Goal: Task Accomplishment & Management: Complete application form

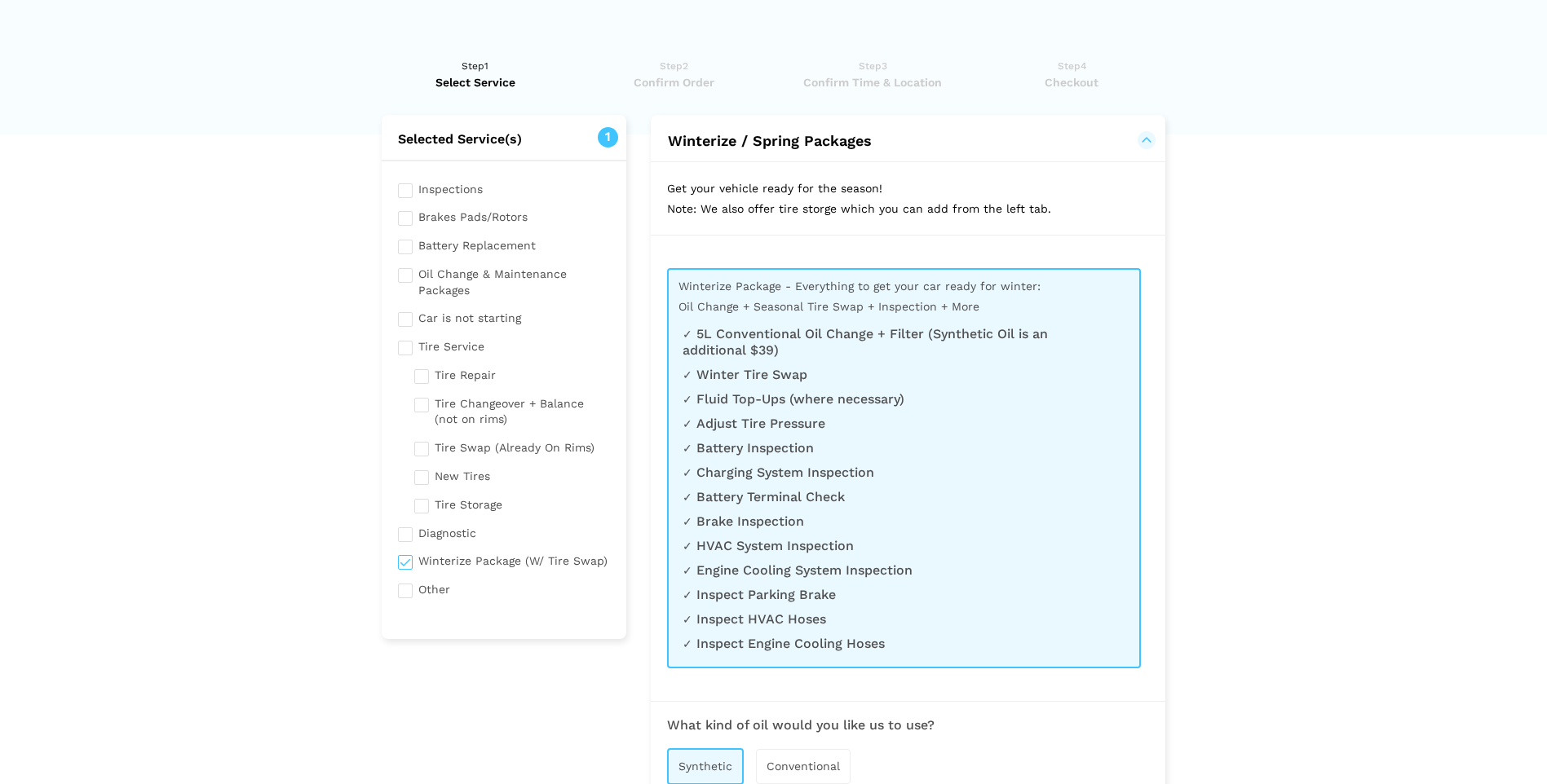
scroll to position [82, 0]
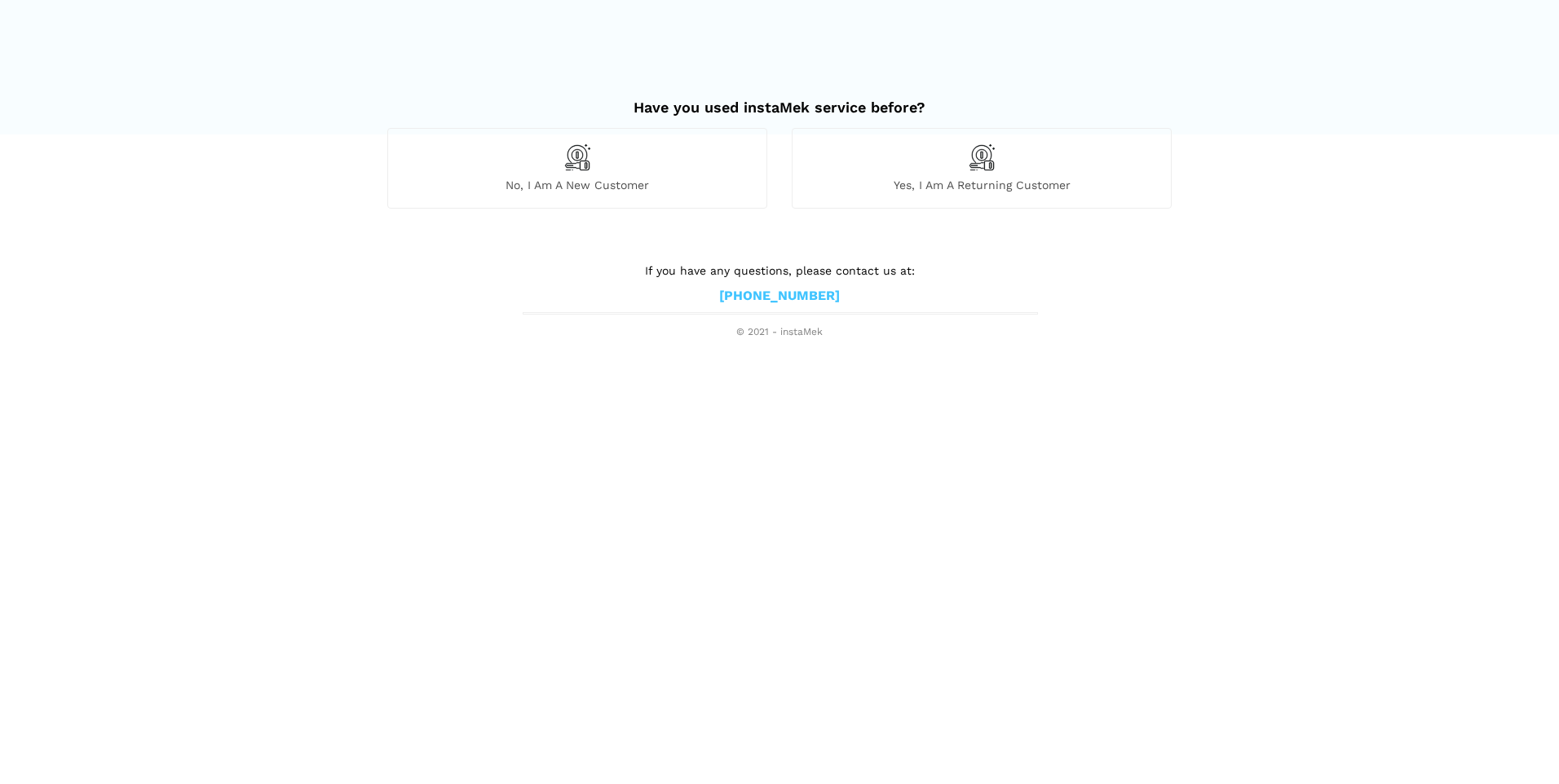
click at [729, 172] on div "No, I am a new customer" at bounding box center [578, 168] width 380 height 80
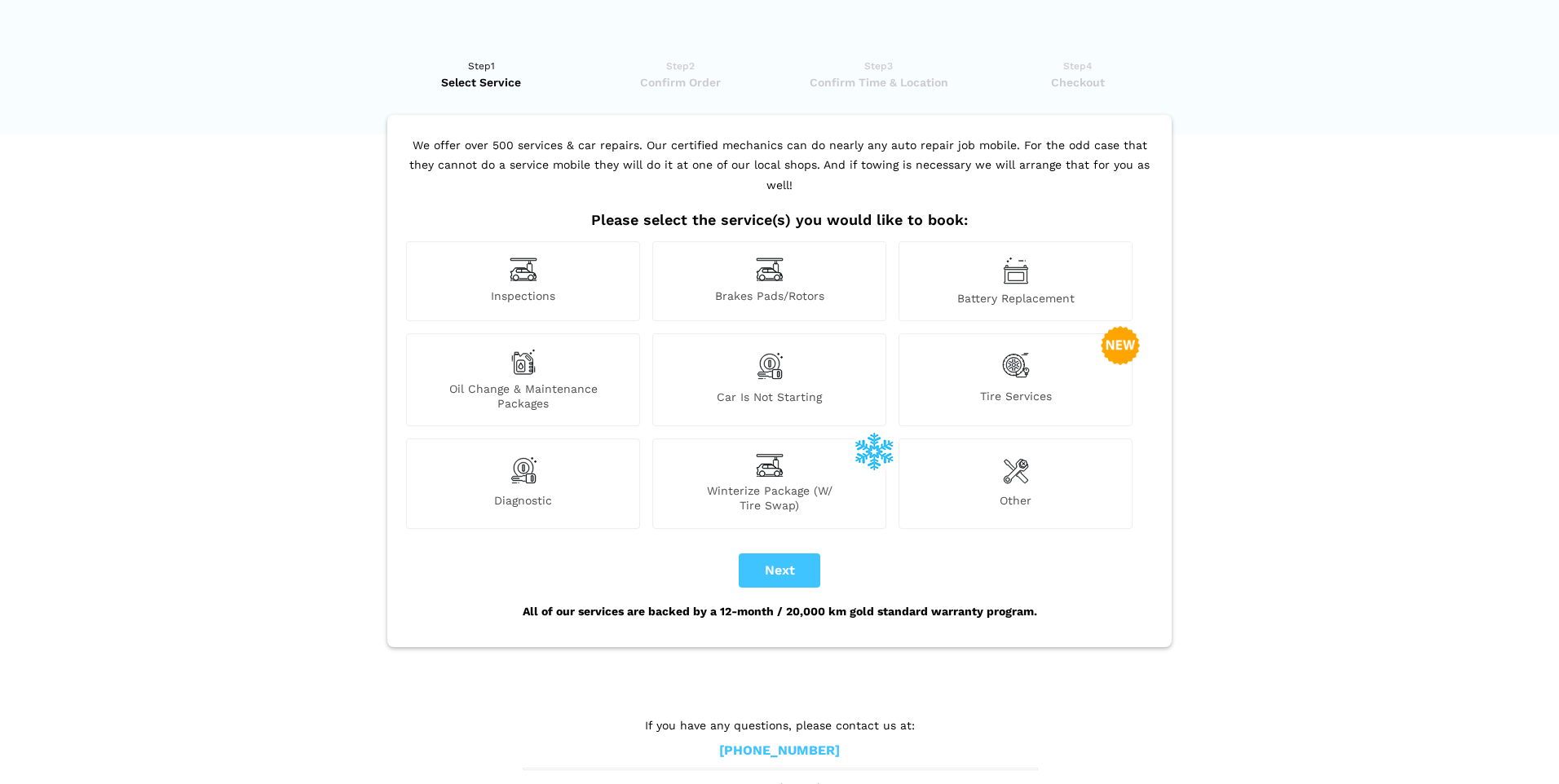
click at [605, 381] on span "Oil Change & Maintenance Packages" at bounding box center [523, 395] width 232 height 29
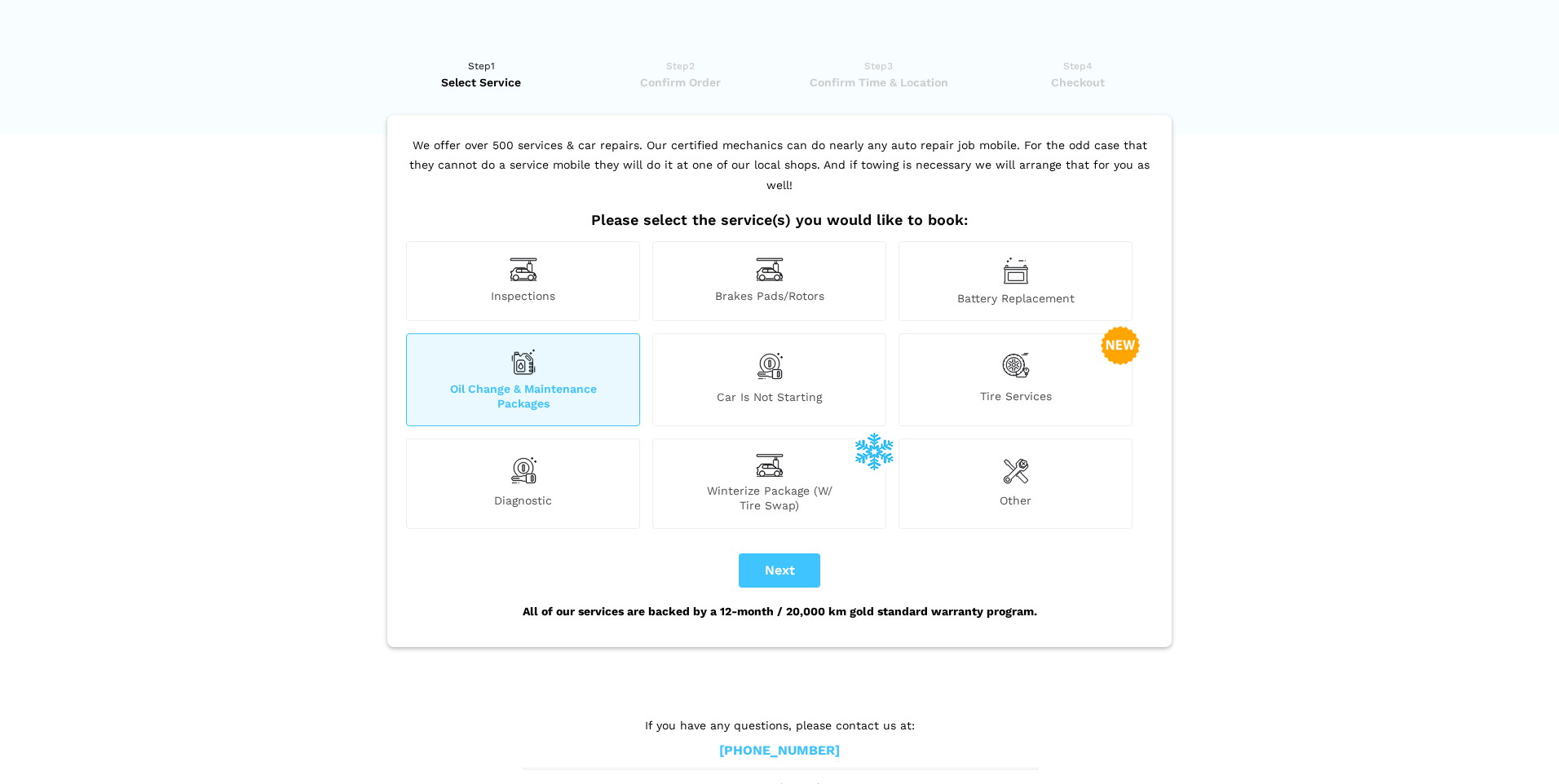
click at [740, 267] on div "Brakes Pads/Rotors" at bounding box center [769, 282] width 234 height 80
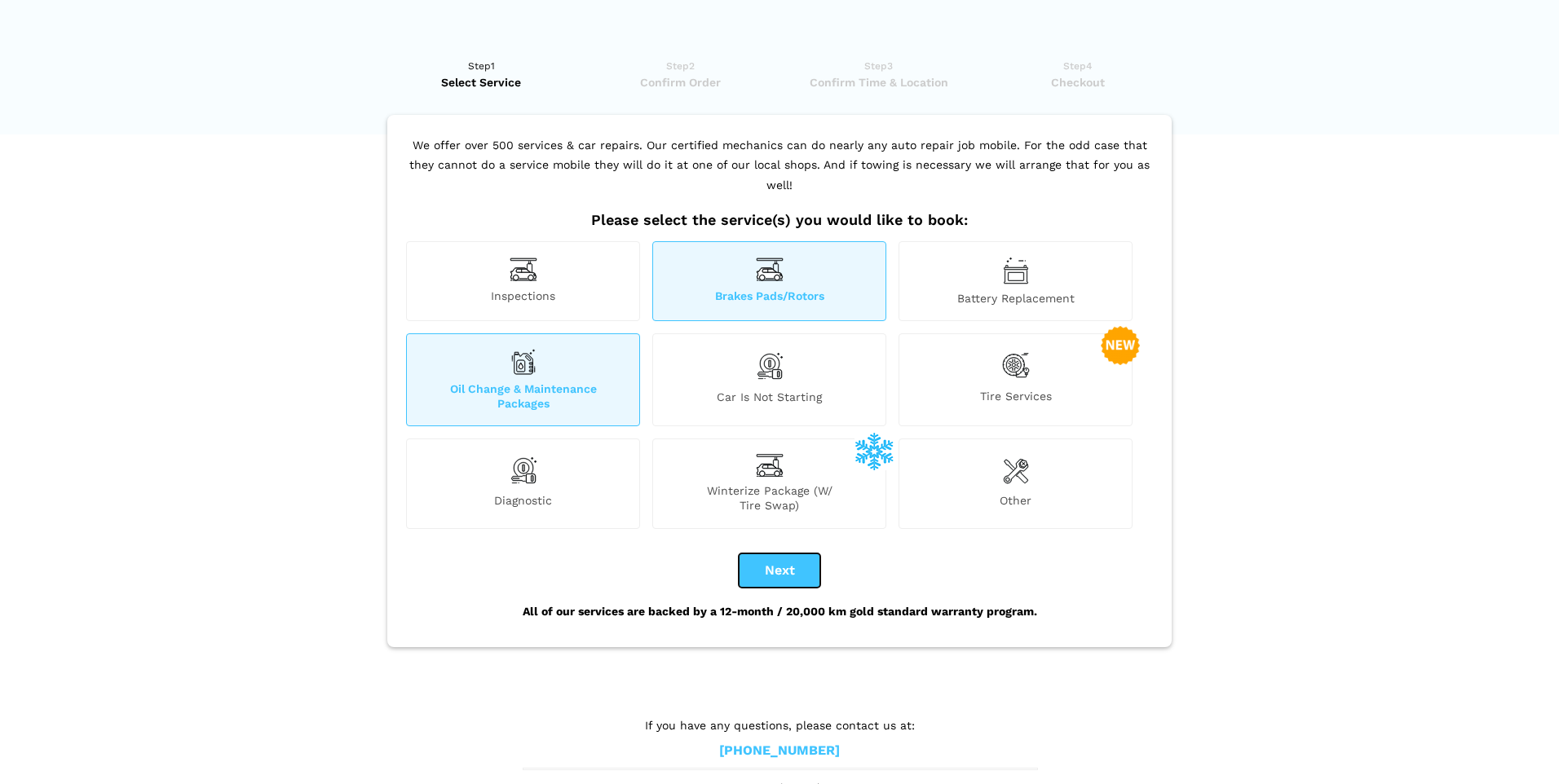
click at [768, 554] on button "Next" at bounding box center [780, 571] width 82 height 34
checkbox input "true"
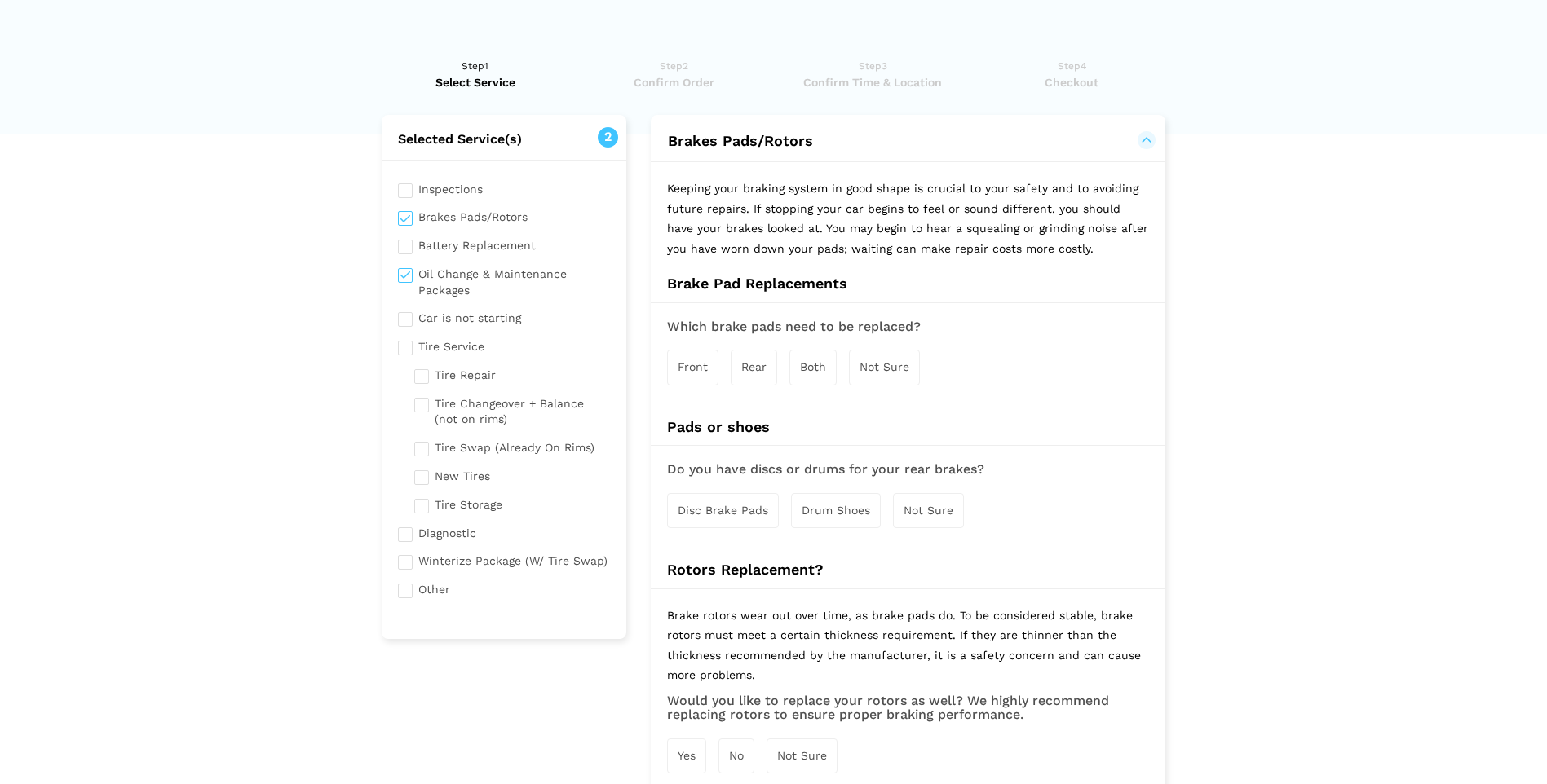
click at [775, 372] on div "Rear" at bounding box center [754, 367] width 46 height 35
click at [796, 375] on div "Both" at bounding box center [815, 368] width 47 height 35
click at [947, 522] on div "Not Sure" at bounding box center [929, 512] width 71 height 35
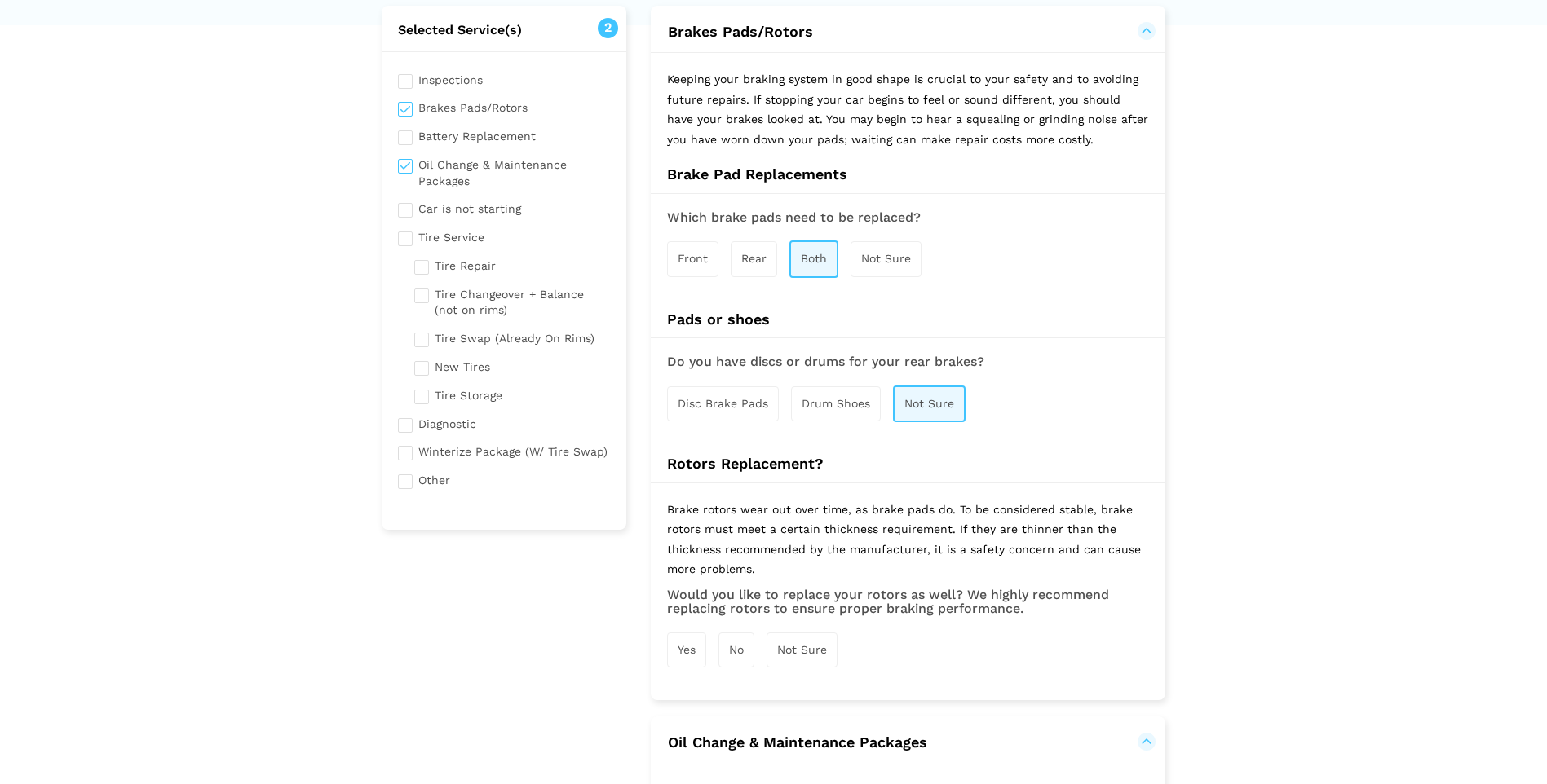
scroll to position [326, 0]
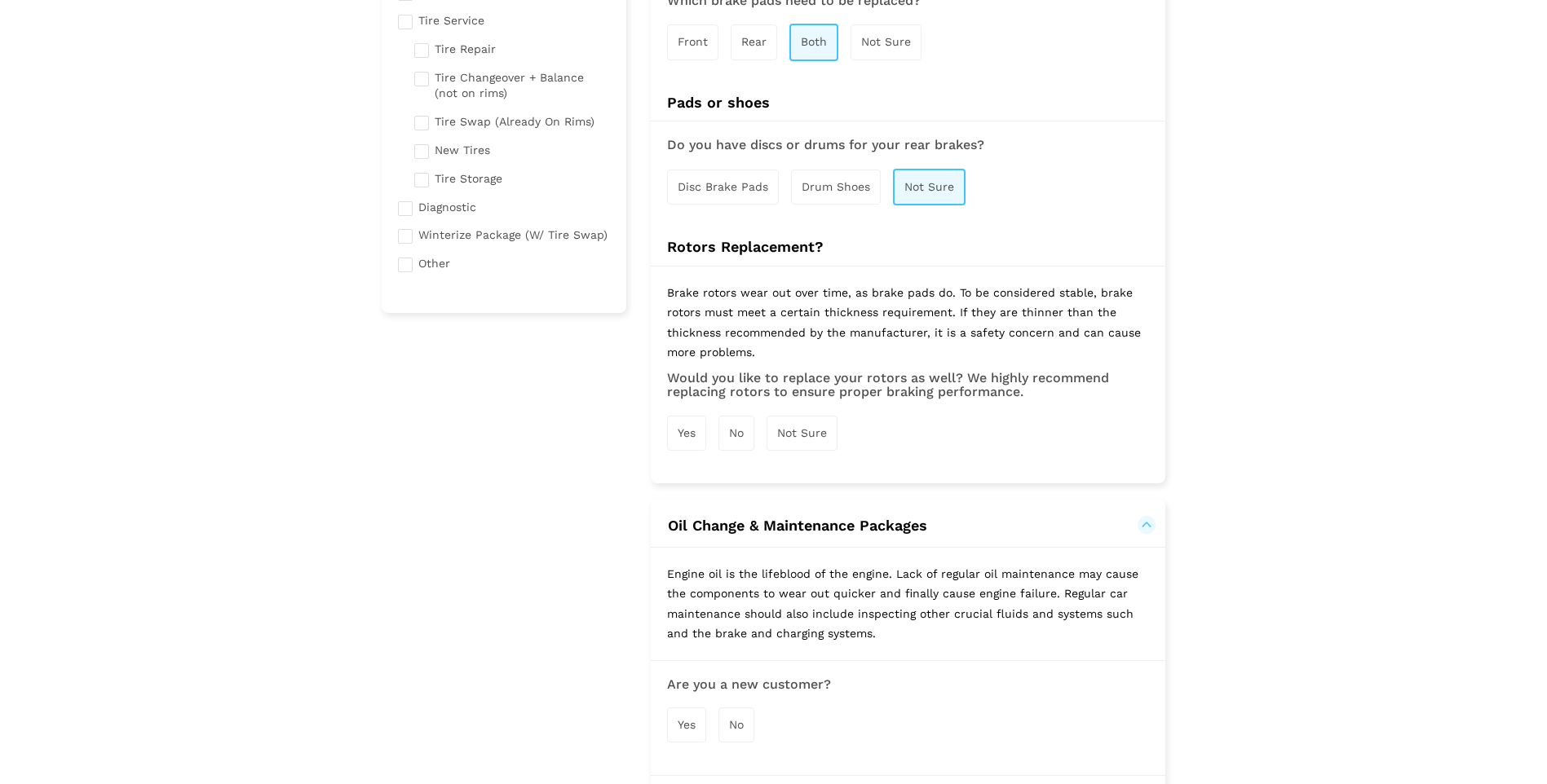
click at [783, 442] on div "Not Sure" at bounding box center [801, 433] width 71 height 35
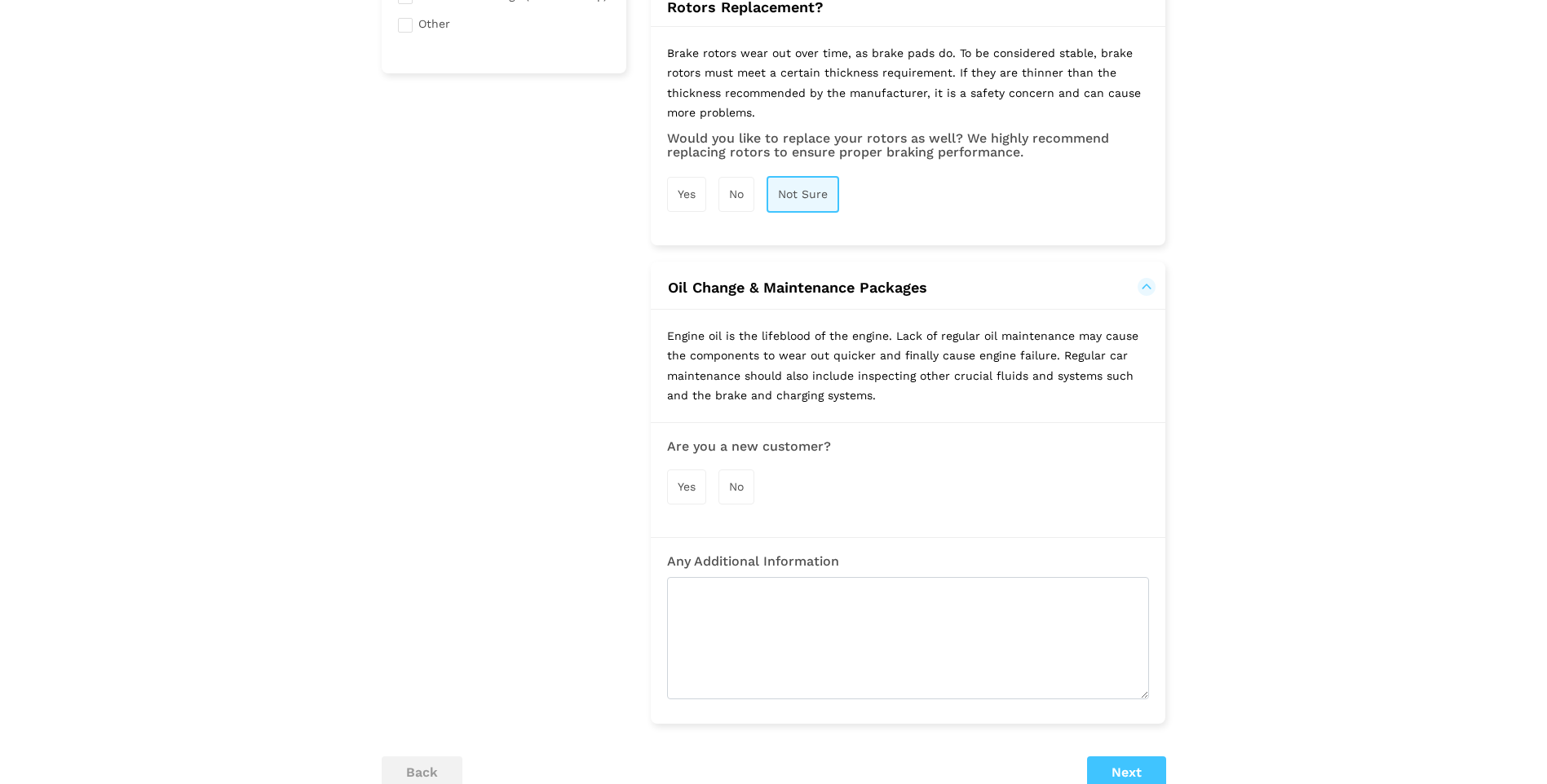
scroll to position [571, 0]
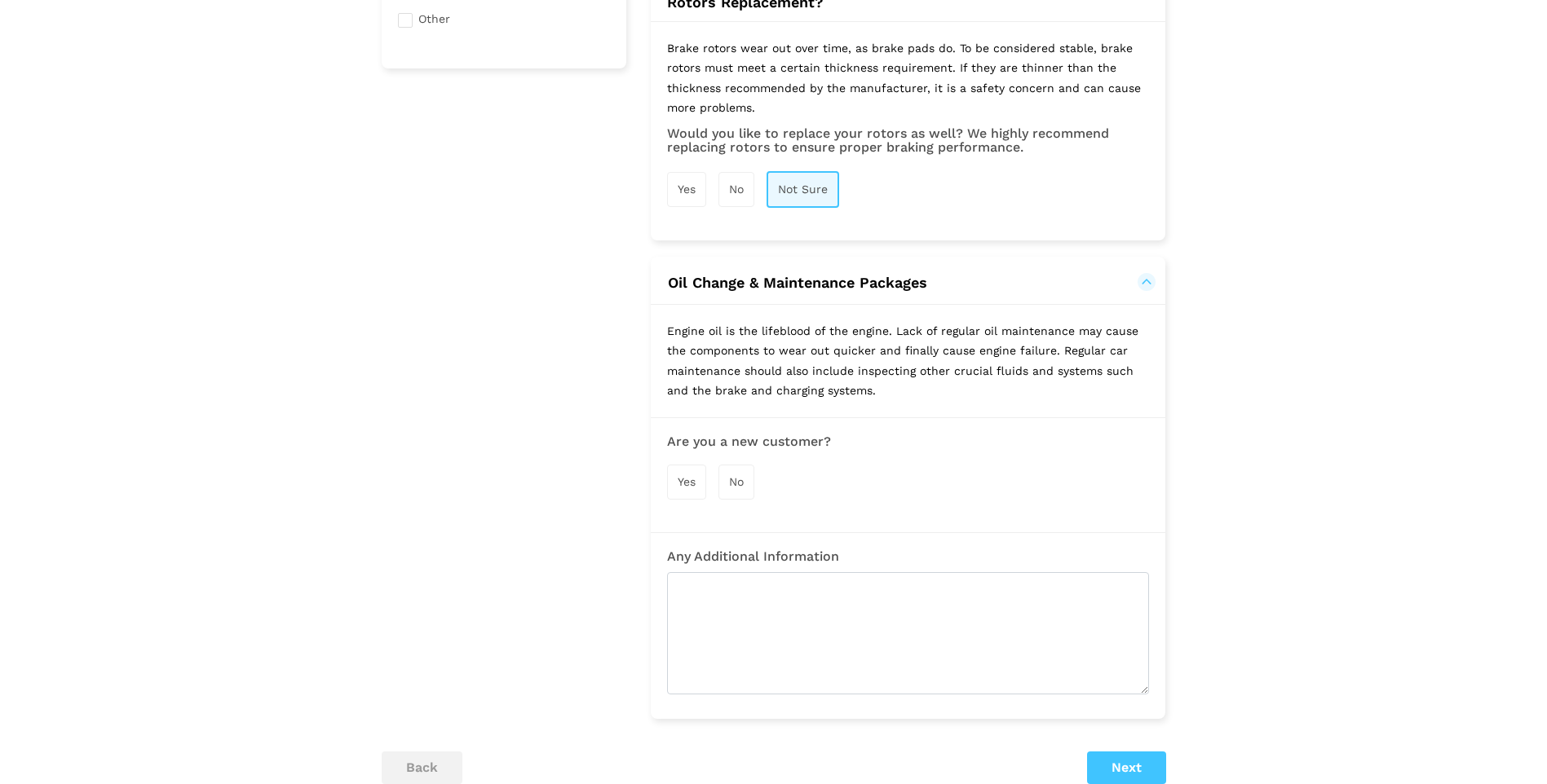
click at [684, 474] on div "Yes" at bounding box center [686, 482] width 39 height 35
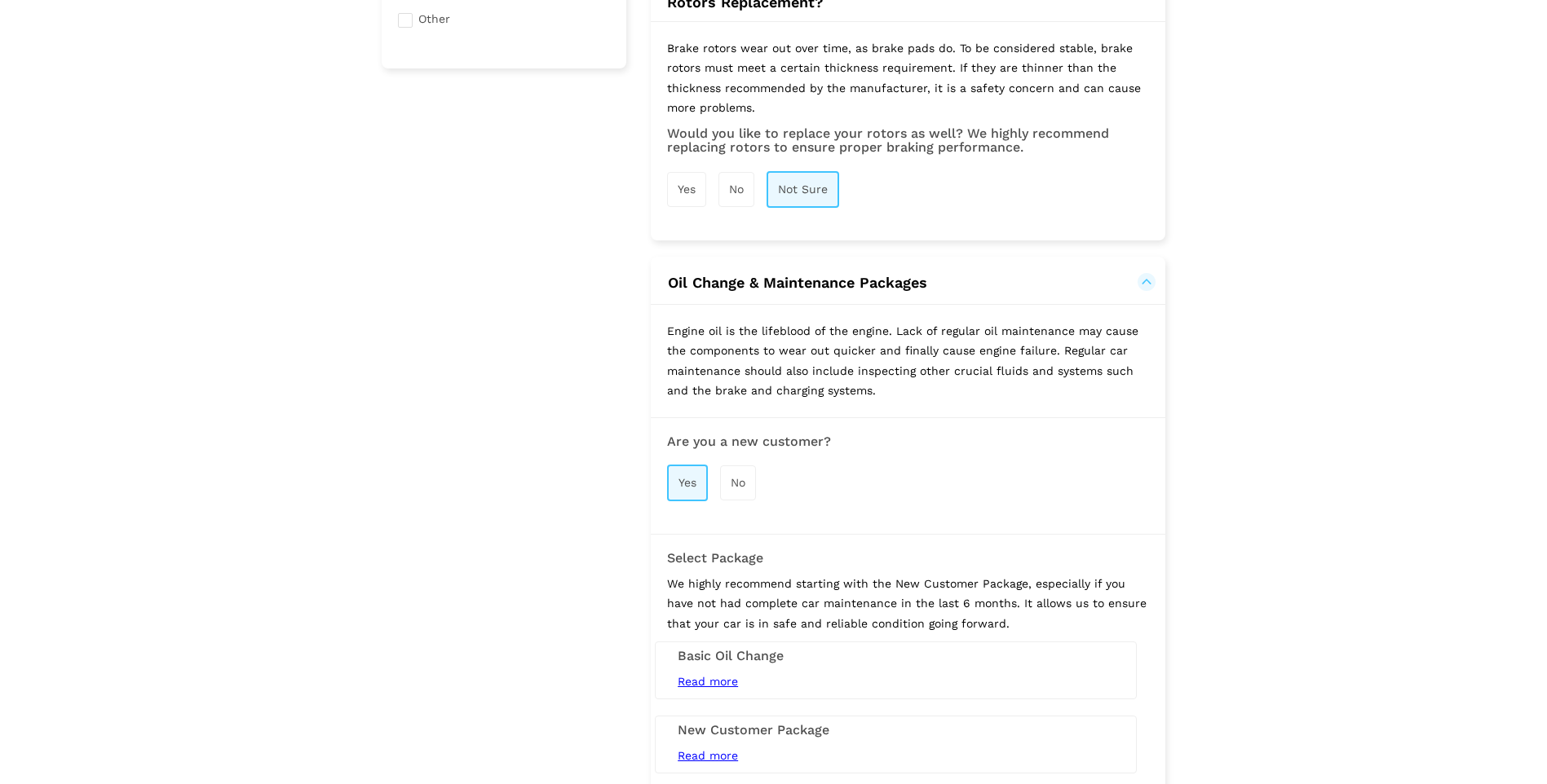
scroll to position [815, 0]
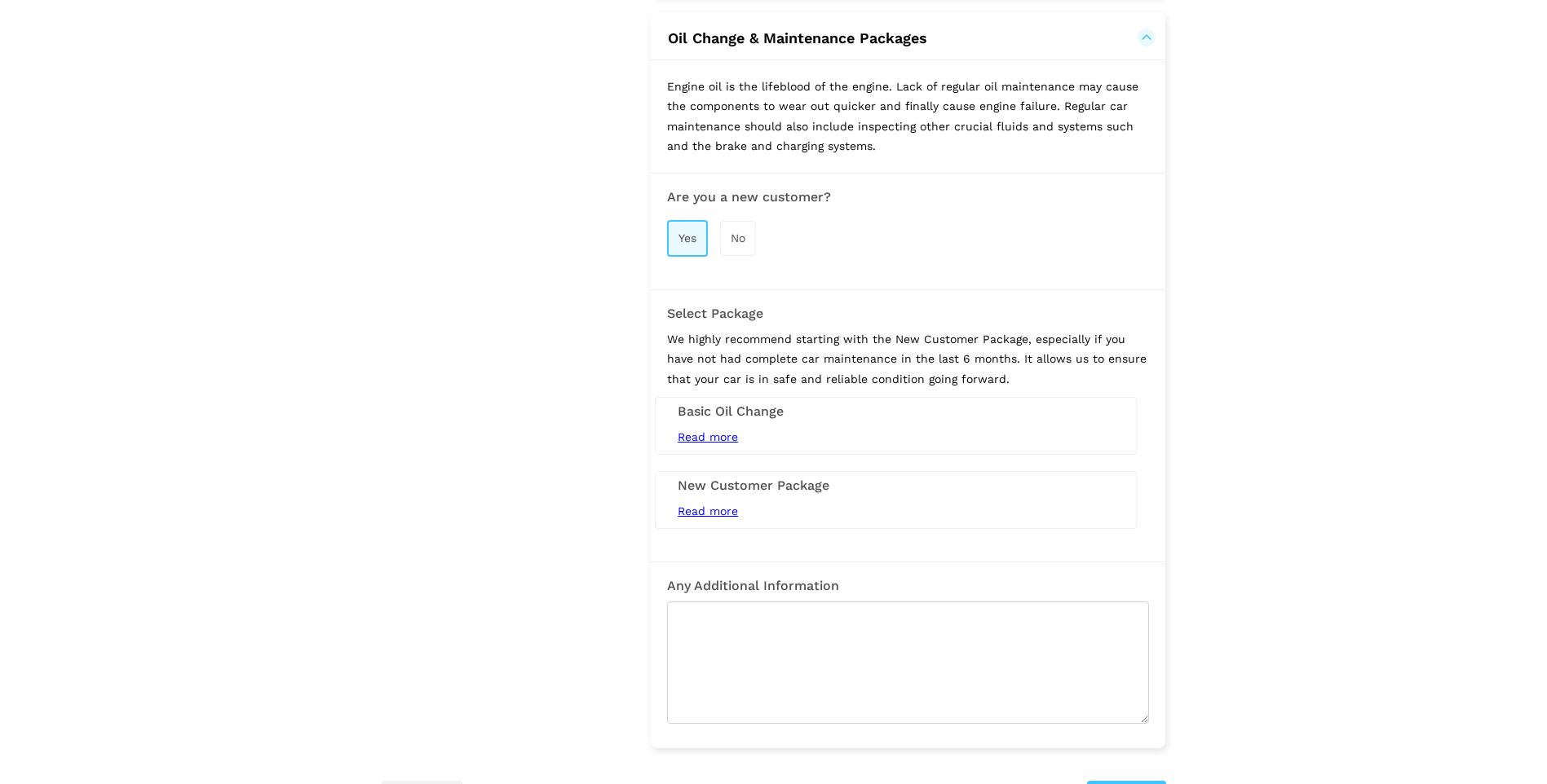
click at [726, 439] on span "Read more" at bounding box center [709, 437] width 61 height 13
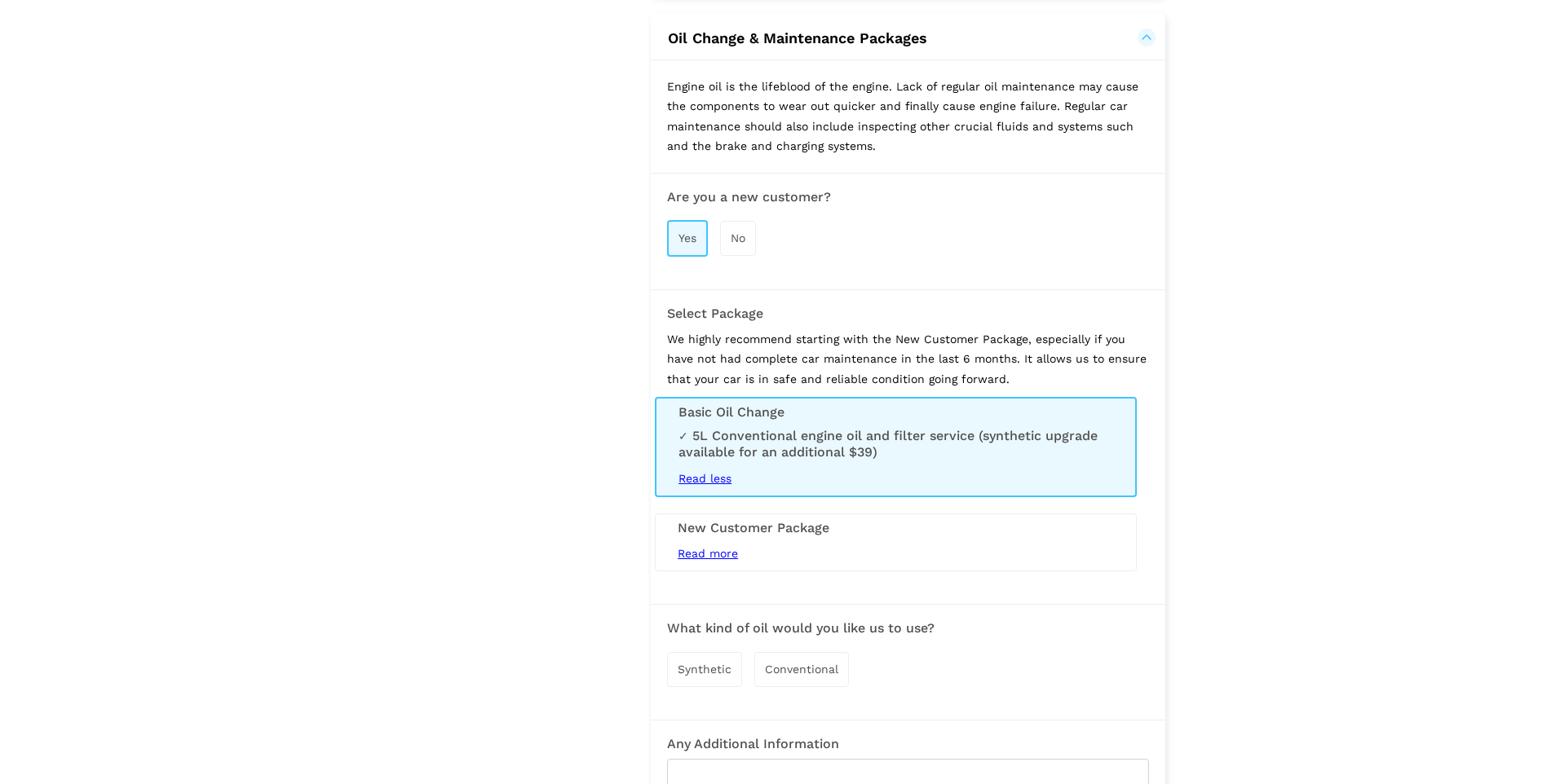
click at [696, 547] on span "Read more" at bounding box center [709, 554] width 61 height 13
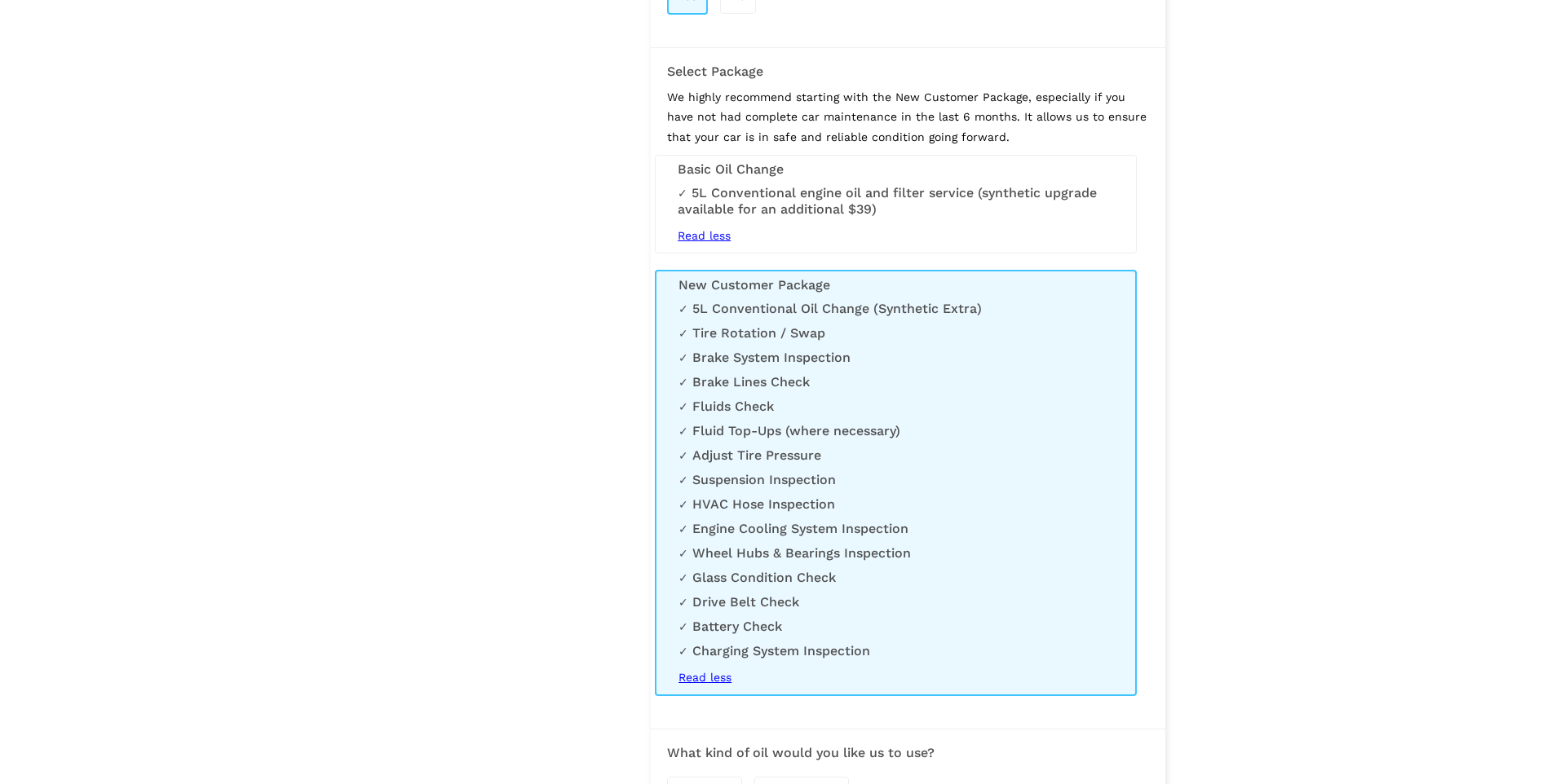
scroll to position [1060, 0]
click at [815, 208] on li "5L Conventional engine oil and filter service (synthetic upgrade available for …" at bounding box center [896, 199] width 436 height 32
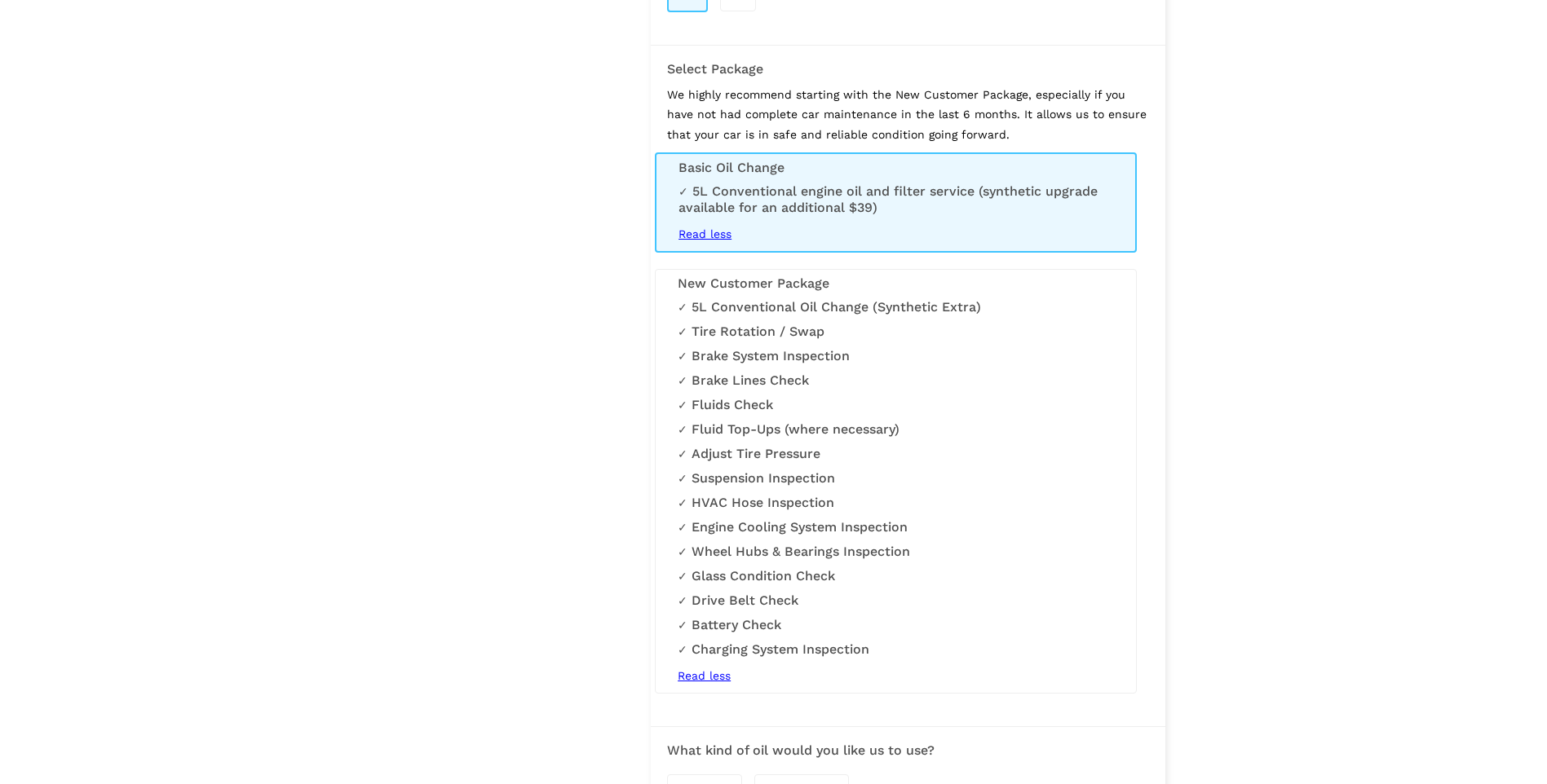
click at [822, 412] on li "Fluids Check" at bounding box center [896, 405] width 436 height 16
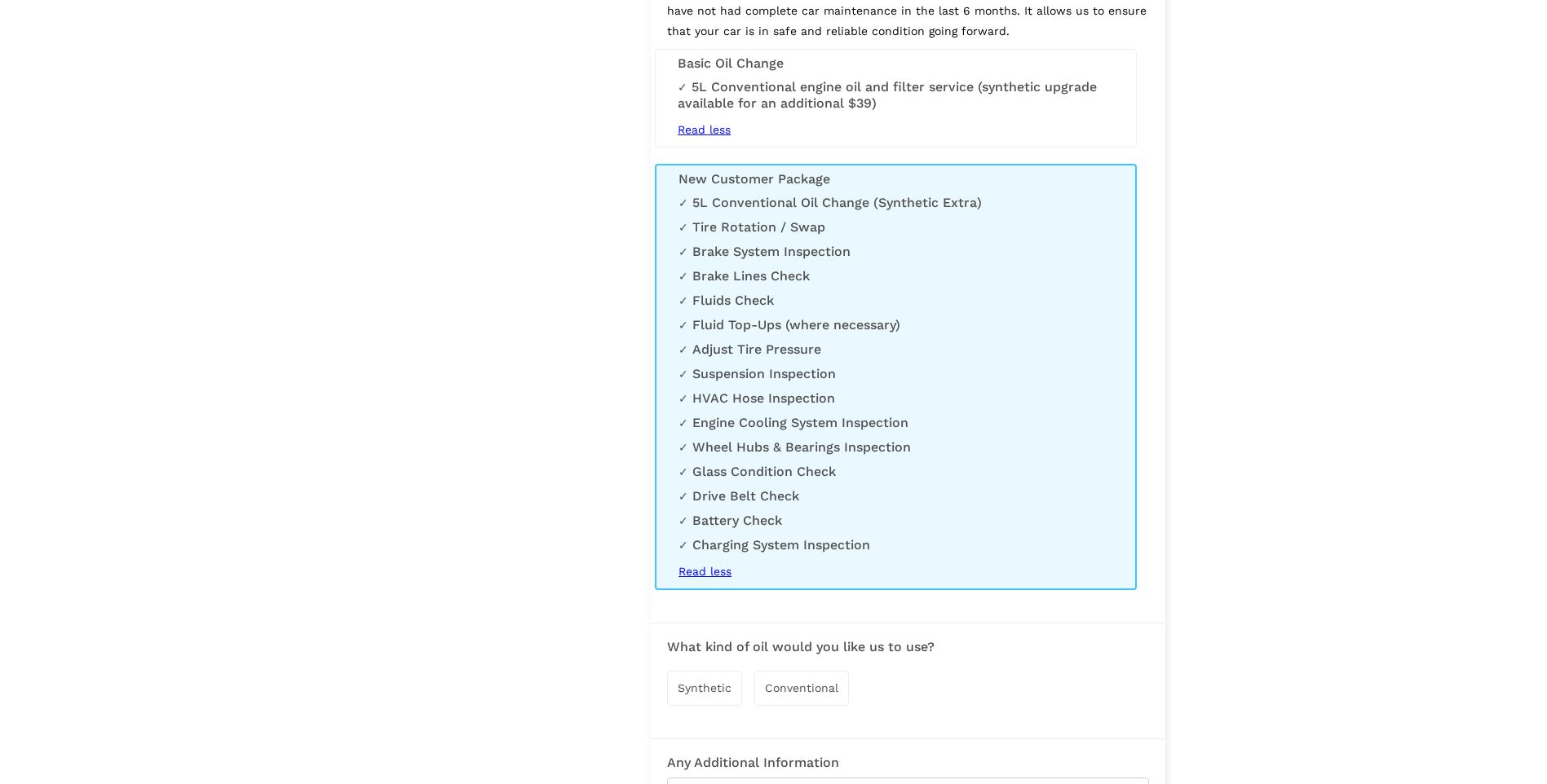
scroll to position [1304, 0]
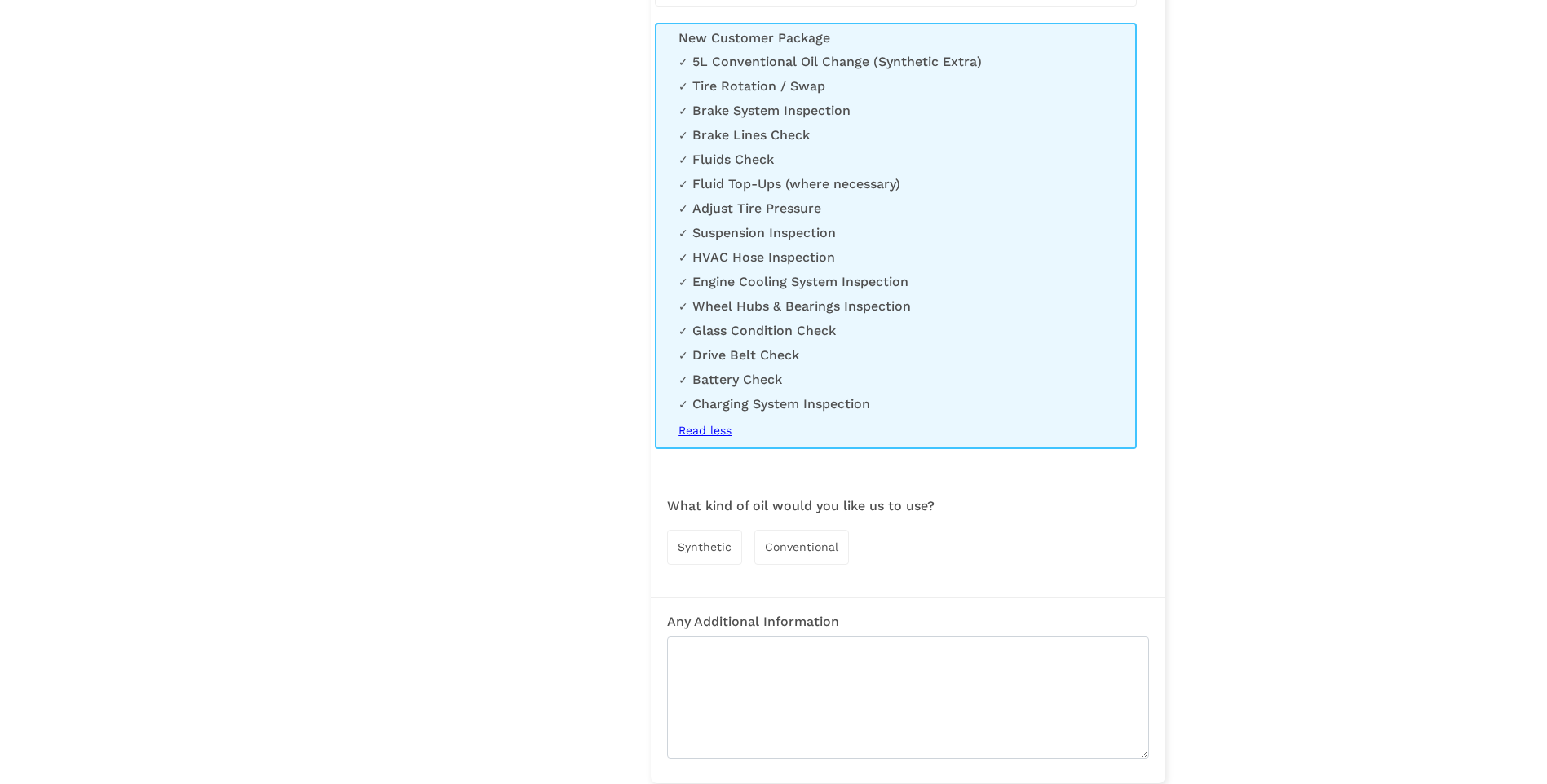
click at [719, 545] on span "Synthetic" at bounding box center [705, 547] width 54 height 13
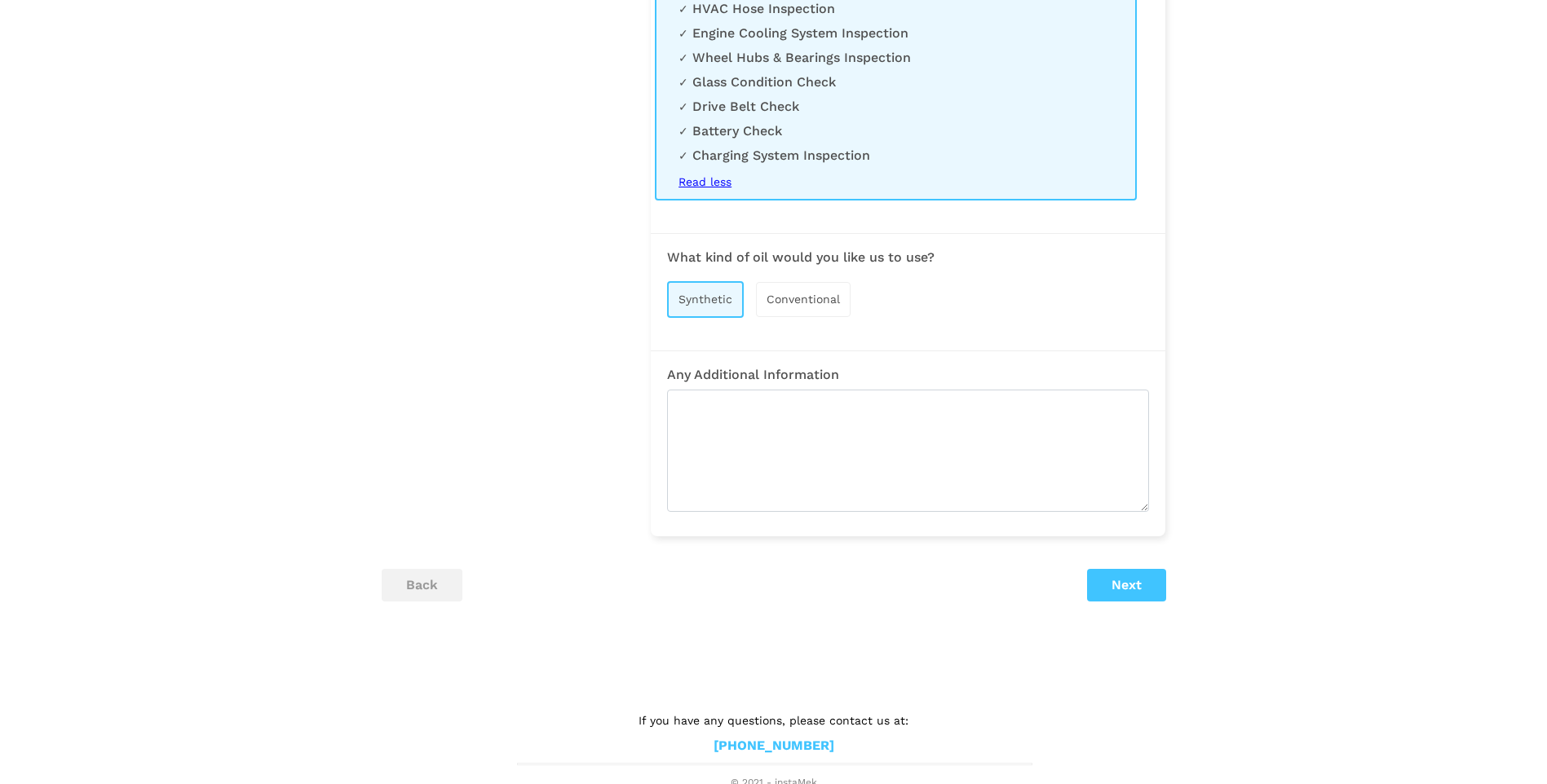
scroll to position [1559, 0]
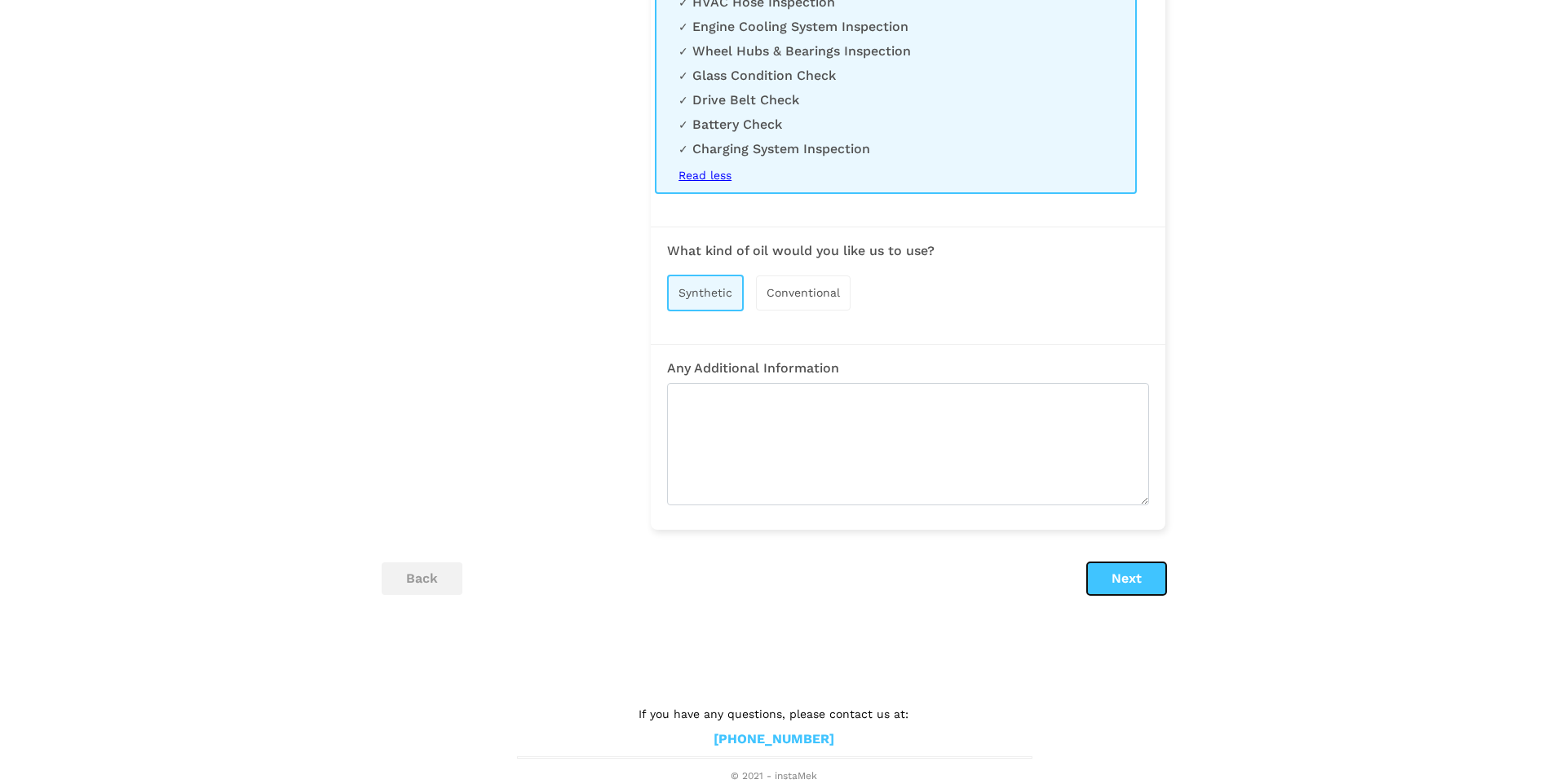
click at [1105, 571] on button "Next" at bounding box center [1126, 578] width 79 height 32
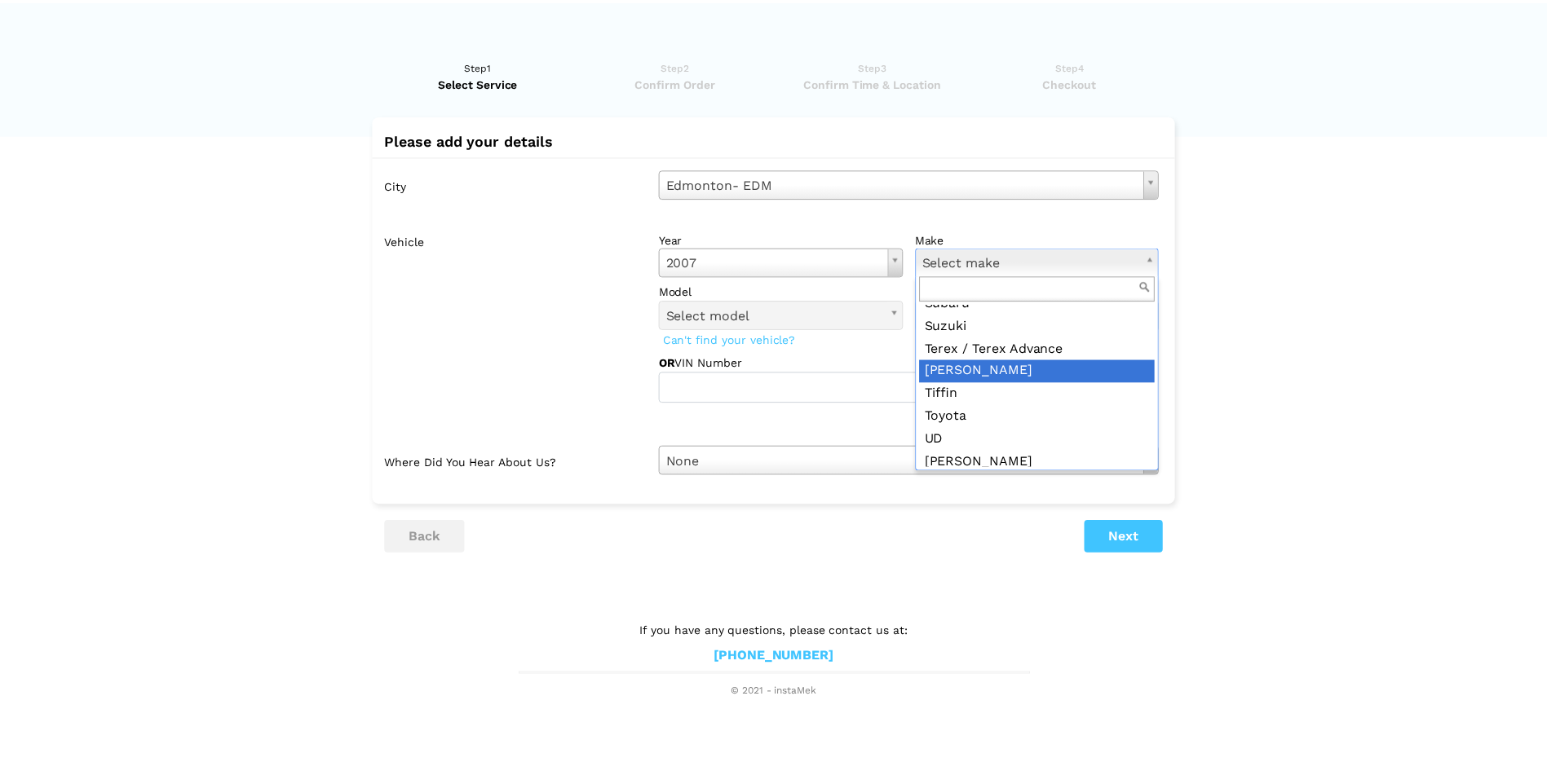
scroll to position [2348, 0]
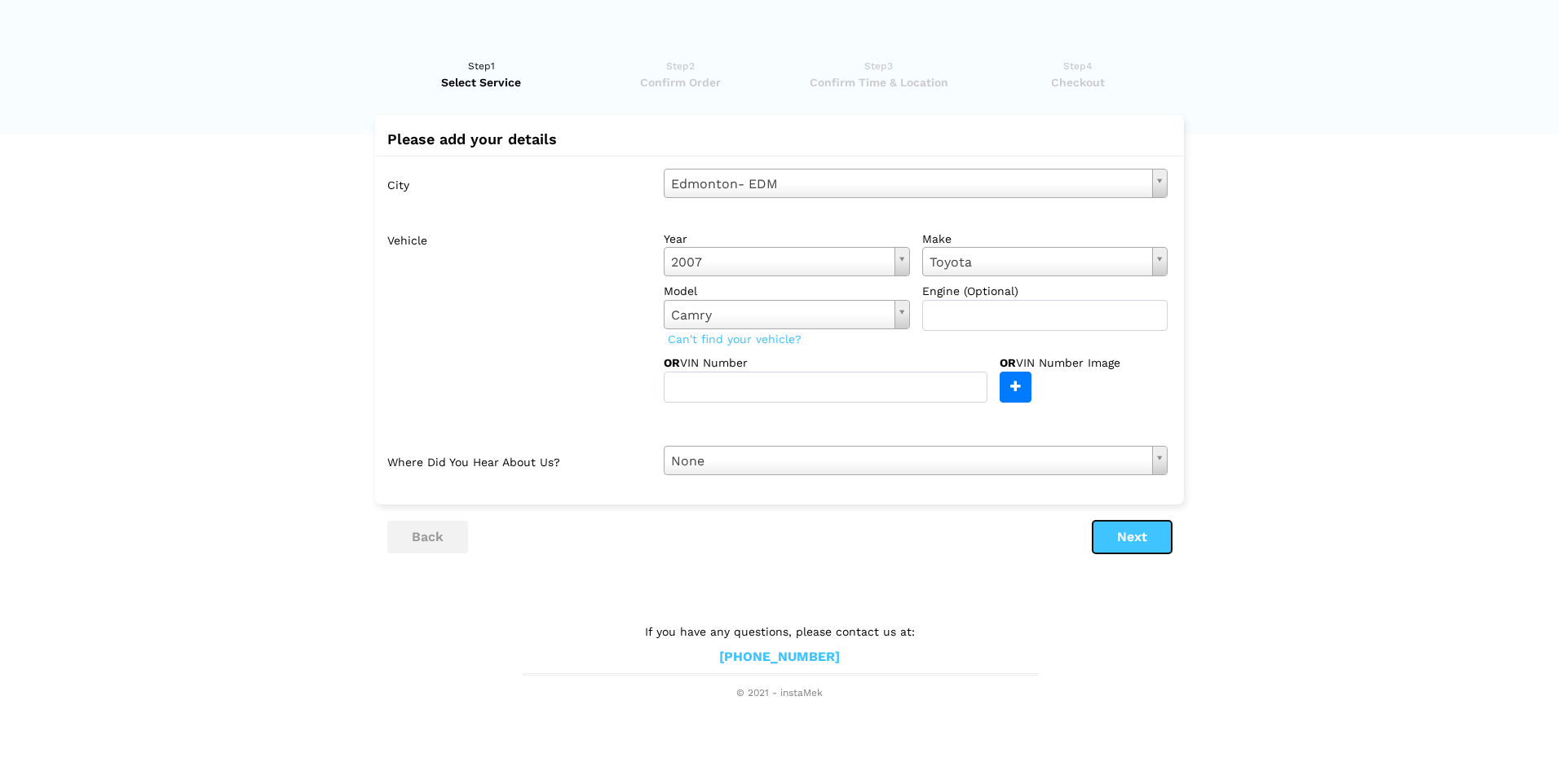
click at [1114, 529] on button "Next" at bounding box center [1131, 538] width 79 height 32
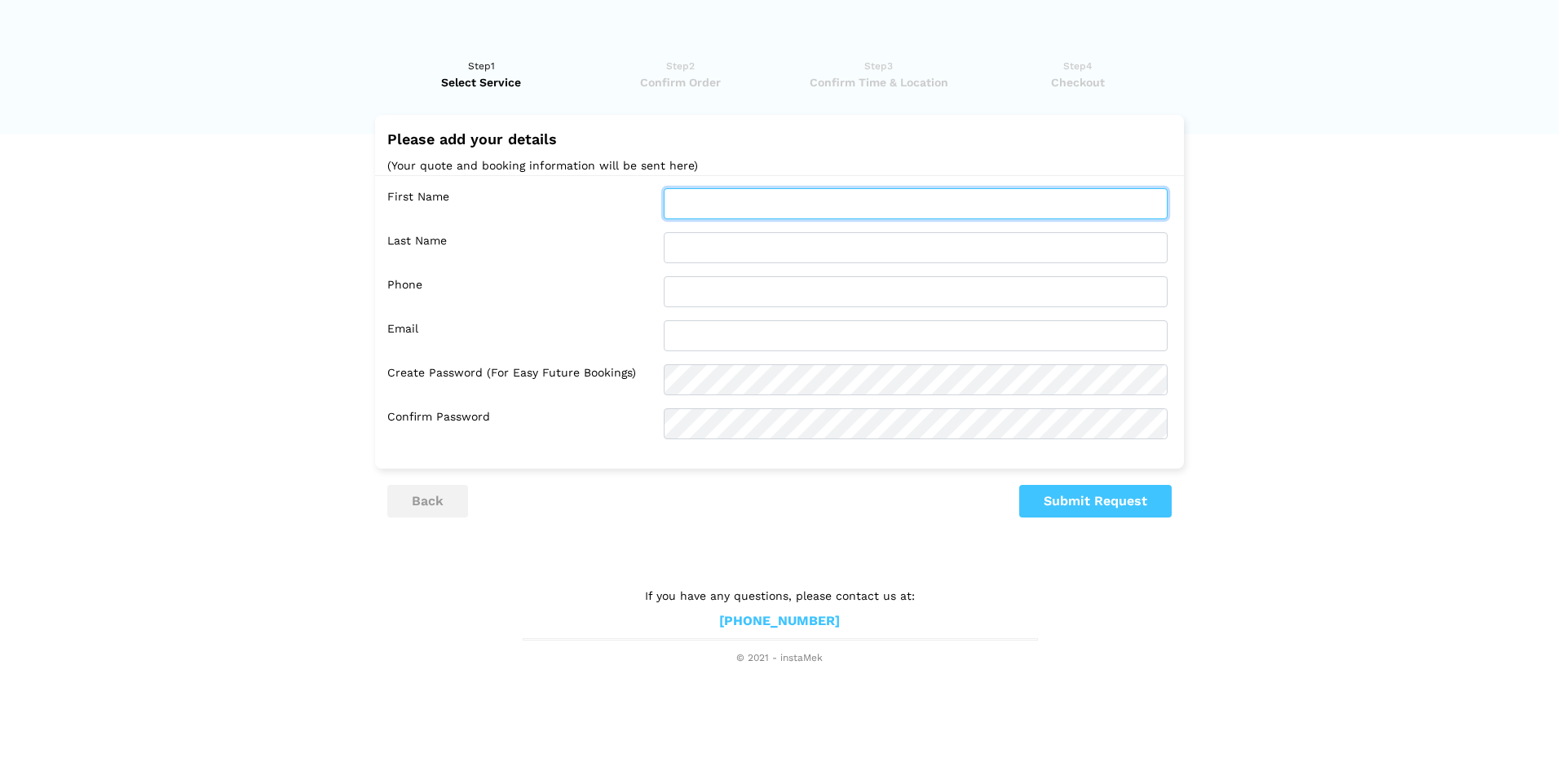
click at [877, 204] on input "text" at bounding box center [915, 204] width 504 height 31
type input "h"
type input "Hamama"
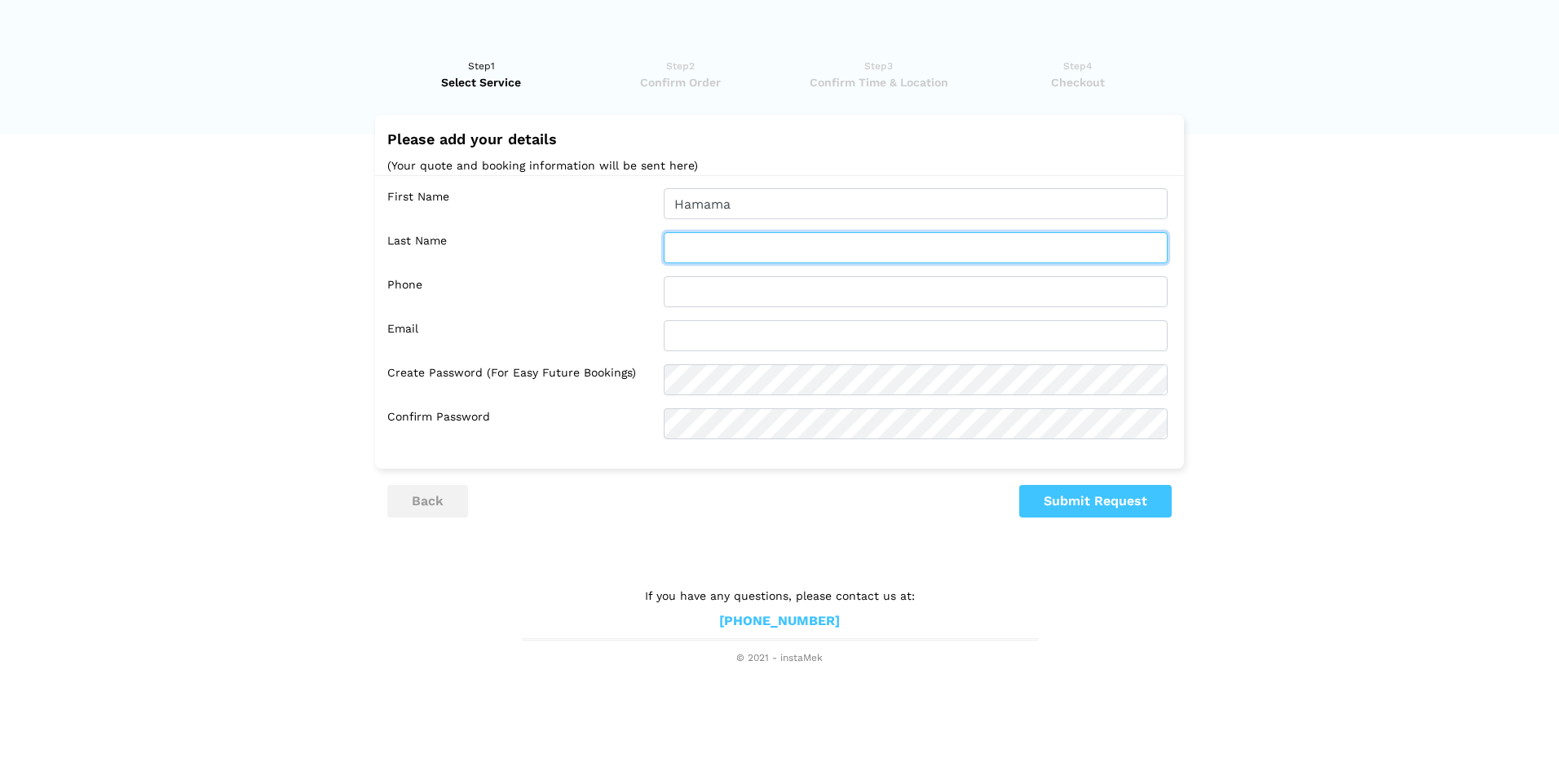
click at [902, 246] on input "text" at bounding box center [915, 247] width 504 height 31
type input "Obansa"
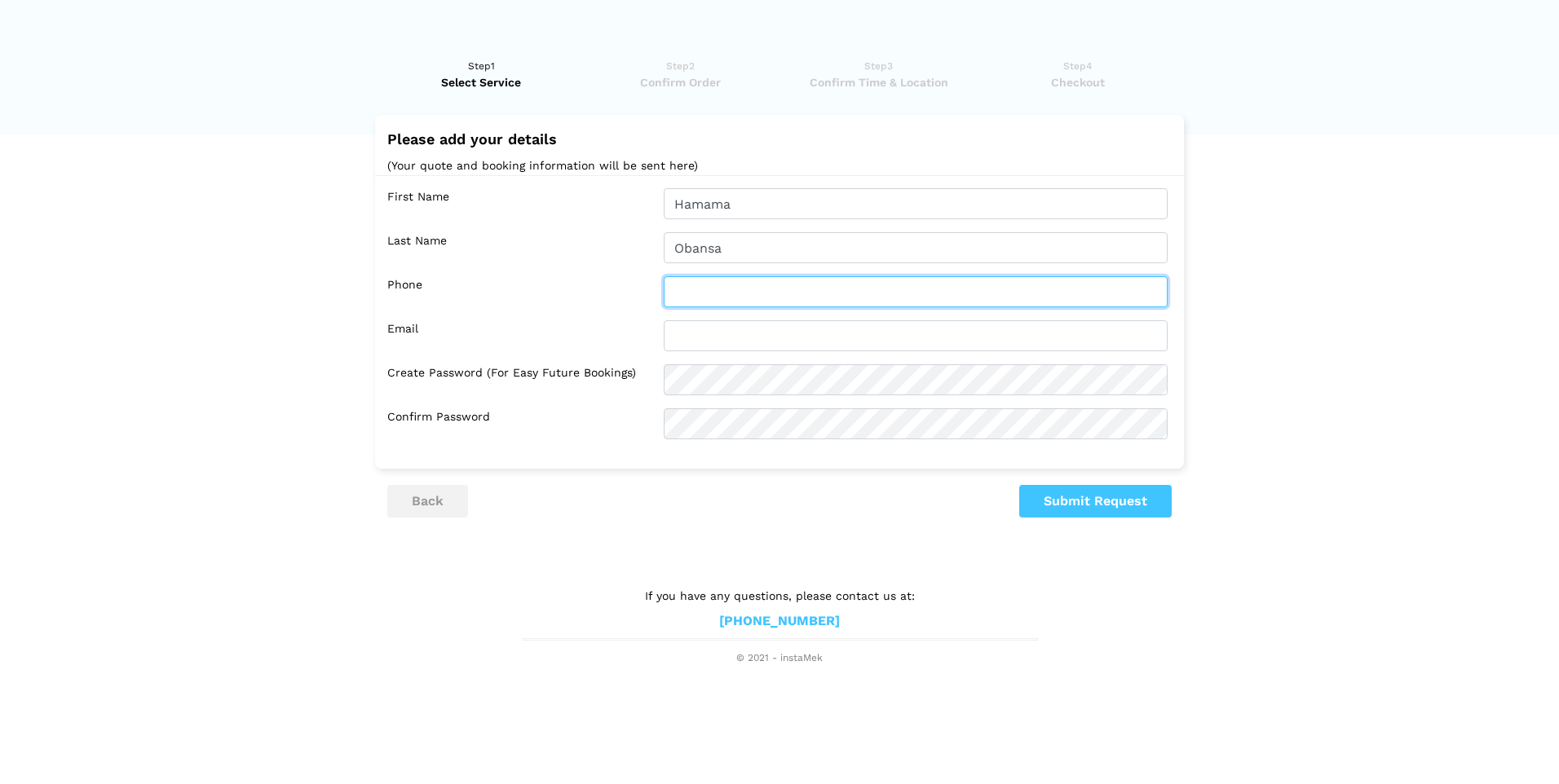
click at [891, 297] on input "text" at bounding box center [915, 292] width 504 height 31
type input "4035046018"
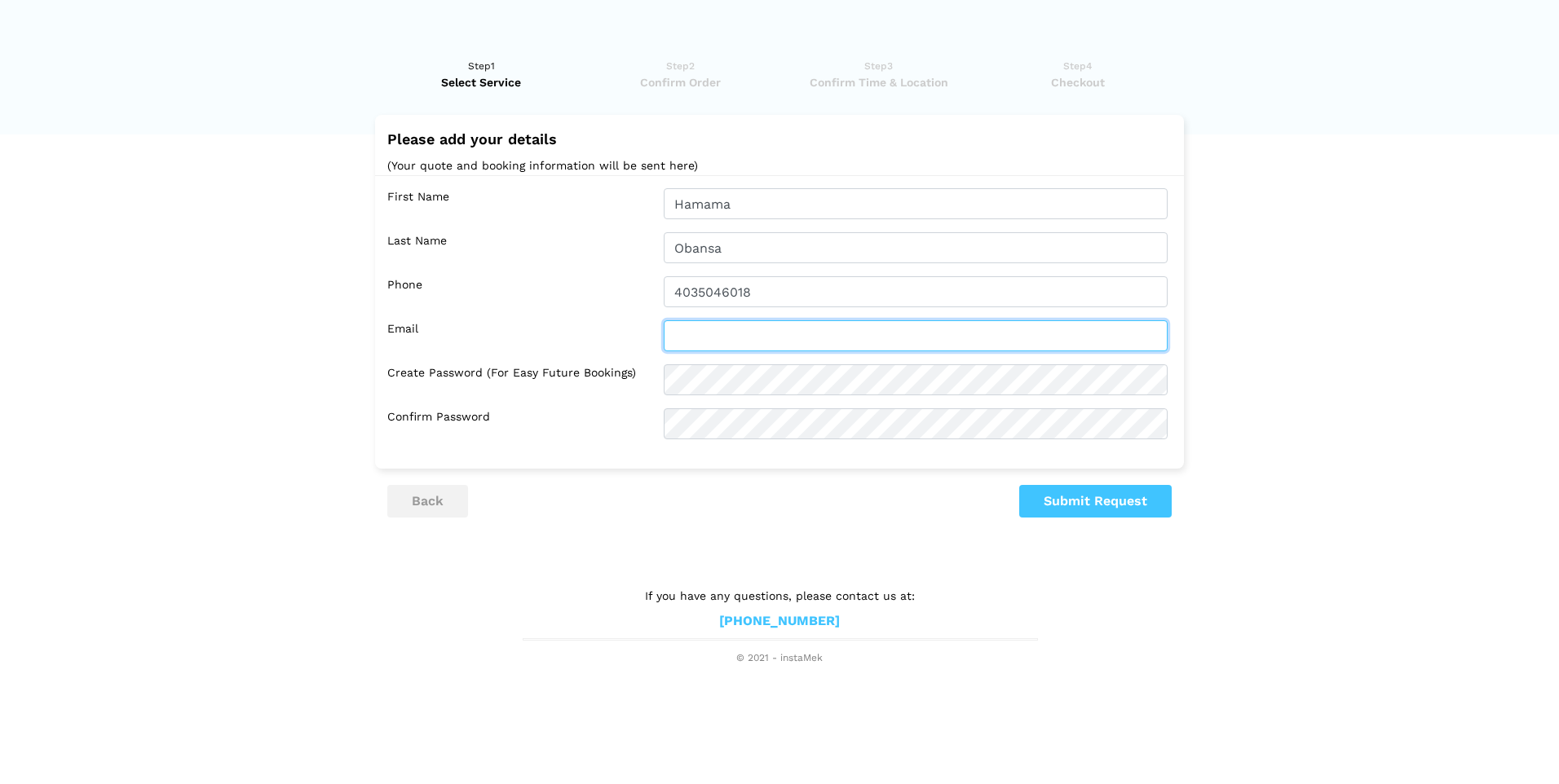
click at [812, 327] on input "text" at bounding box center [915, 336] width 504 height 31
type input "[EMAIL_ADDRESS][DOMAIN_NAME]"
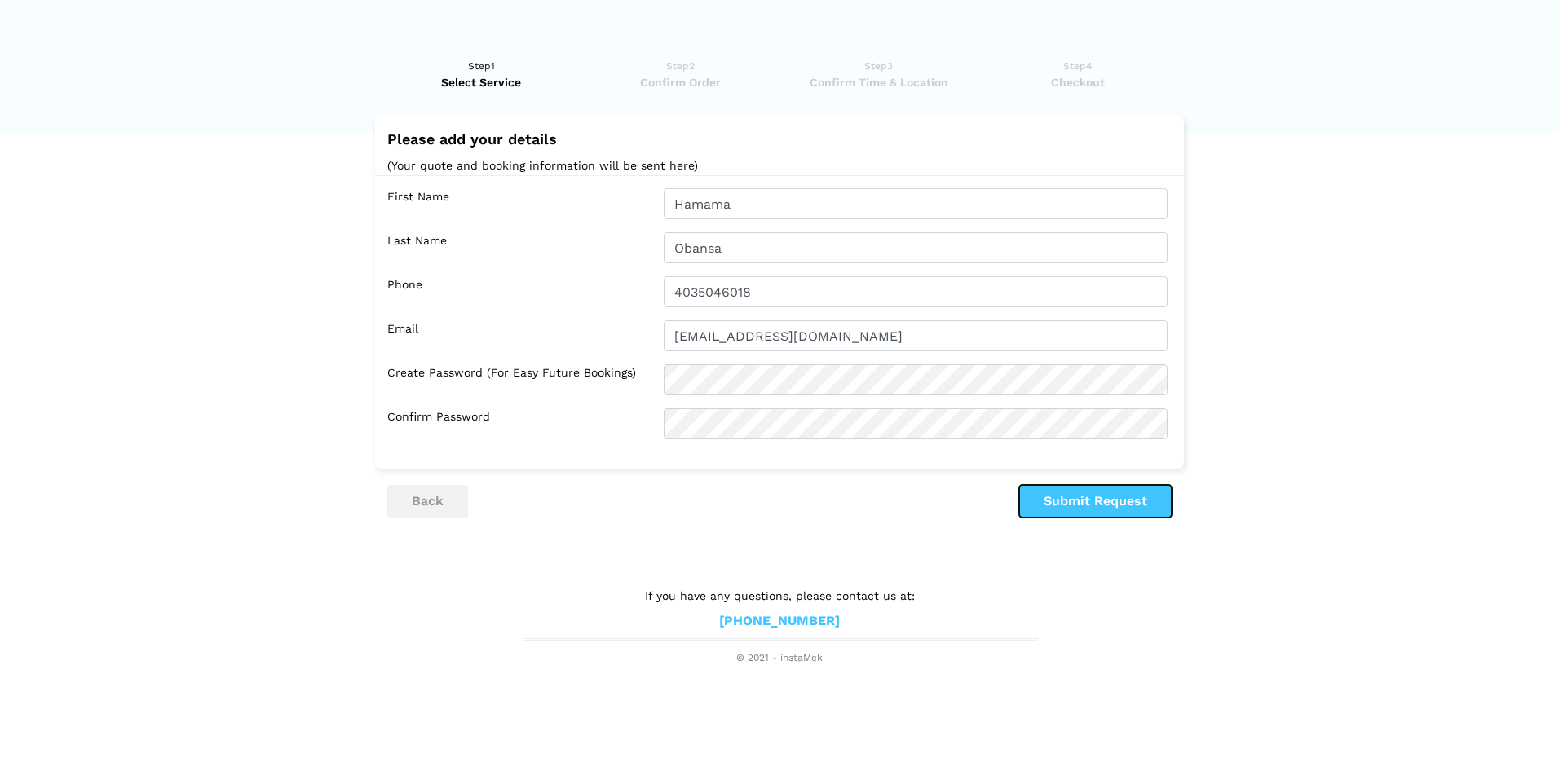
click at [1094, 509] on button "Submit Request" at bounding box center [1095, 501] width 153 height 32
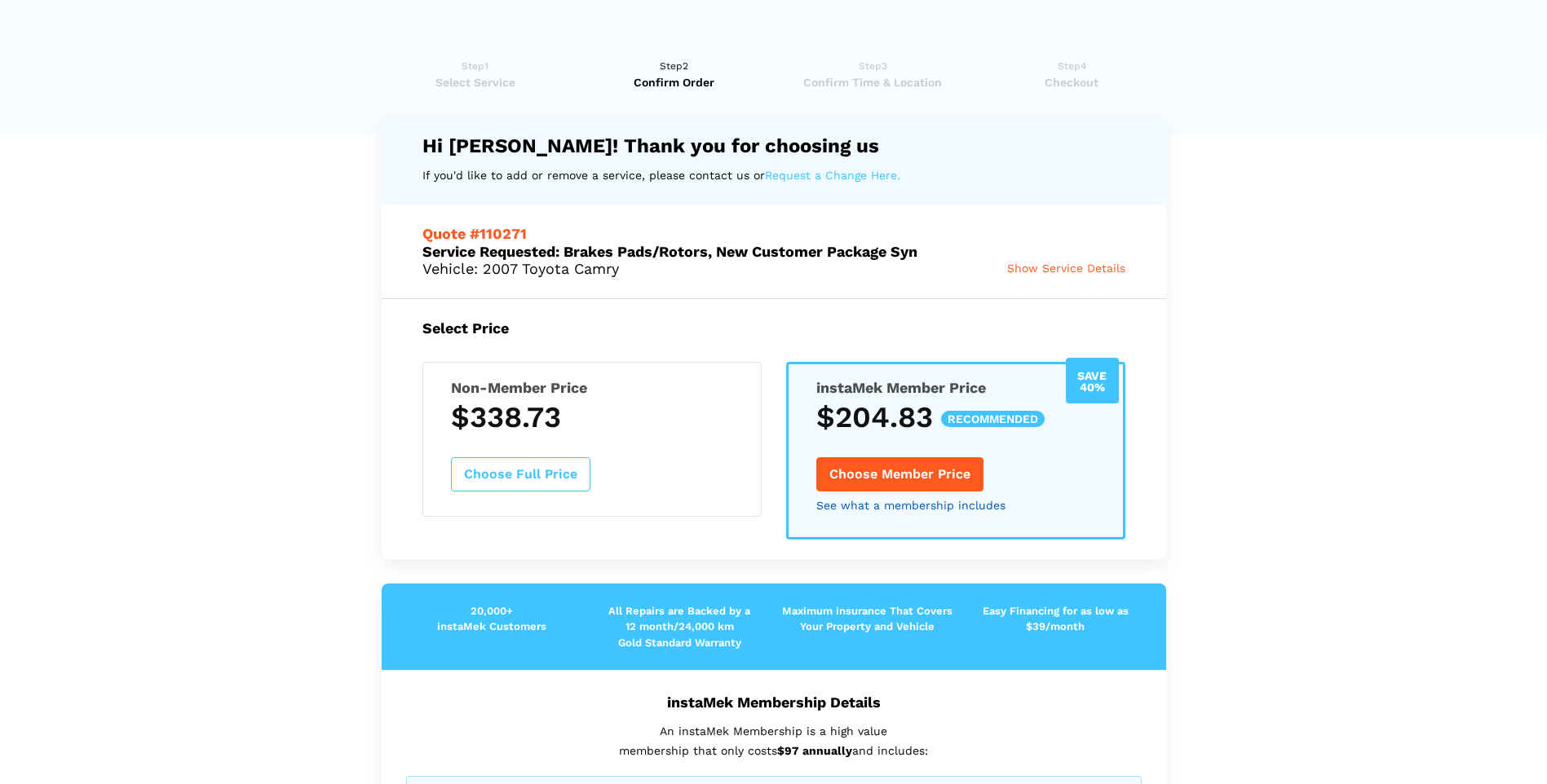
click at [930, 503] on link "See what a membership includes" at bounding box center [912, 505] width 190 height 11
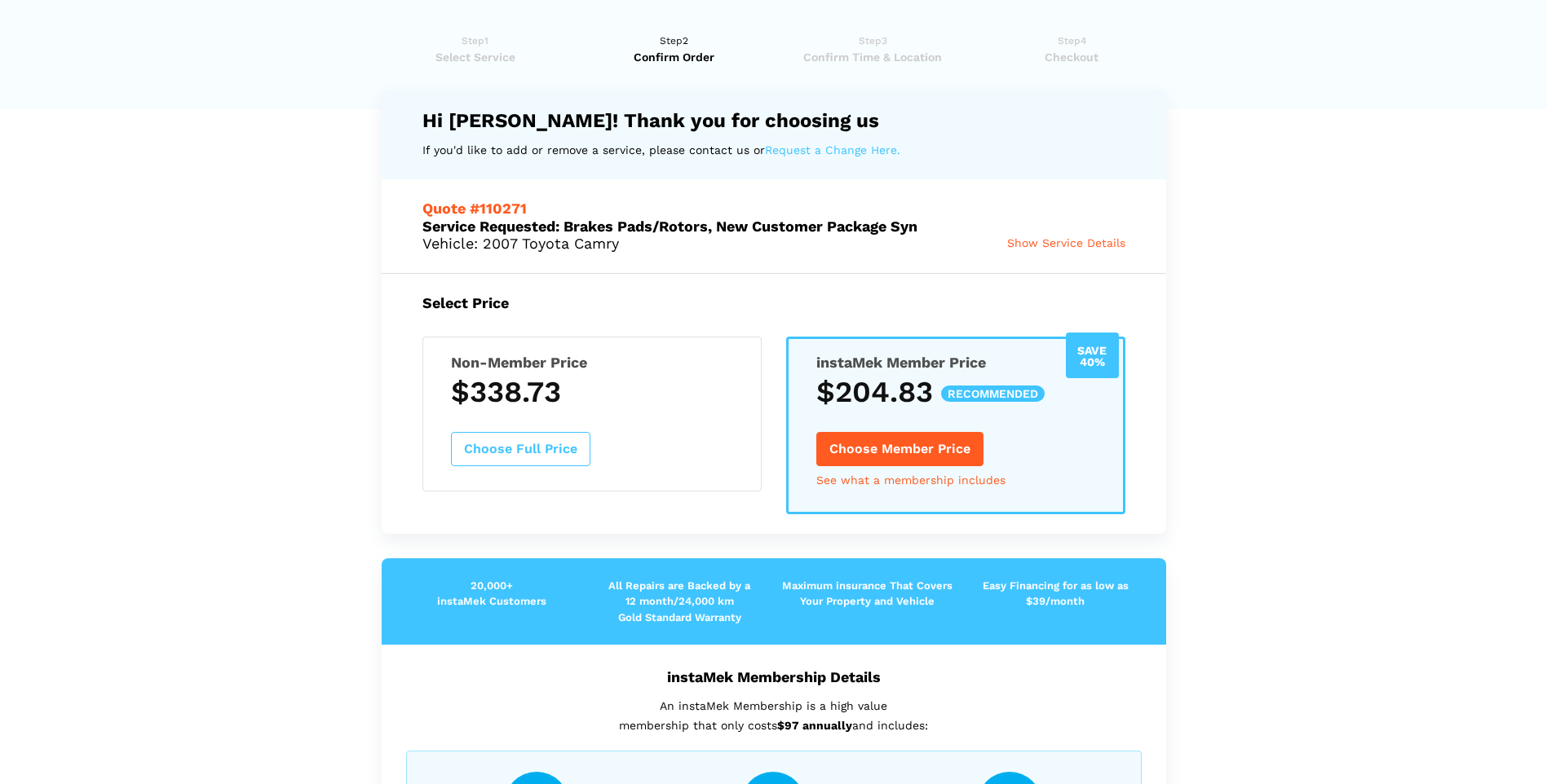
scroll to position [0, 0]
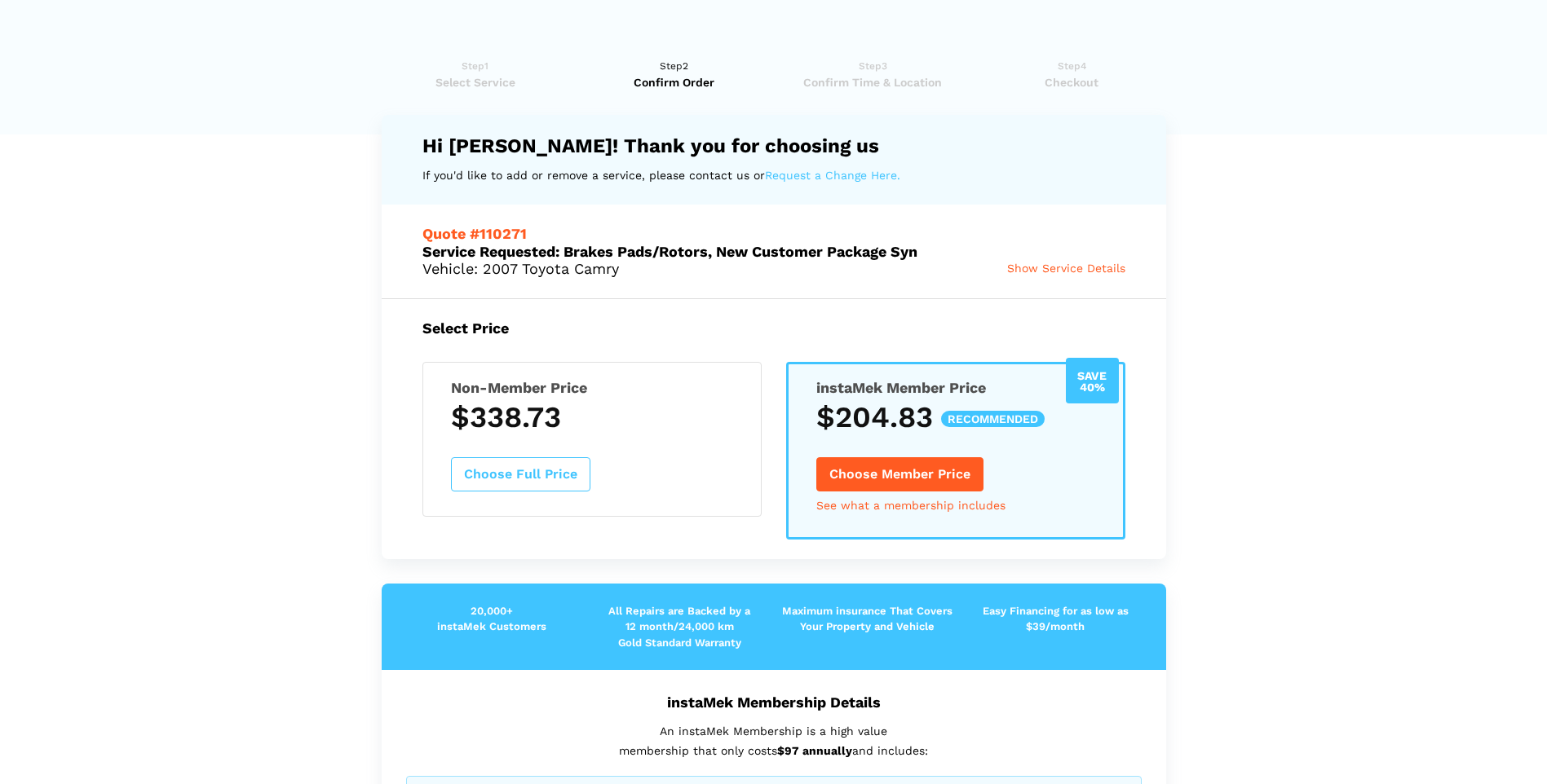
click at [920, 470] on button "Choose Member Price" at bounding box center [900, 474] width 167 height 34
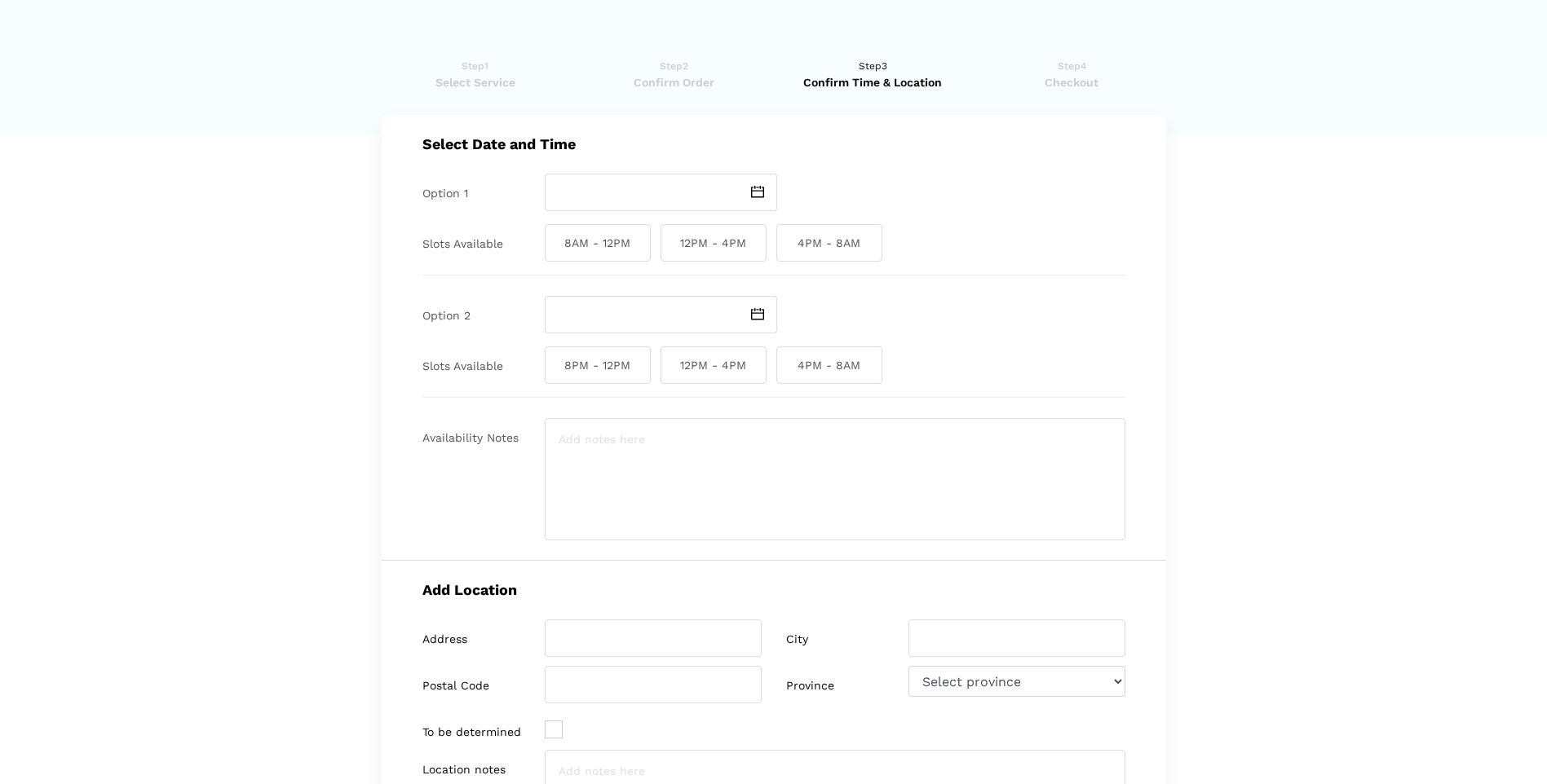
click at [764, 195] on span at bounding box center [759, 192] width 38 height 38
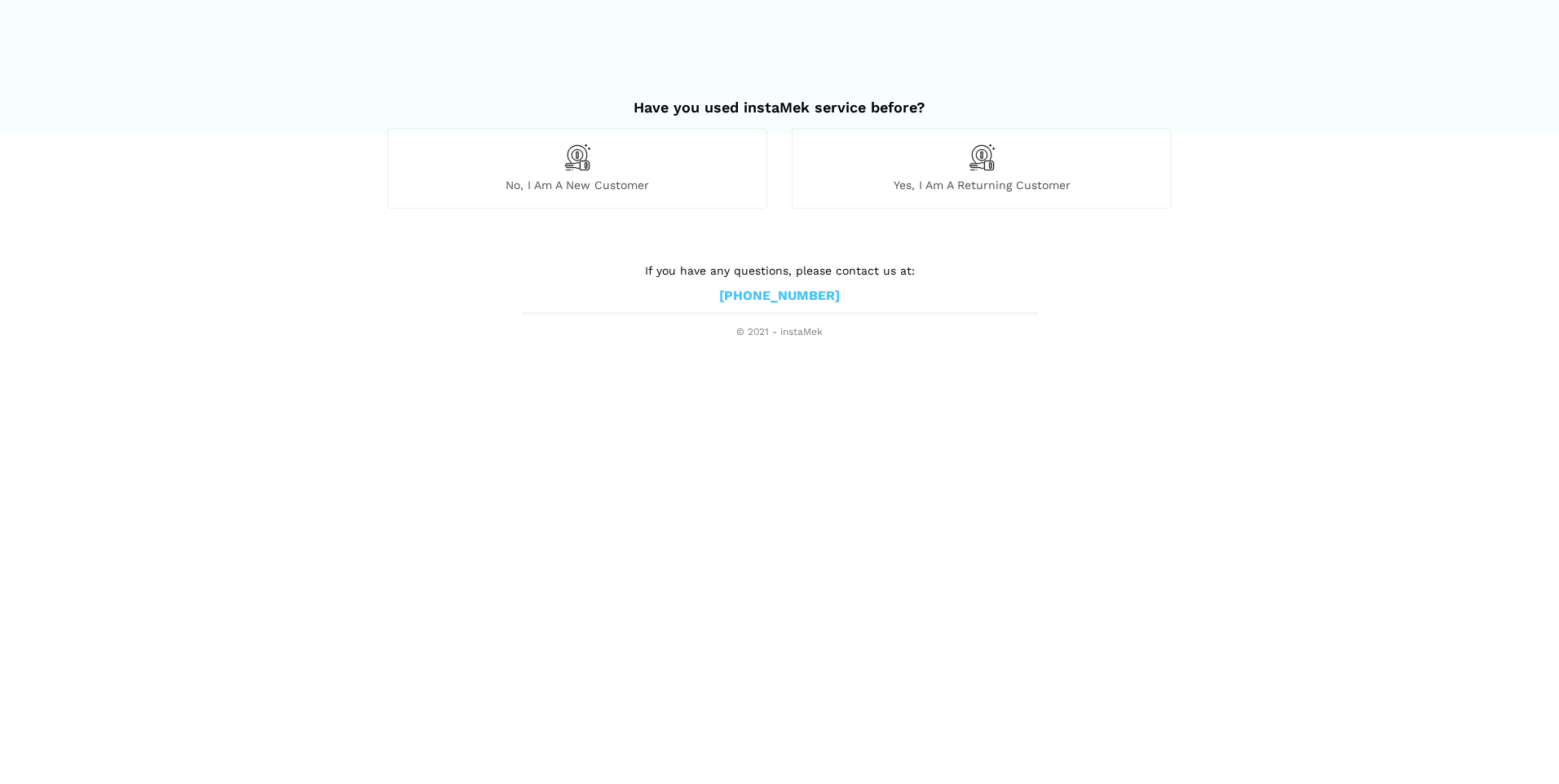
click at [669, 186] on span "No, I am a new customer" at bounding box center [577, 184] width 378 height 14
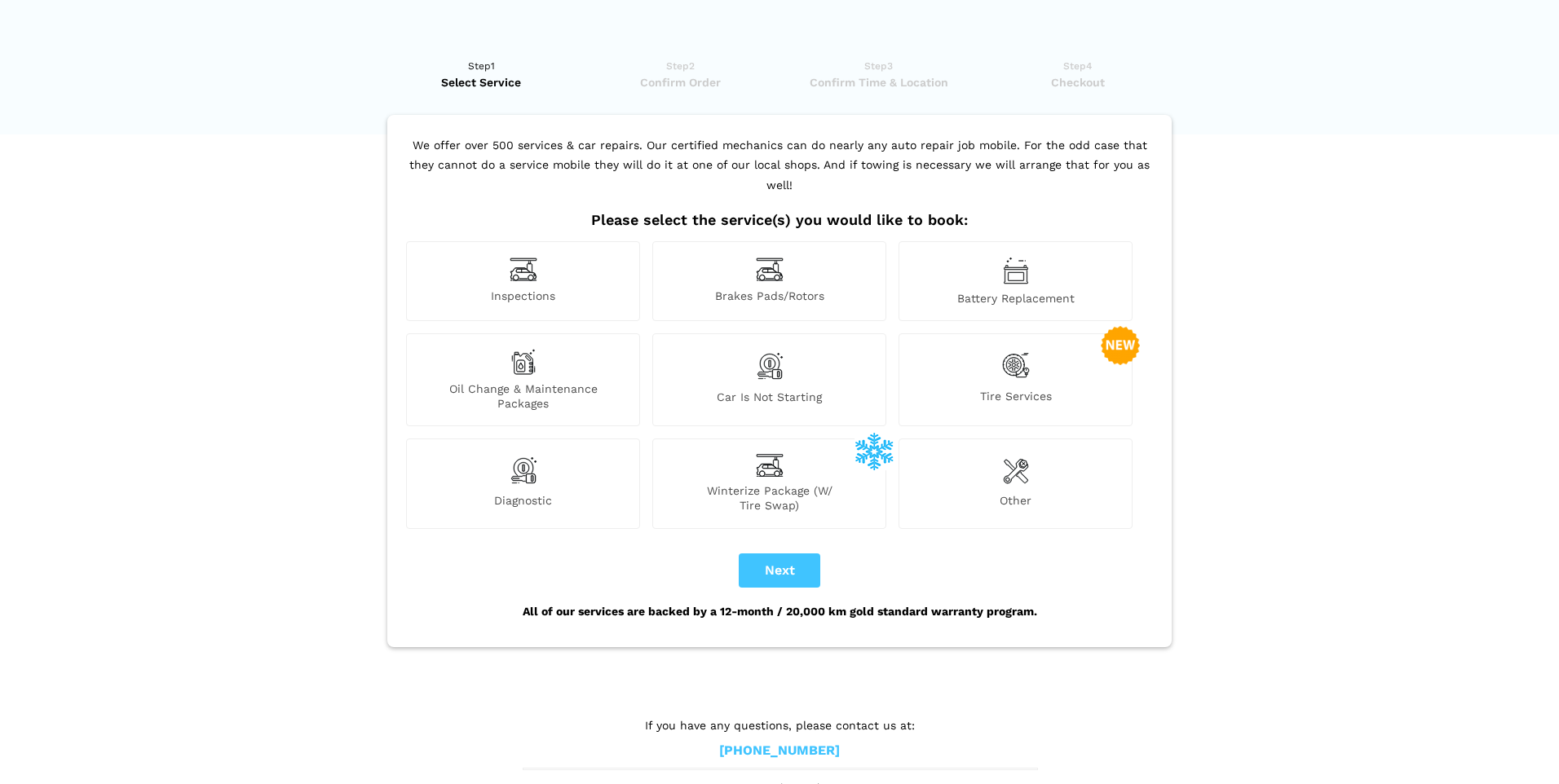
click at [504, 357] on div "Oil Change & Maintenance Packages" at bounding box center [523, 380] width 234 height 93
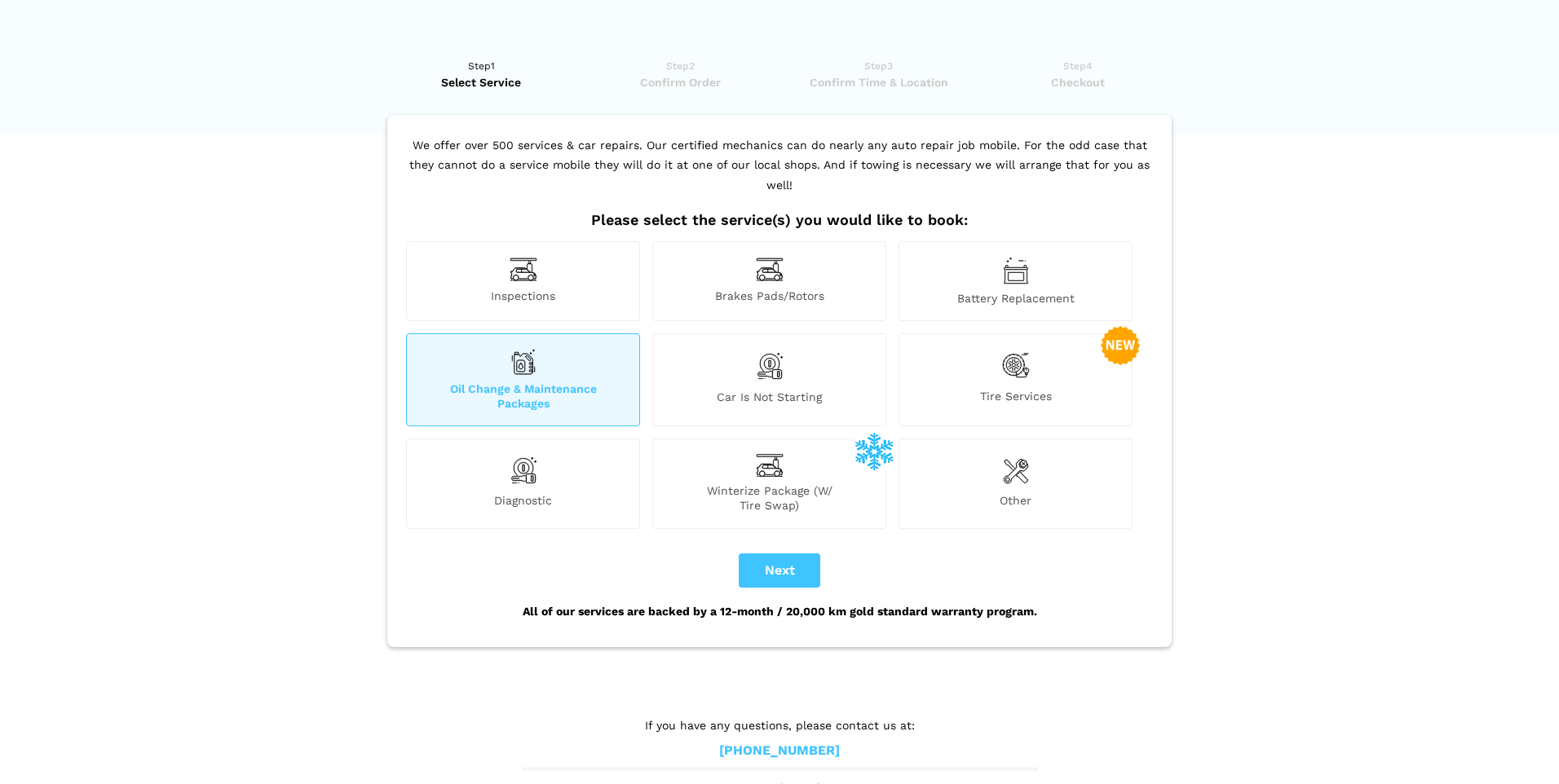
click at [983, 346] on div "Tire Services" at bounding box center [1016, 380] width 234 height 93
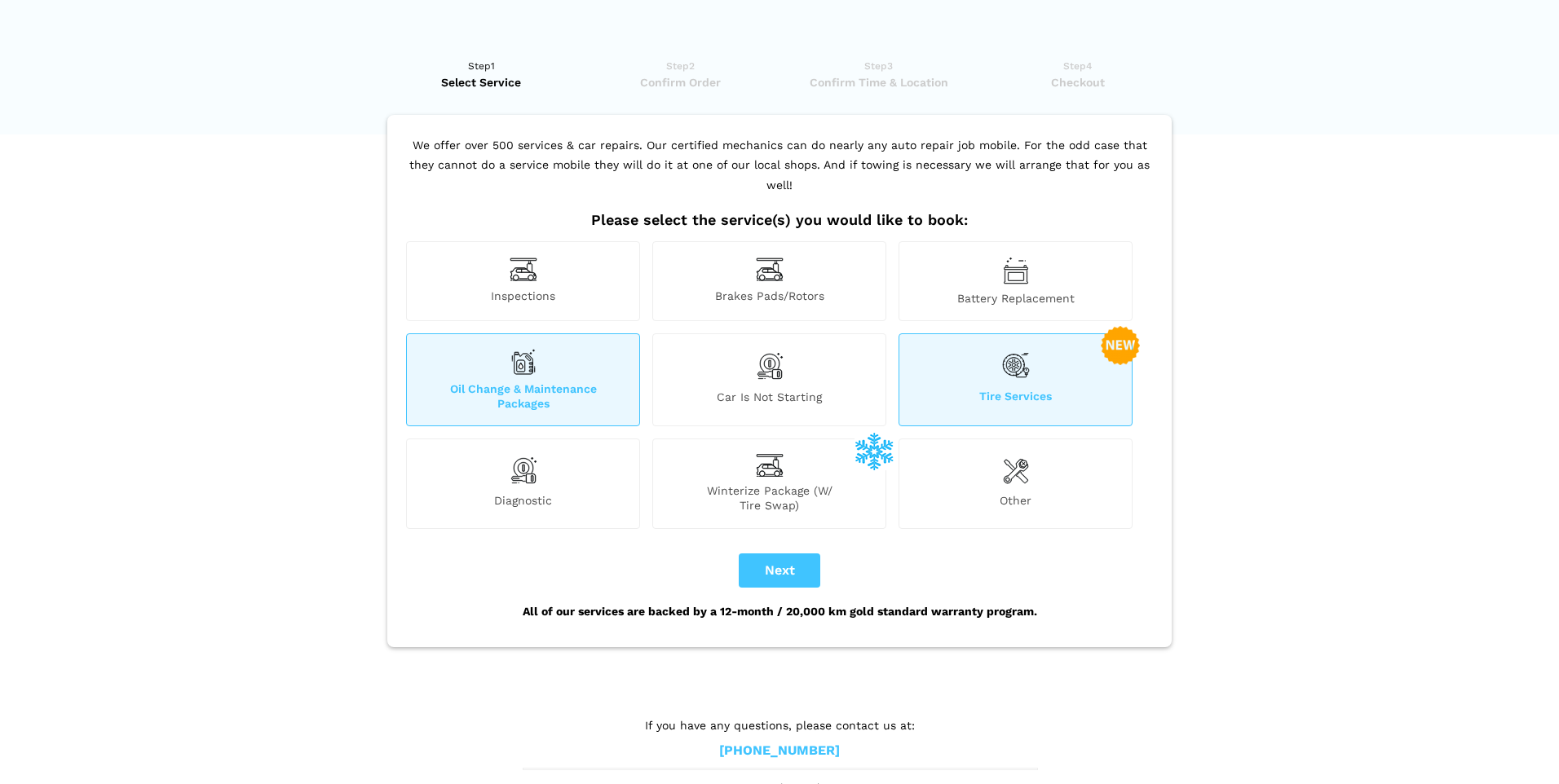
click at [807, 288] on span "Brakes Pads/Rotors" at bounding box center [769, 297] width 232 height 17
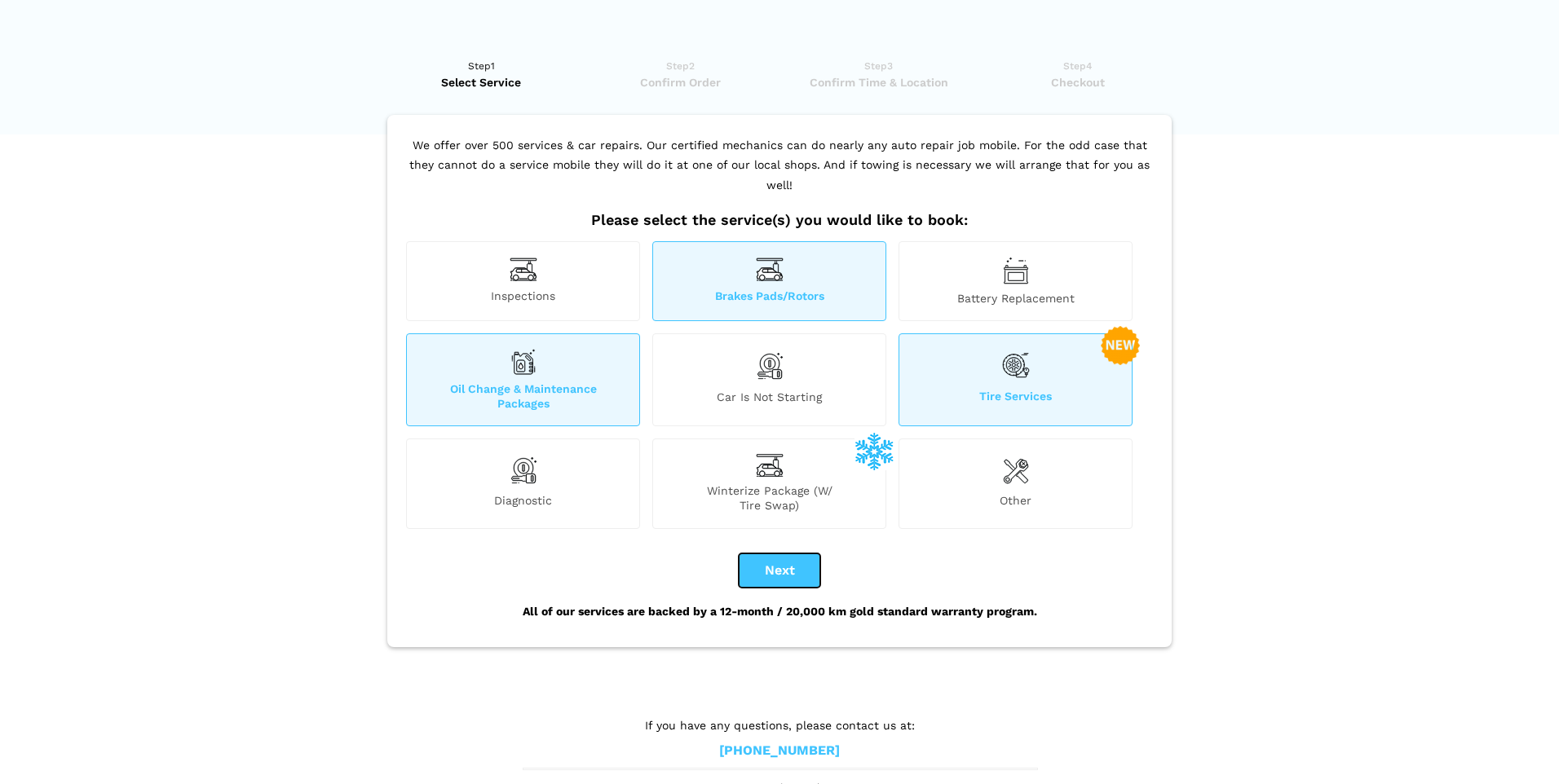
click at [803, 554] on button "Next" at bounding box center [780, 571] width 82 height 34
checkbox input "true"
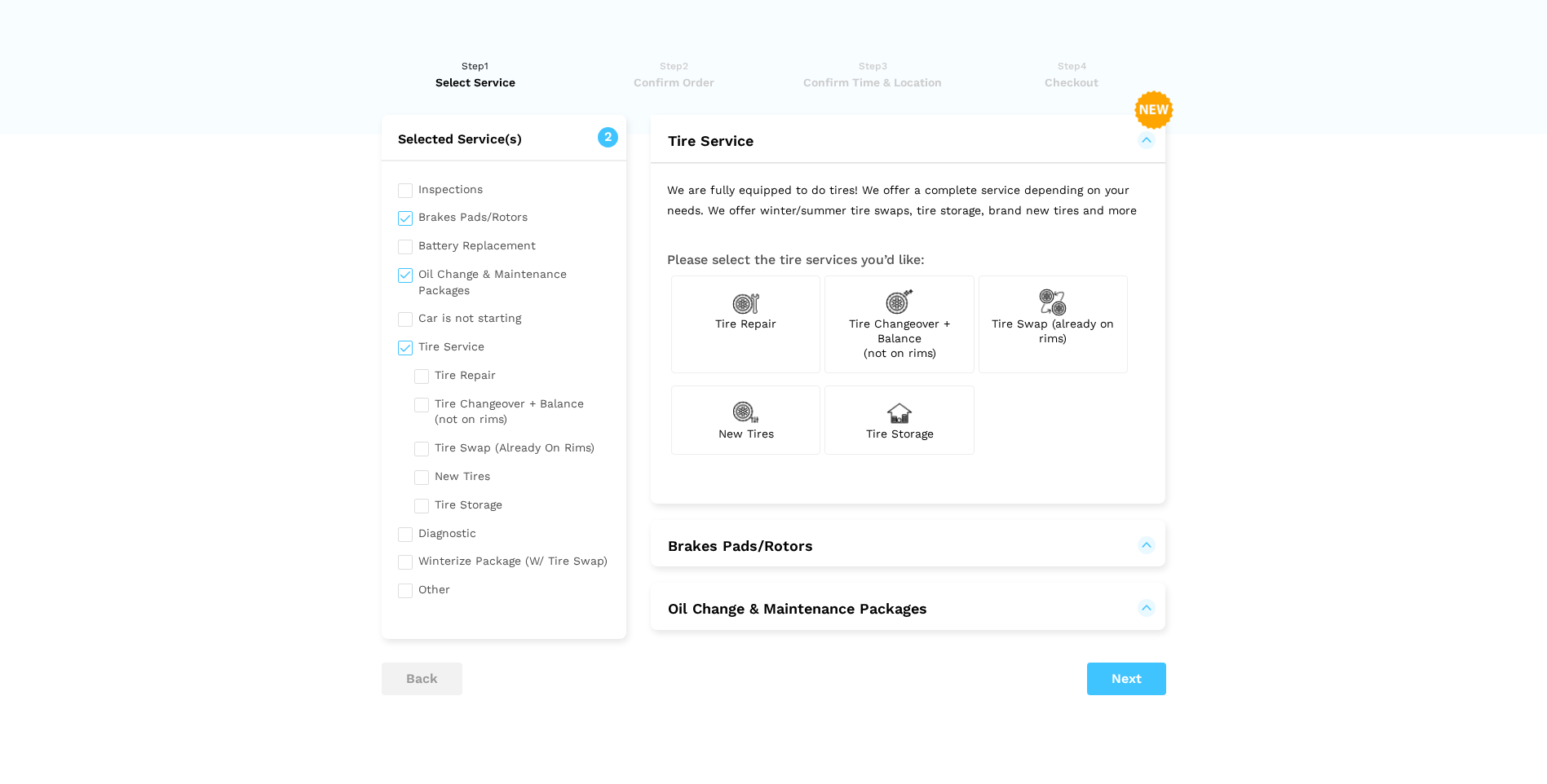
click at [856, 335] on div "Tire Changeover + Balance (not on rims)" at bounding box center [898, 325] width 149 height 99
checkbox input "true"
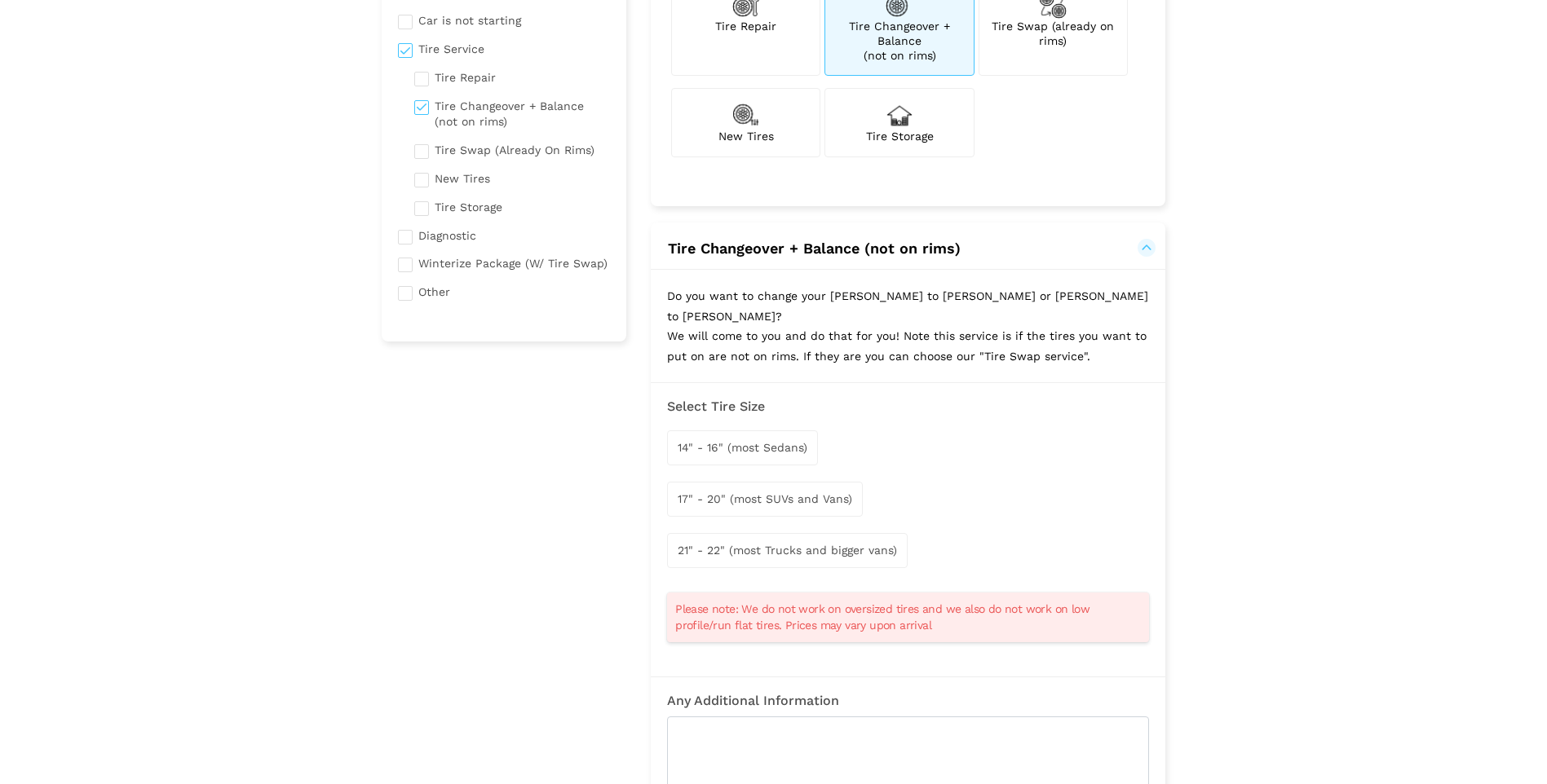
scroll to position [326, 0]
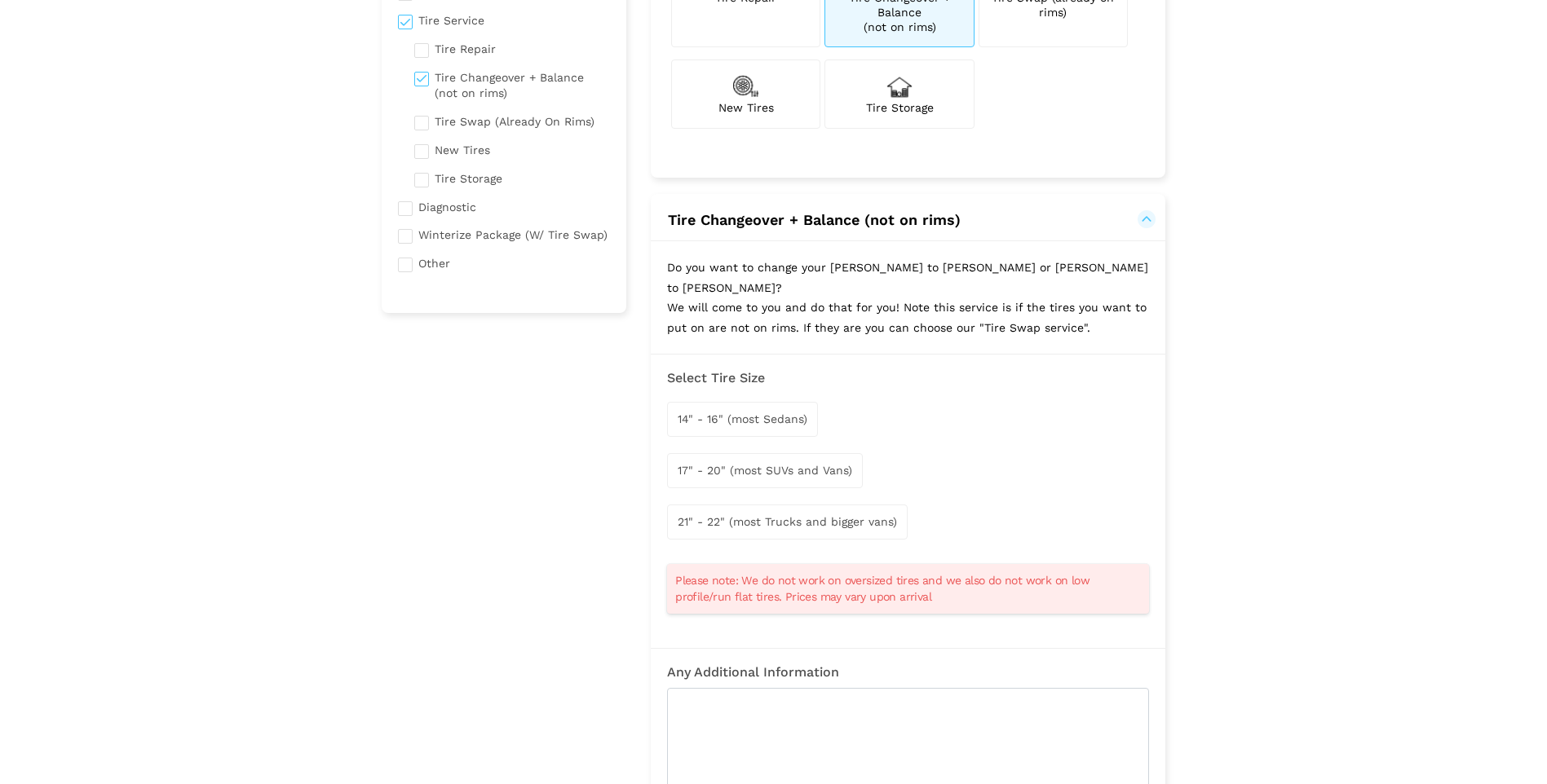
click at [796, 406] on div "14" - 16" (most Sedans)" at bounding box center [742, 419] width 151 height 35
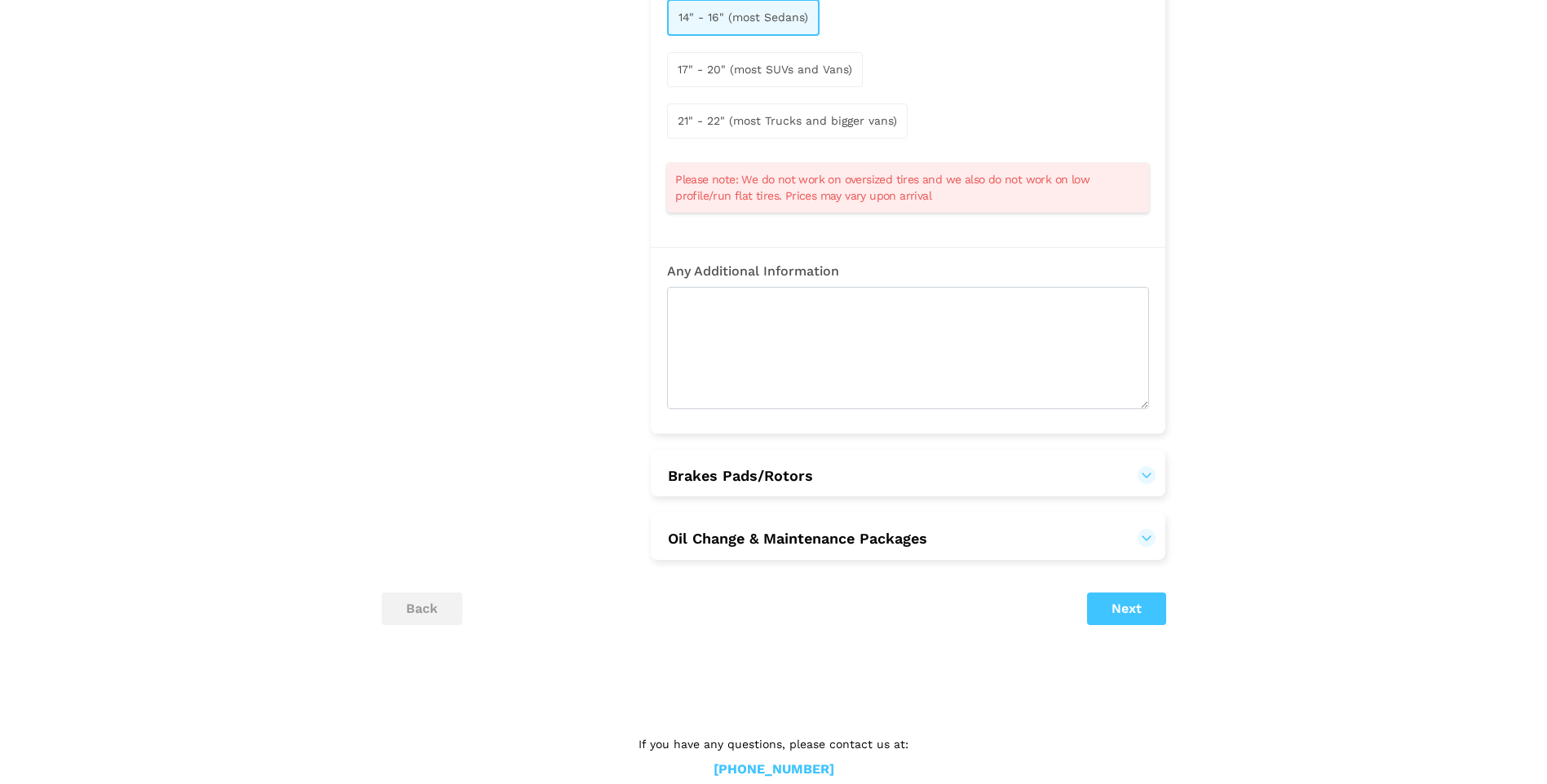
scroll to position [738, 0]
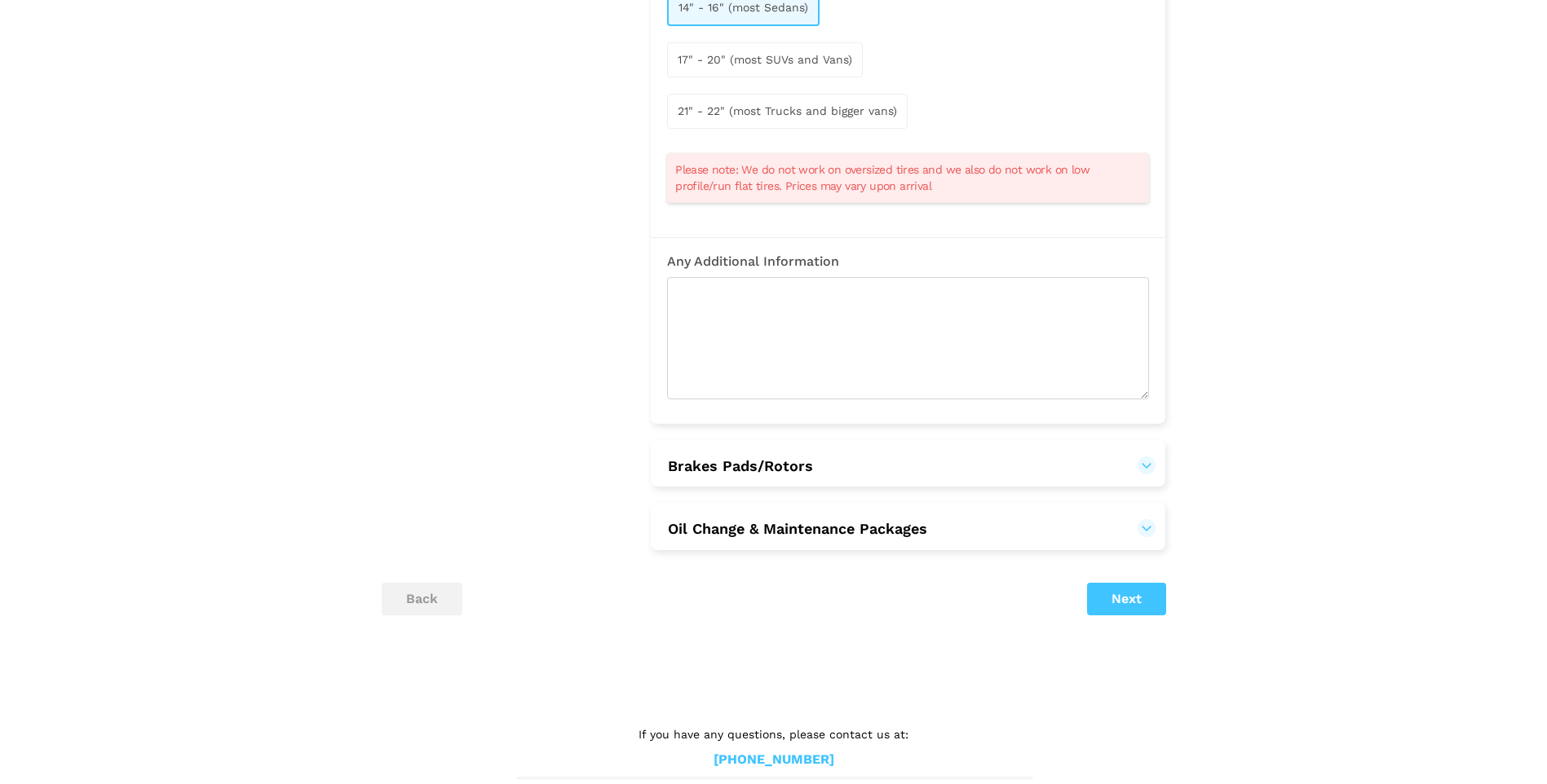
click at [773, 457] on button "Brakes Pads/Rotors" at bounding box center [908, 466] width 482 height 20
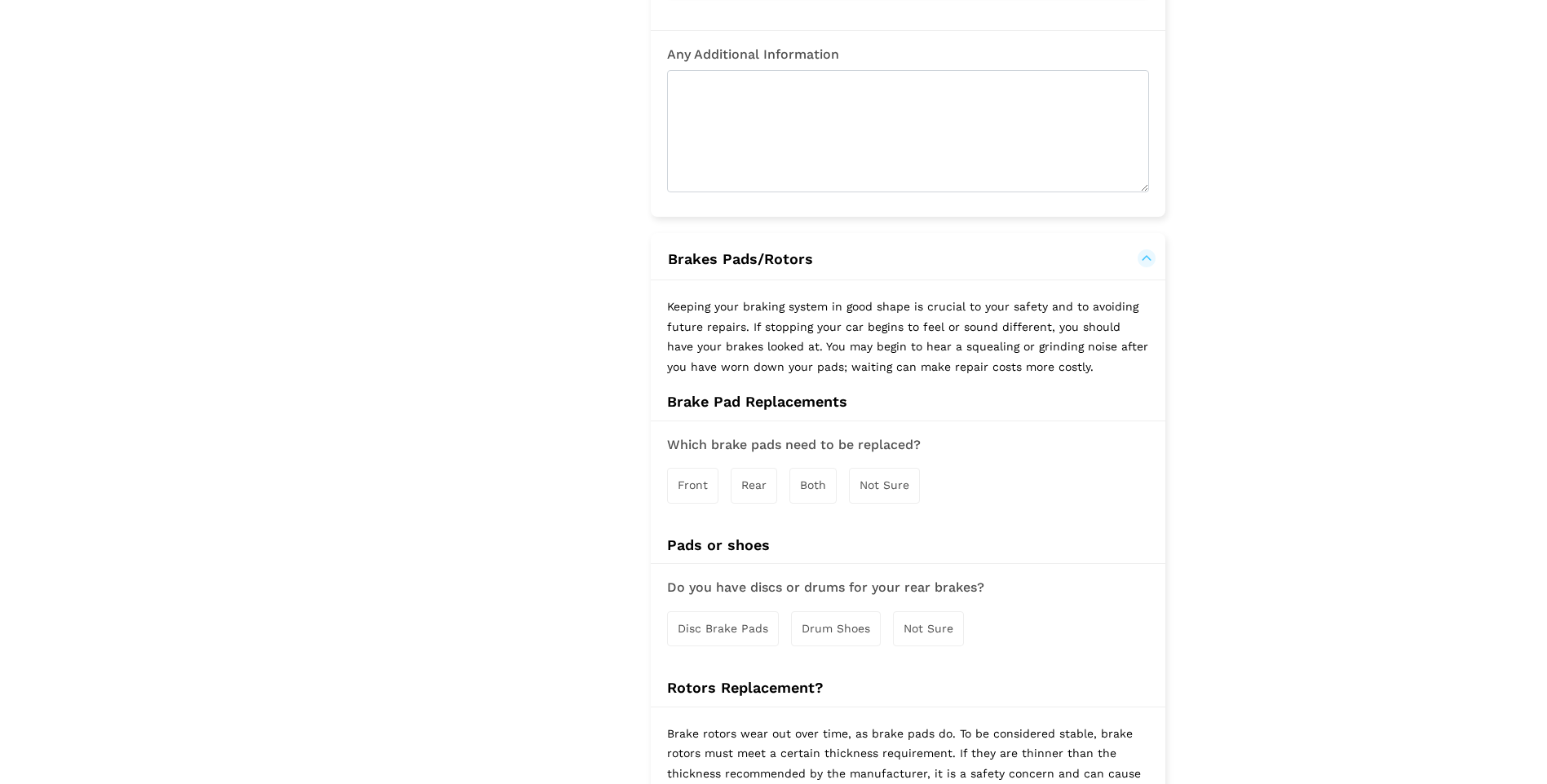
scroll to position [983, 0]
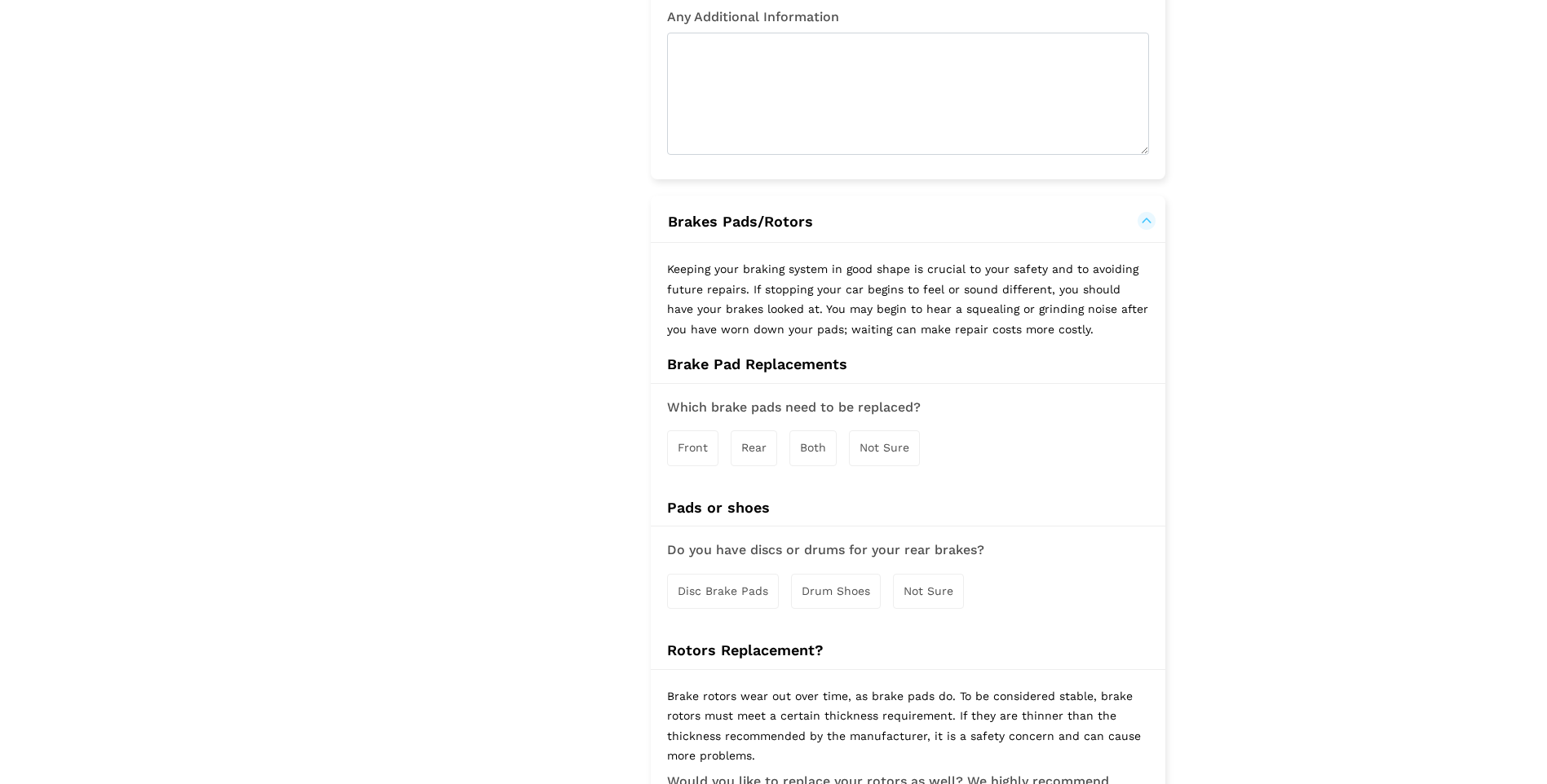
click at [775, 430] on div "Rear" at bounding box center [754, 447] width 46 height 35
click at [792, 431] on div "Both" at bounding box center [815, 448] width 47 height 35
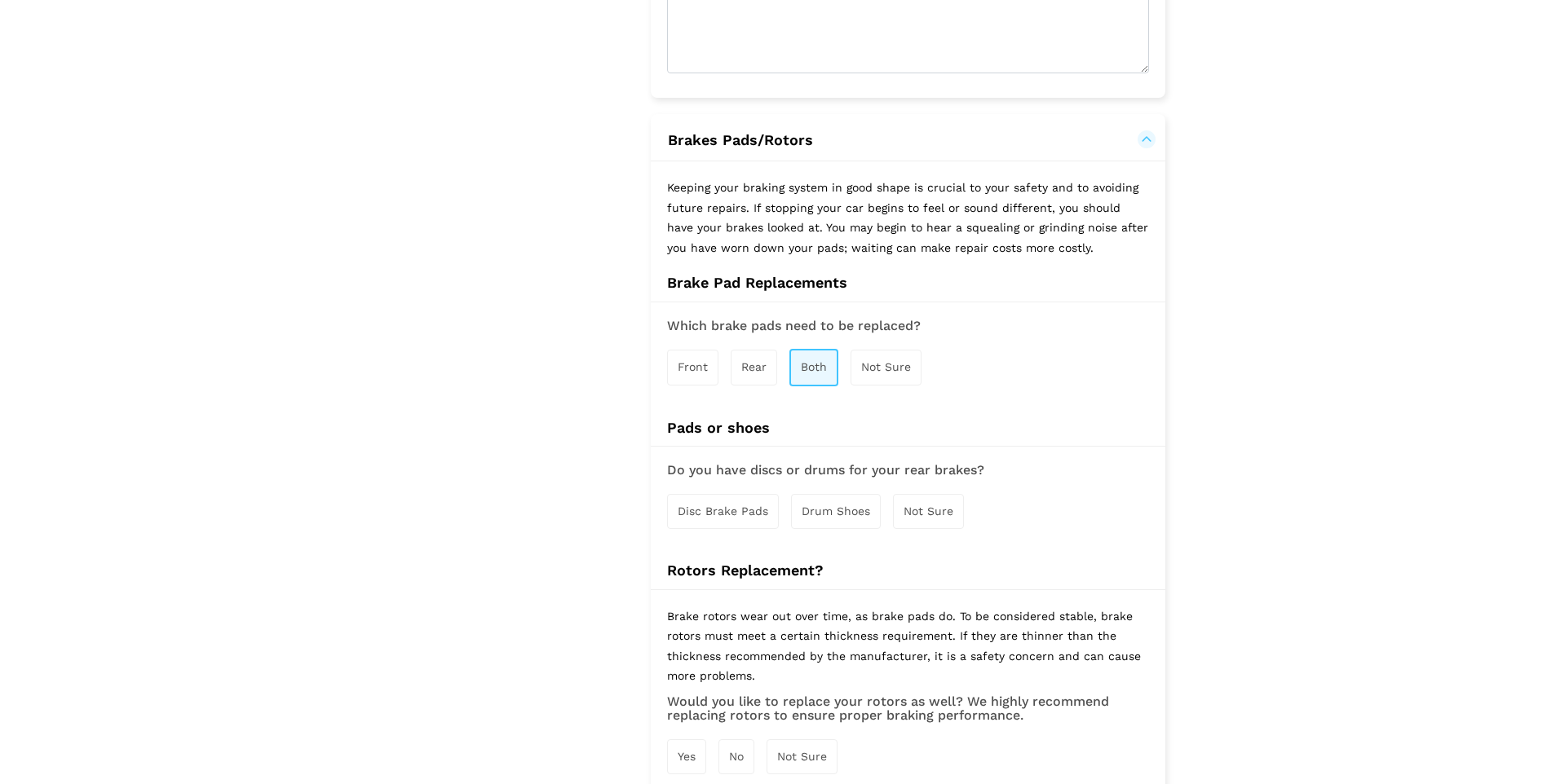
click at [918, 494] on div "Not Sure" at bounding box center [929, 511] width 71 height 35
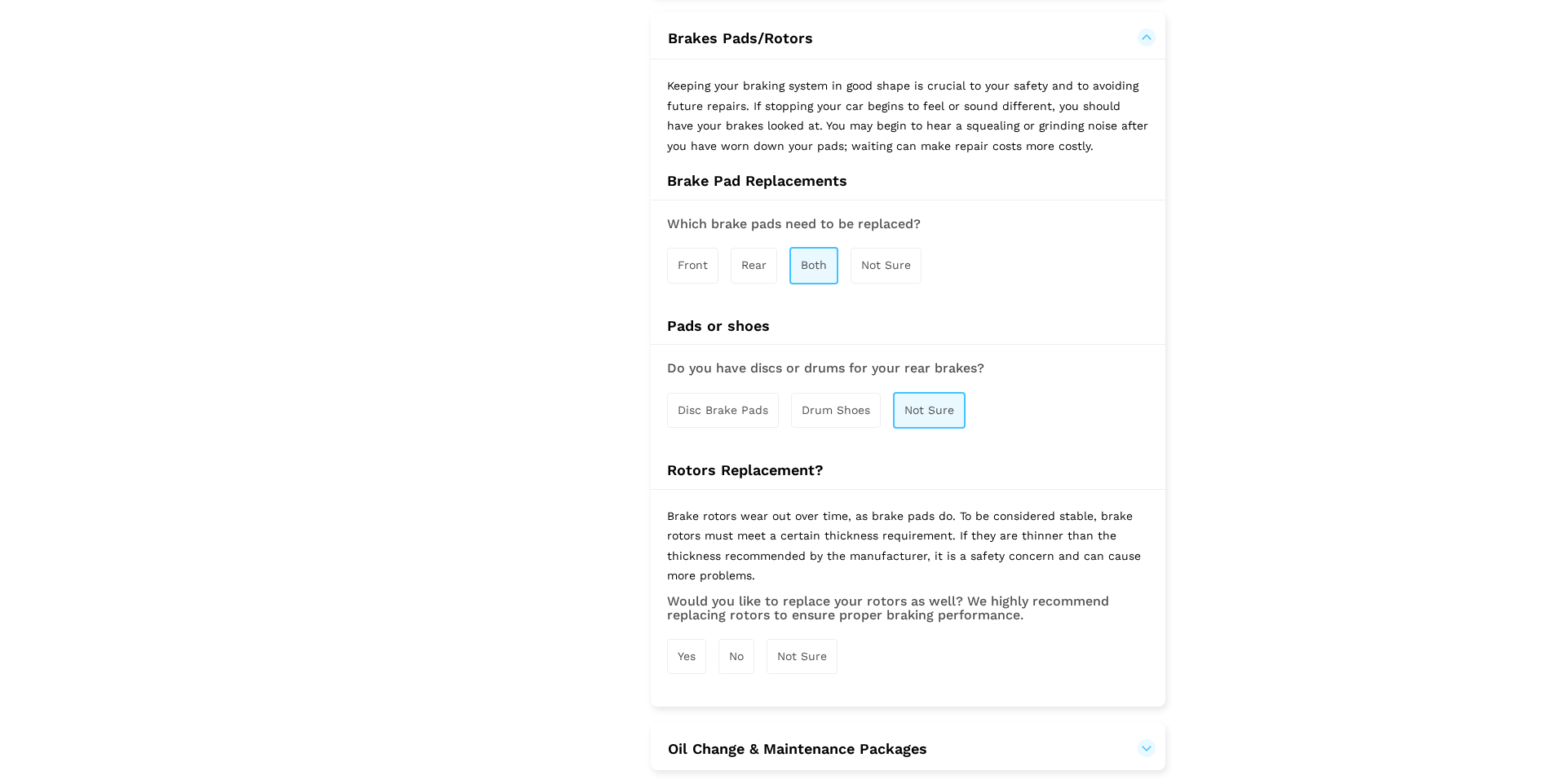
scroll to position [1387, 0]
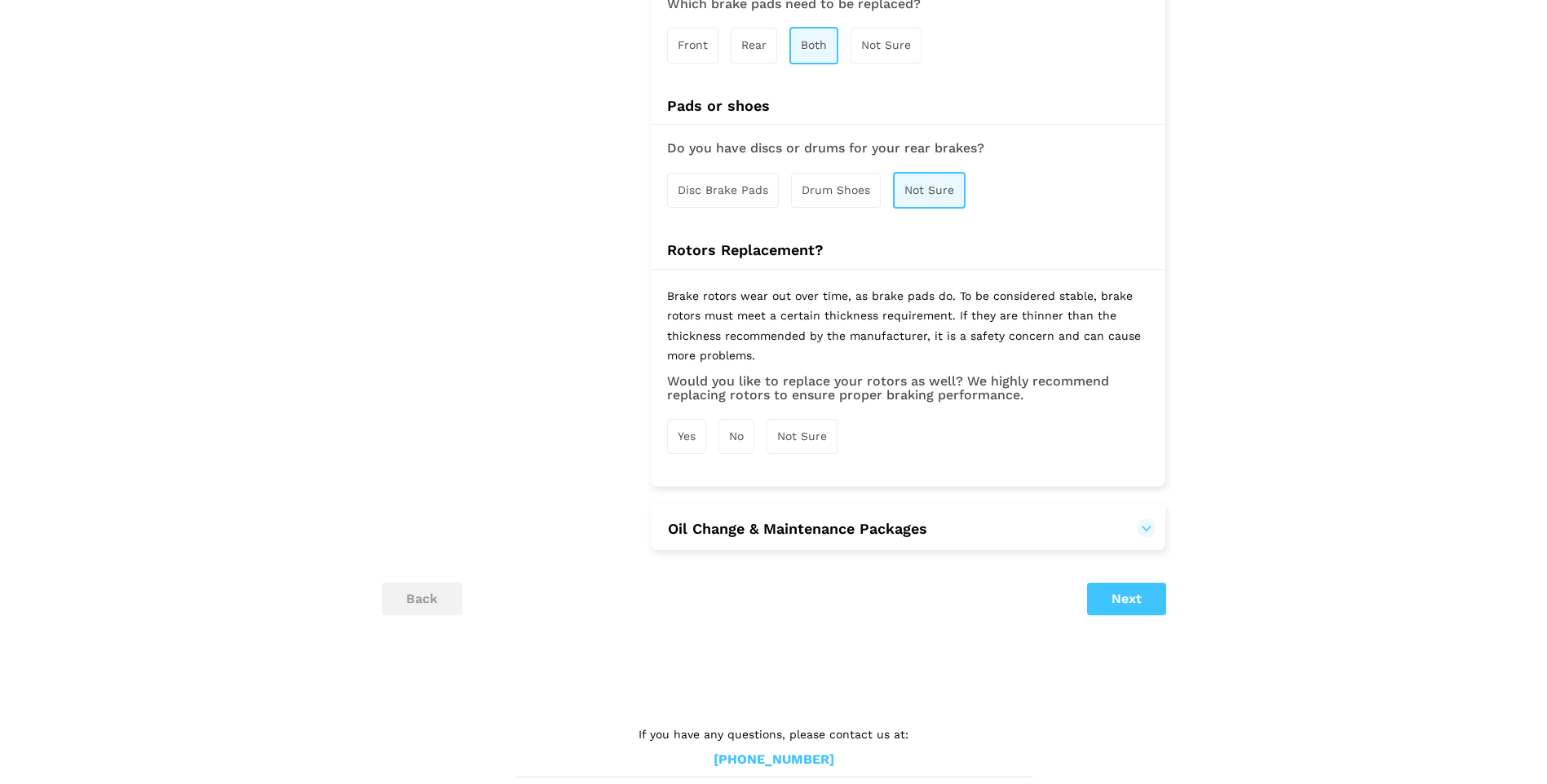
click at [792, 434] on div "Yes No Not Sure" at bounding box center [908, 436] width 482 height 51
click at [795, 429] on span "Not Sure" at bounding box center [802, 436] width 49 height 13
click at [850, 503] on h2 "Oil Change & Maintenance Packages" at bounding box center [908, 527] width 515 height 48
click at [850, 520] on button "Oil Change & Maintenance Packages" at bounding box center [797, 529] width 261 height 20
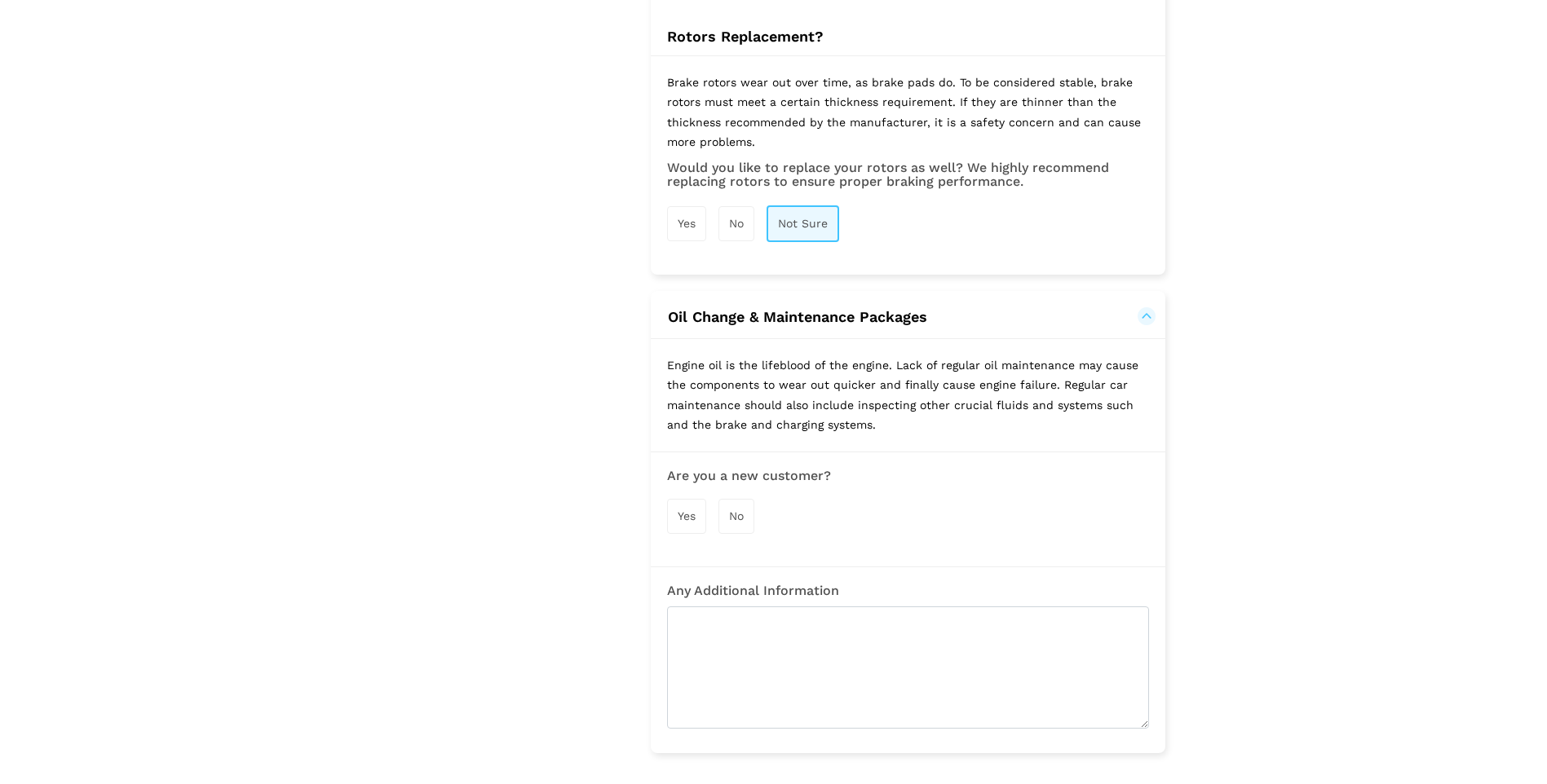
scroll to position [1633, 0]
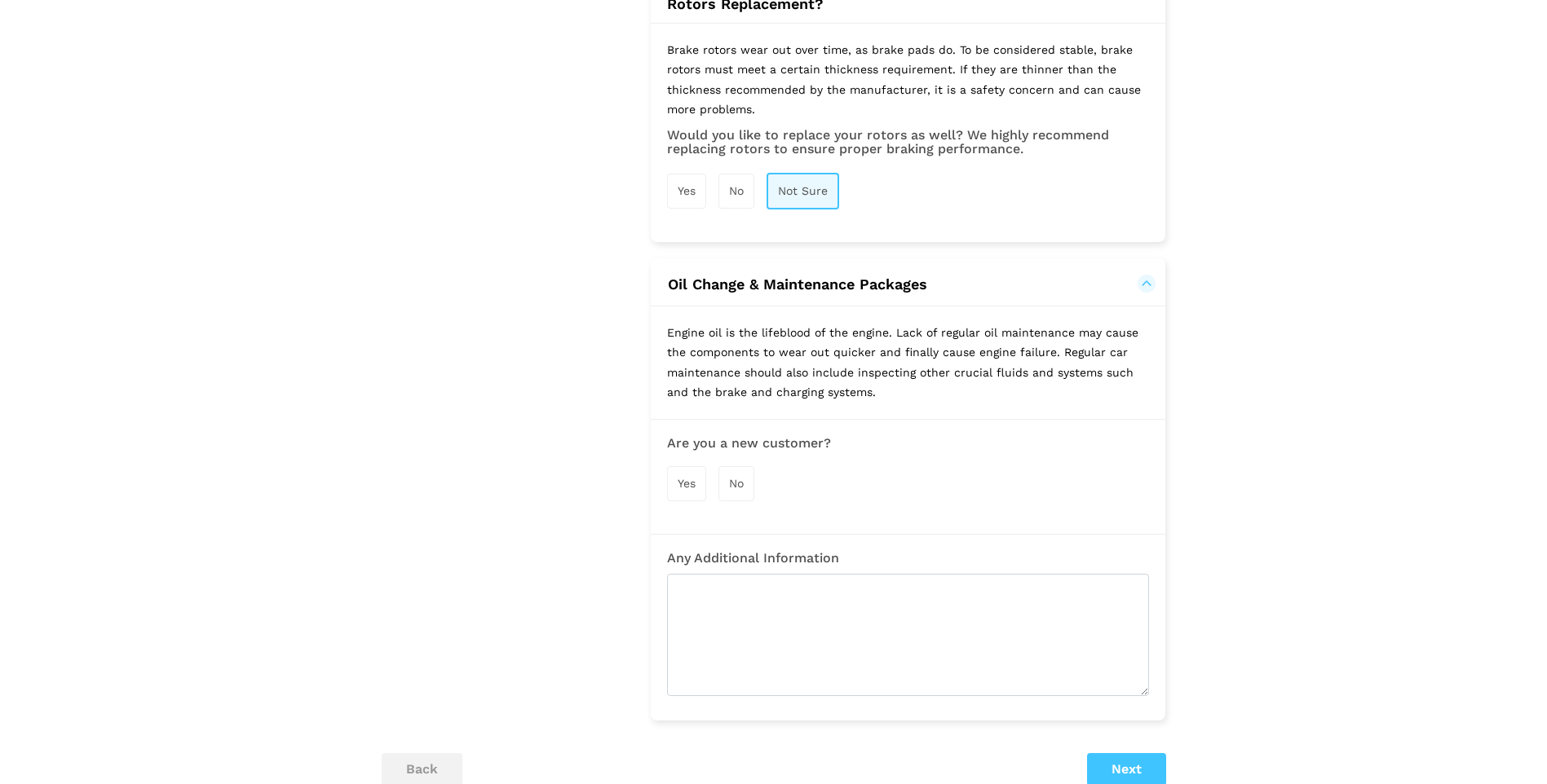
click at [691, 477] on span "Yes" at bounding box center [687, 483] width 18 height 13
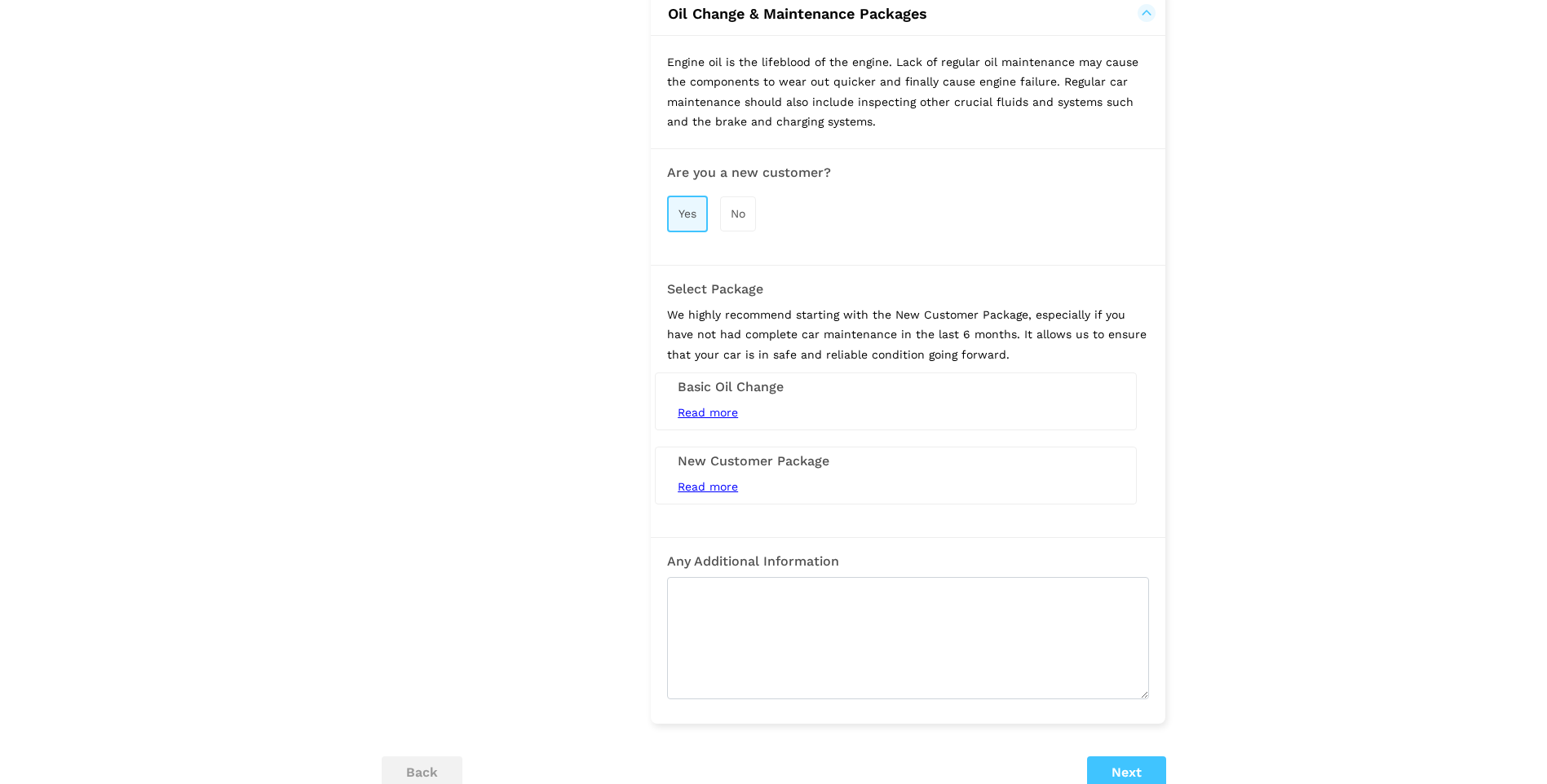
scroll to position [1960, 0]
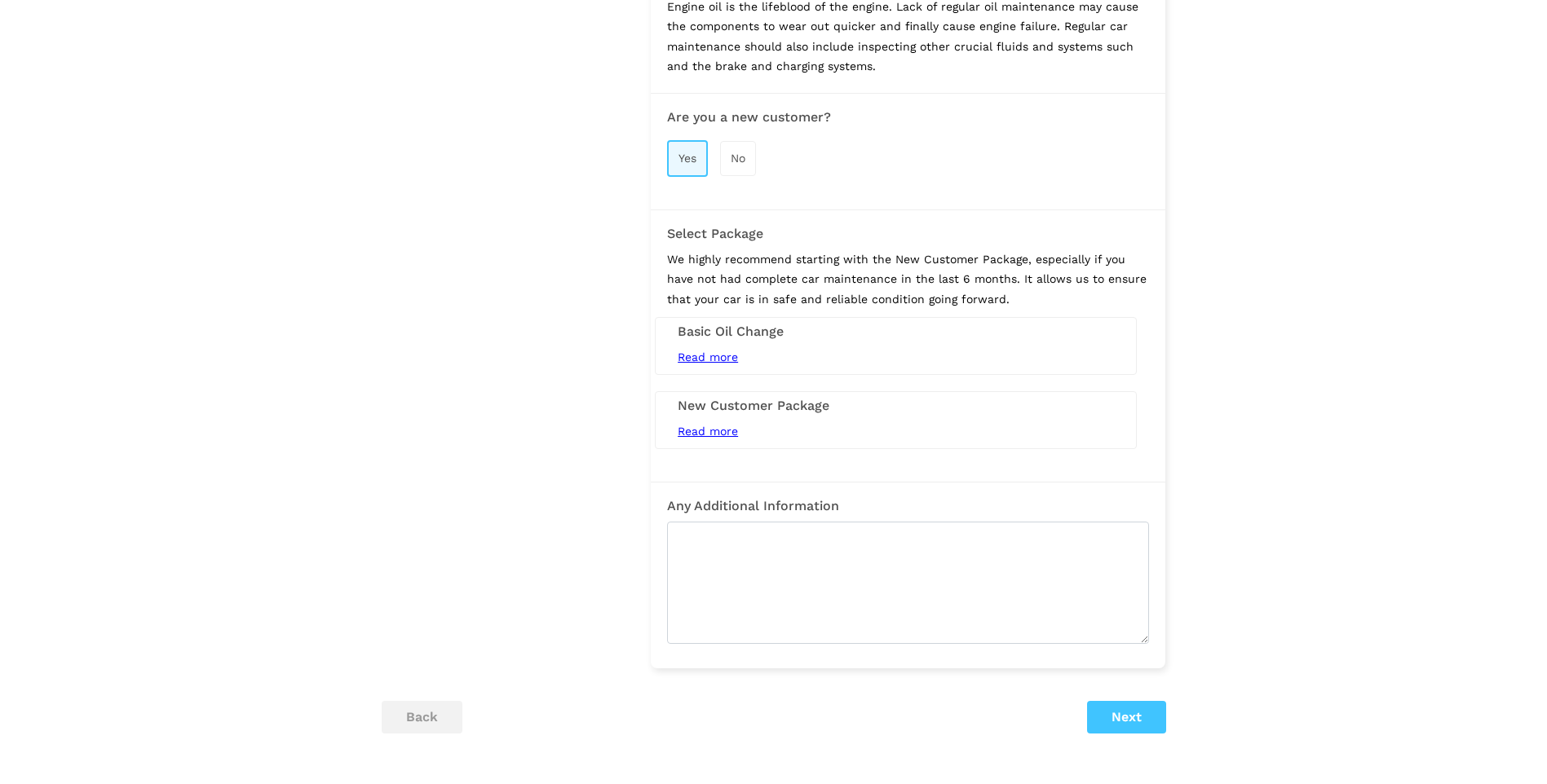
click at [700, 351] on span "Read more" at bounding box center [709, 357] width 61 height 13
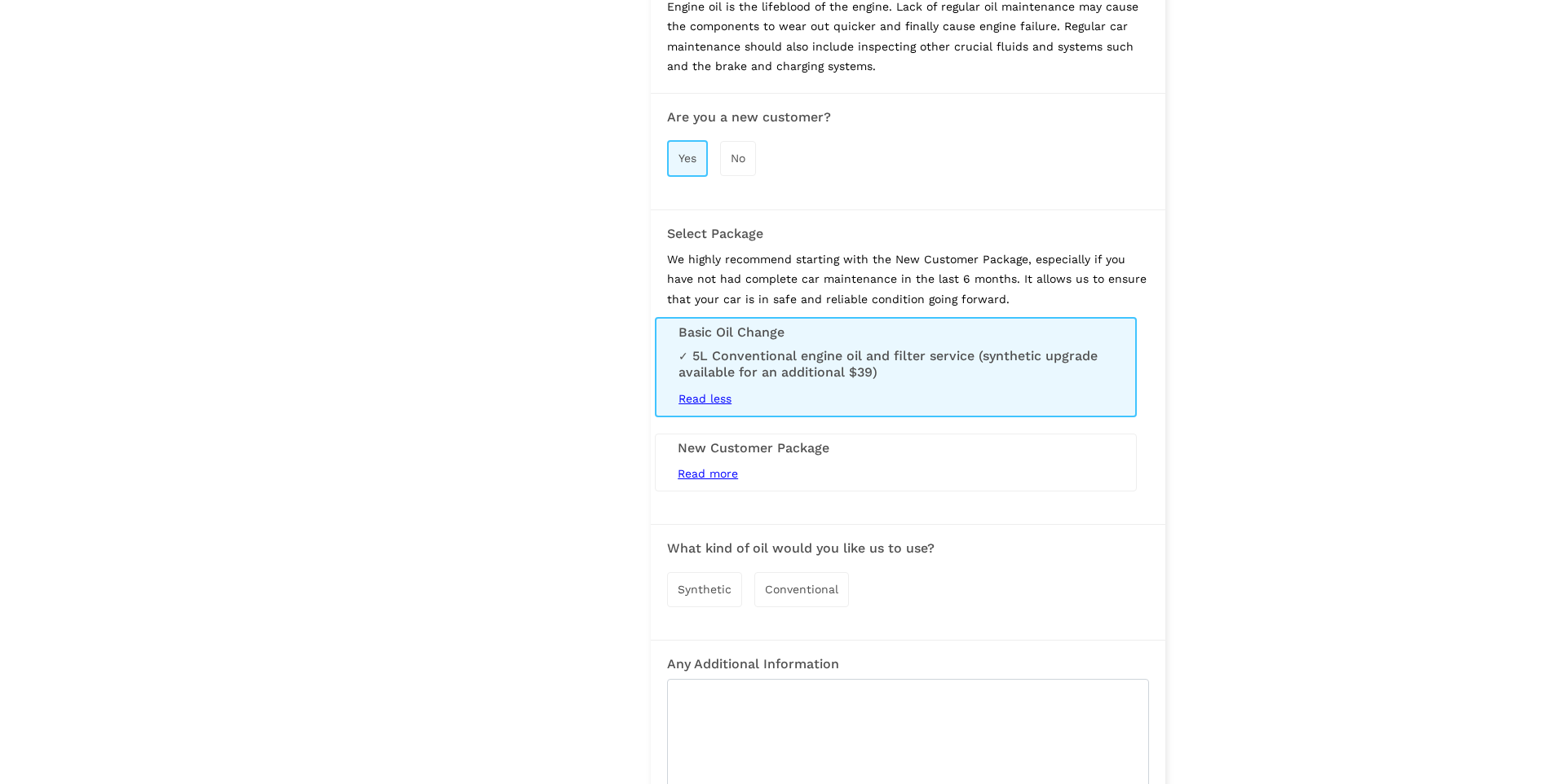
click at [727, 467] on span "Read more" at bounding box center [709, 474] width 61 height 13
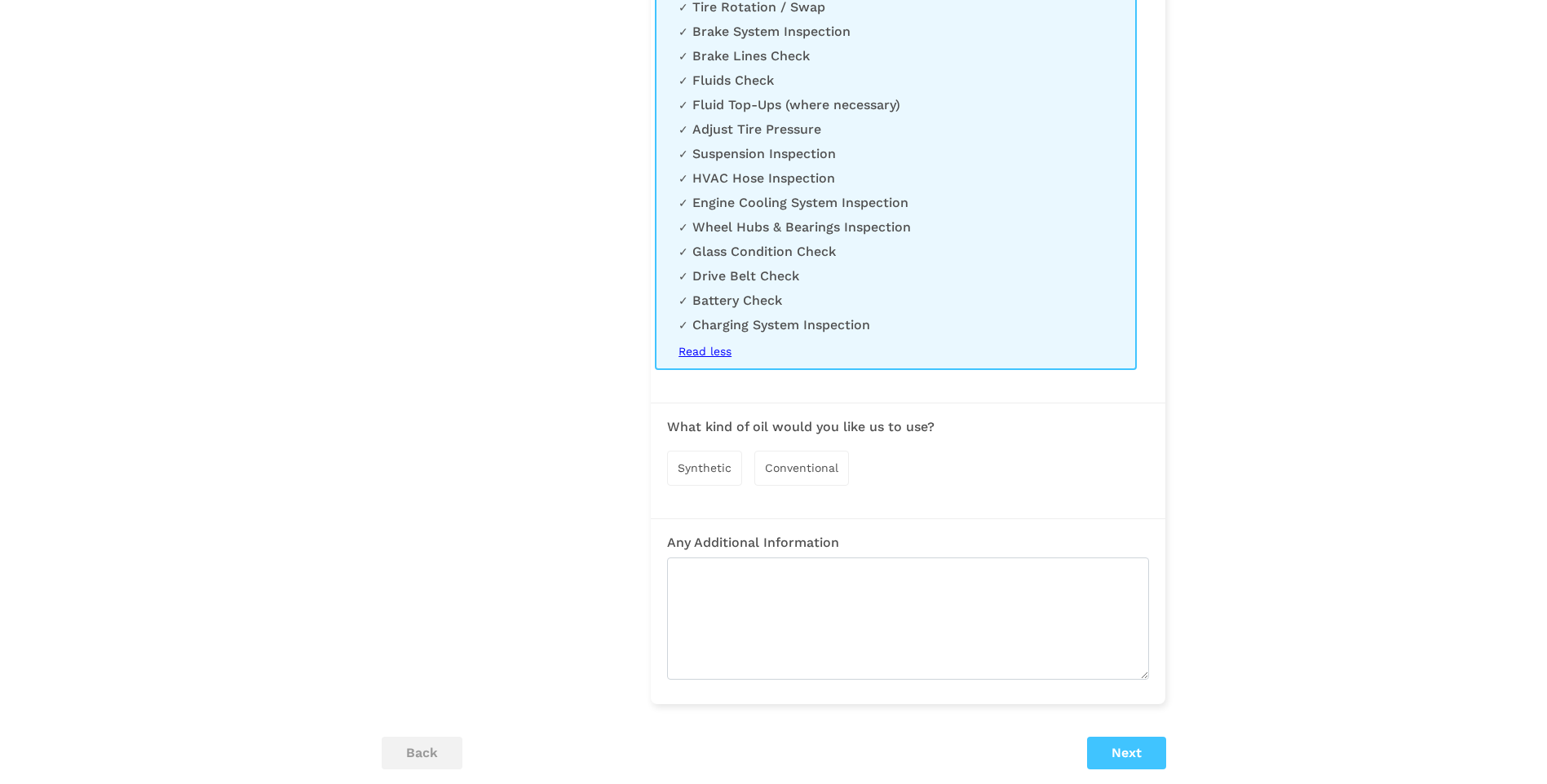
scroll to position [2449, 0]
click at [706, 461] on span "Synthetic" at bounding box center [705, 467] width 54 height 13
click at [1156, 747] on button "Next" at bounding box center [1126, 754] width 79 height 32
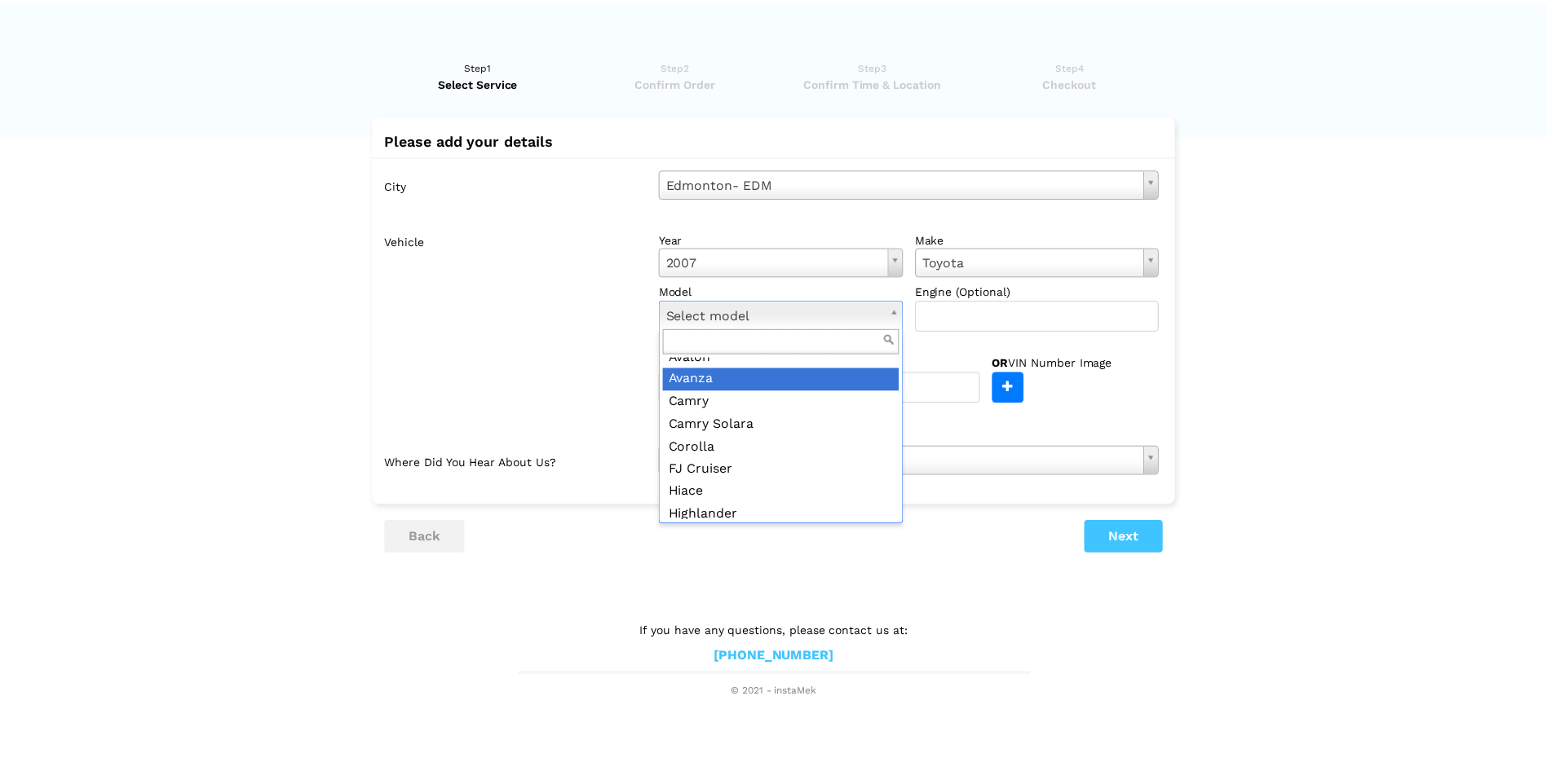
scroll to position [82, 0]
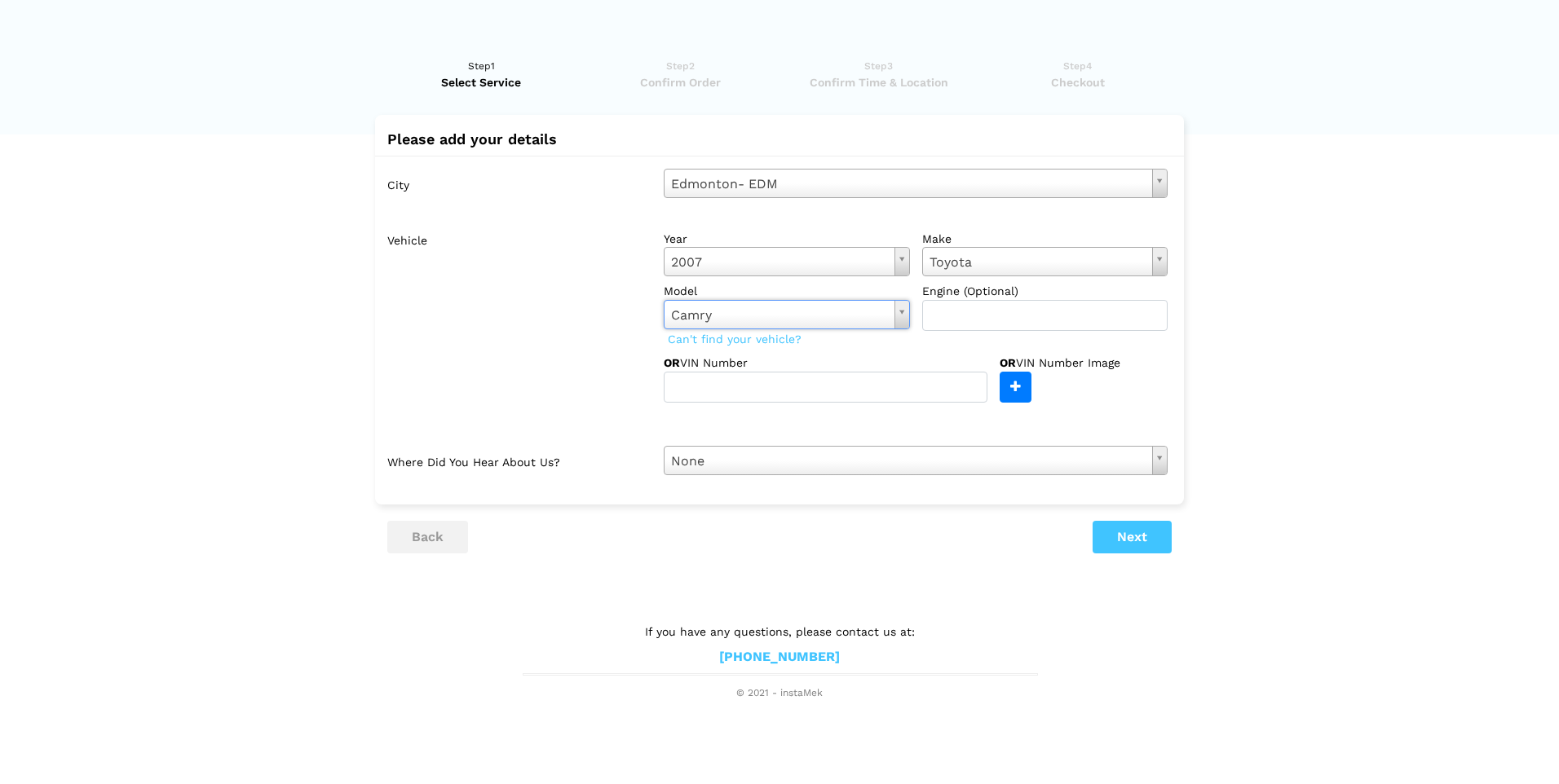
click at [858, 478] on div "City [GEOGRAPHIC_DATA]- EDM Select city [GEOGRAPHIC_DATA]- [GEOGRAPHIC_DATA] [G…" at bounding box center [780, 321] width 809 height 333
click at [1146, 543] on button "Next" at bounding box center [1131, 538] width 79 height 32
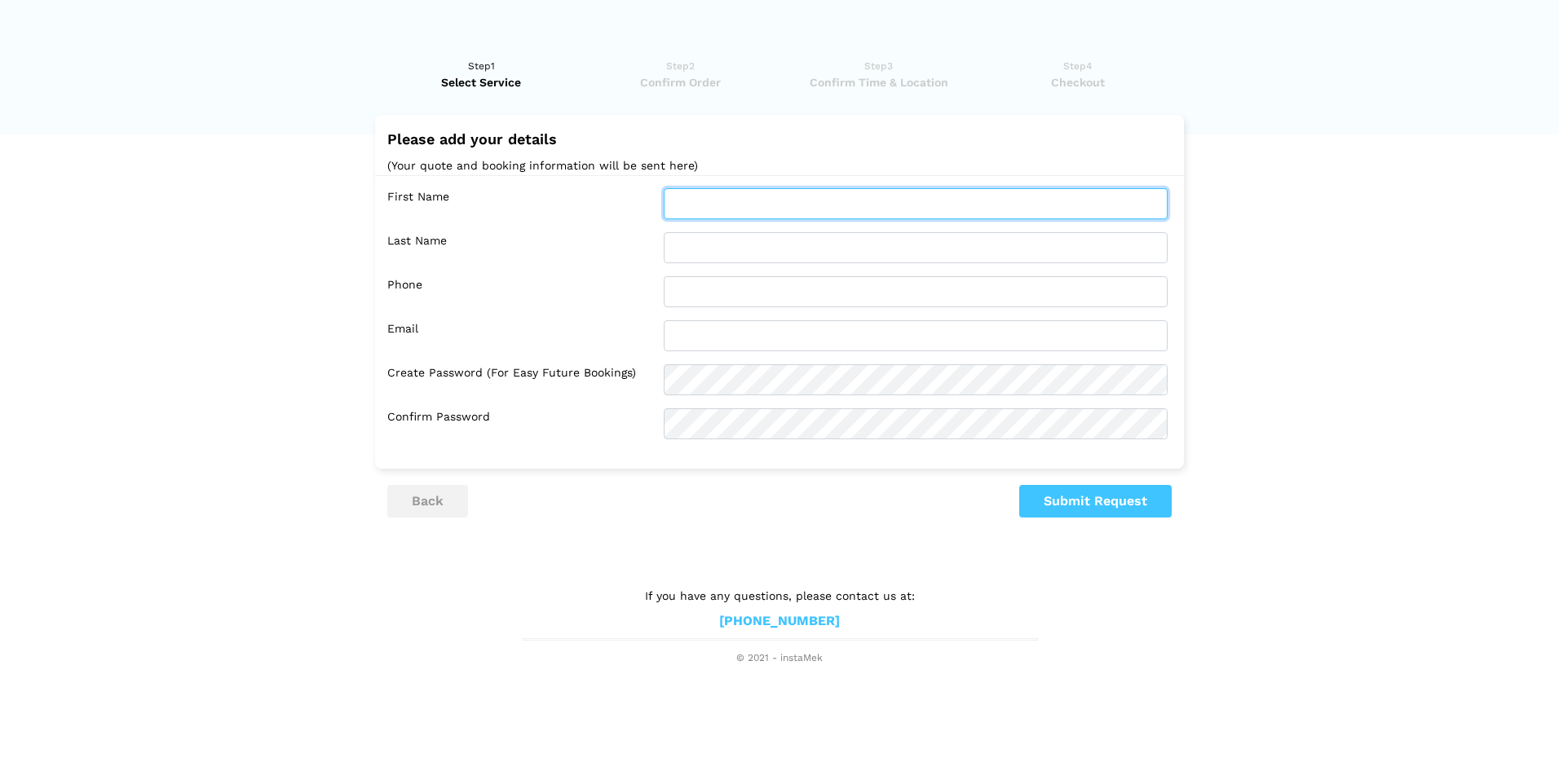
click at [920, 212] on input "text" at bounding box center [915, 204] width 504 height 31
type input "Hamama"
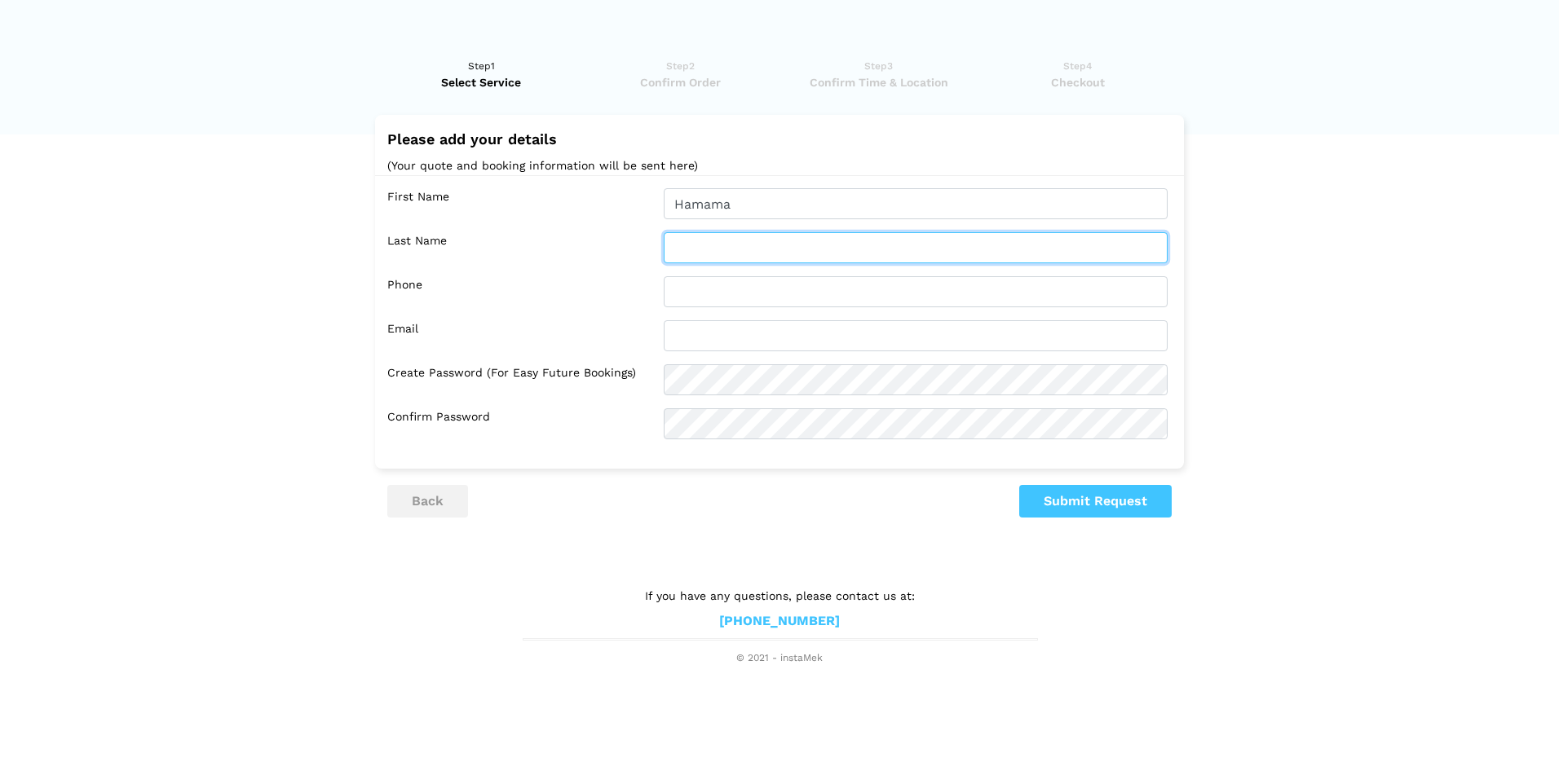
click at [871, 248] on input "text" at bounding box center [915, 247] width 504 height 31
type input "Obansa"
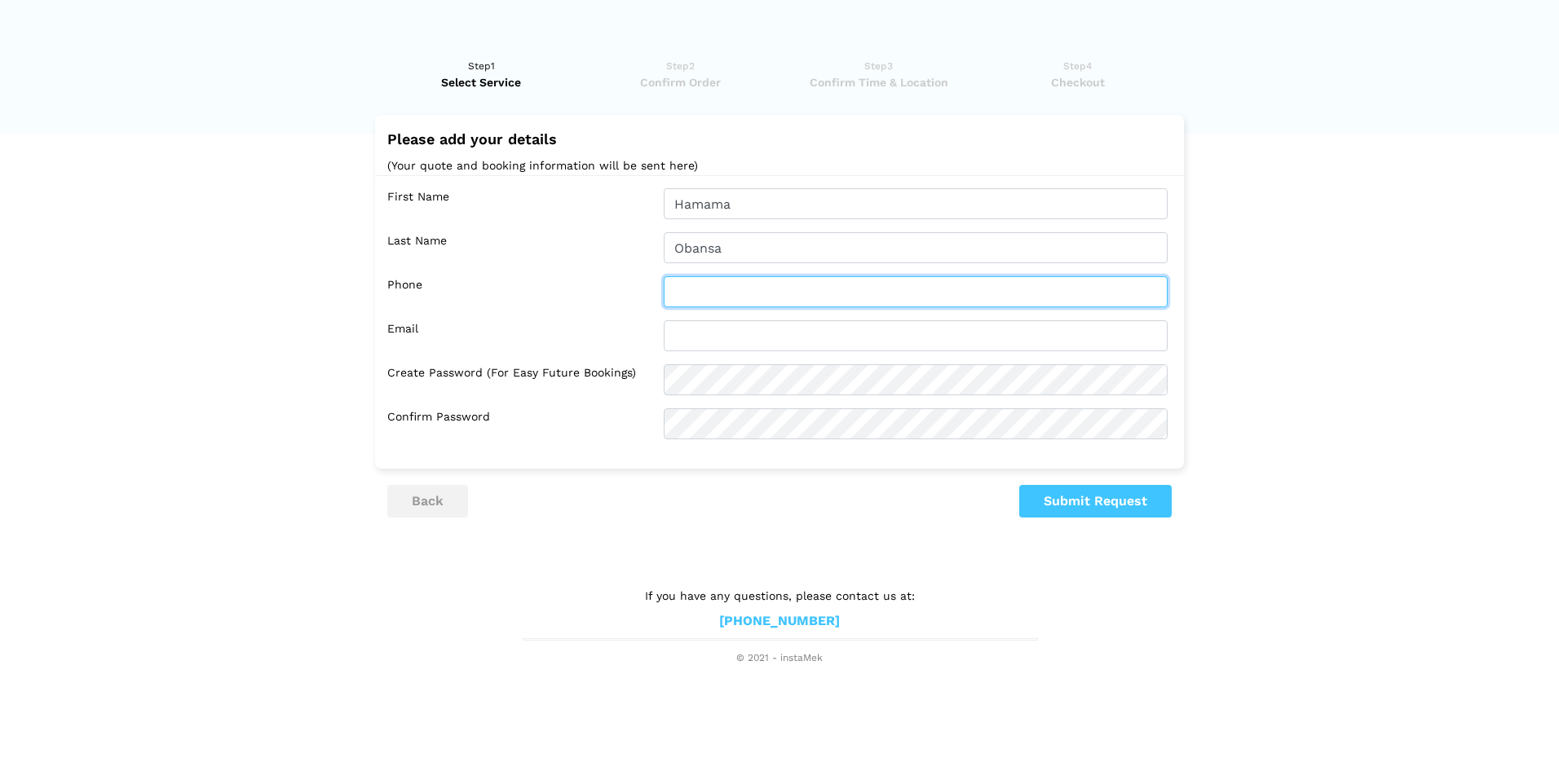
click at [855, 288] on input "text" at bounding box center [915, 292] width 504 height 31
type input "4035046018"
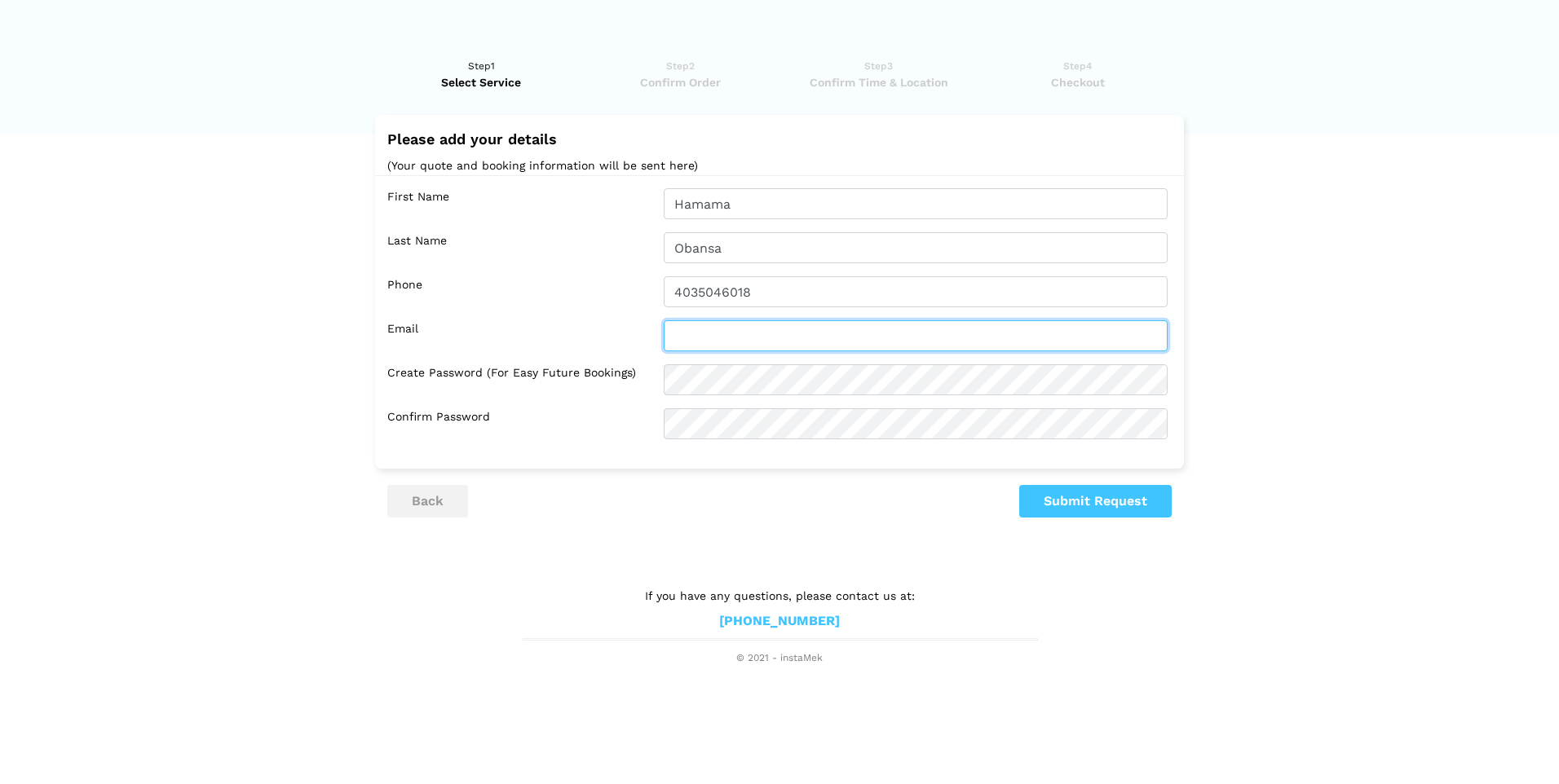
click at [818, 351] on input "text" at bounding box center [915, 336] width 504 height 31
type input "[EMAIL_ADDRESS][DOMAIN_NAME]"
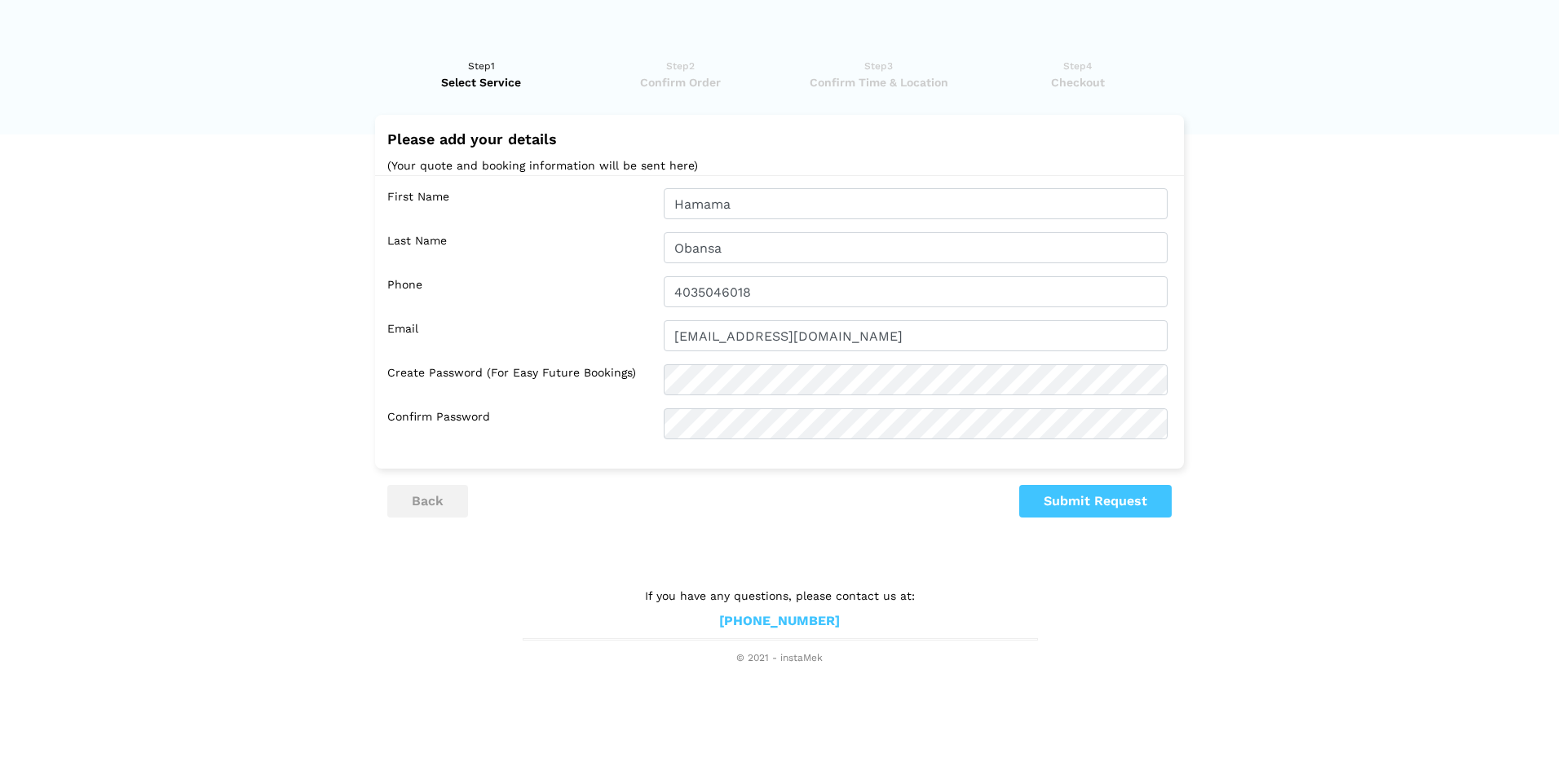
click at [1080, 519] on lik "Have you used instaMek service before? No, I am a new customer Yes, I am a retu…" at bounding box center [780, 354] width 1559 height 625
click at [1080, 514] on button "Submit Request" at bounding box center [1095, 501] width 153 height 32
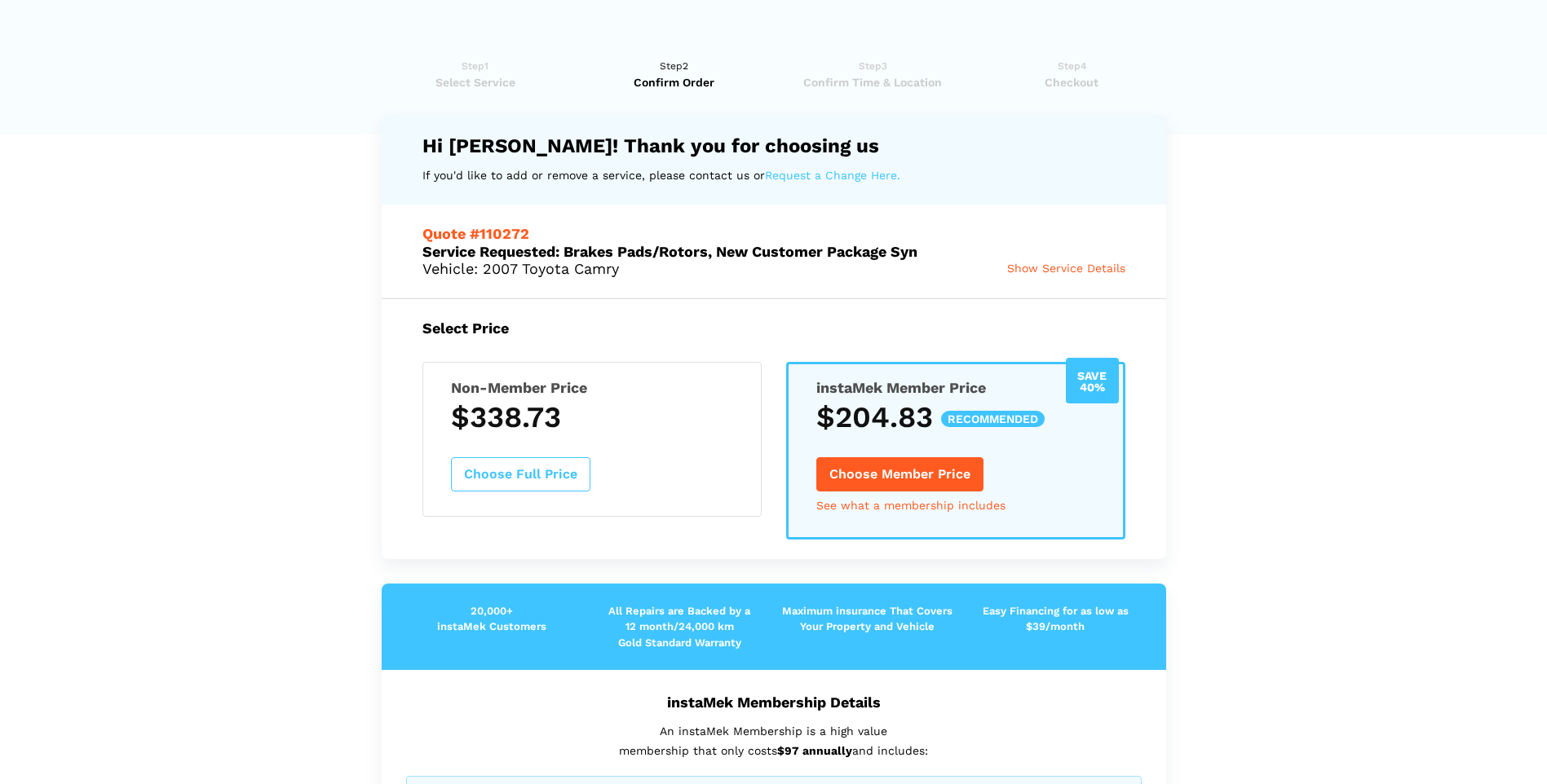
click at [967, 469] on button "Choose Member Price" at bounding box center [900, 474] width 167 height 34
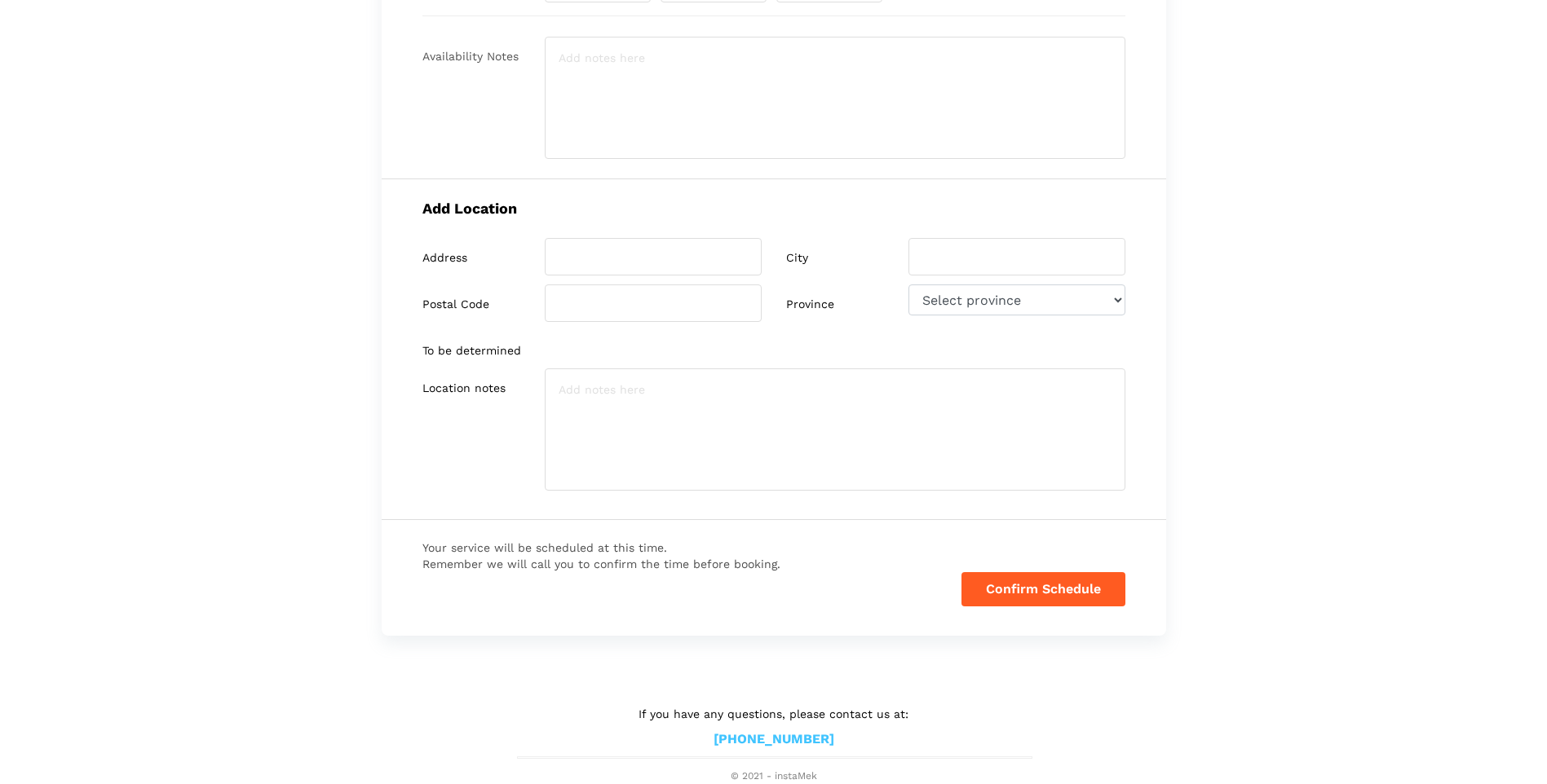
scroll to position [55, 0]
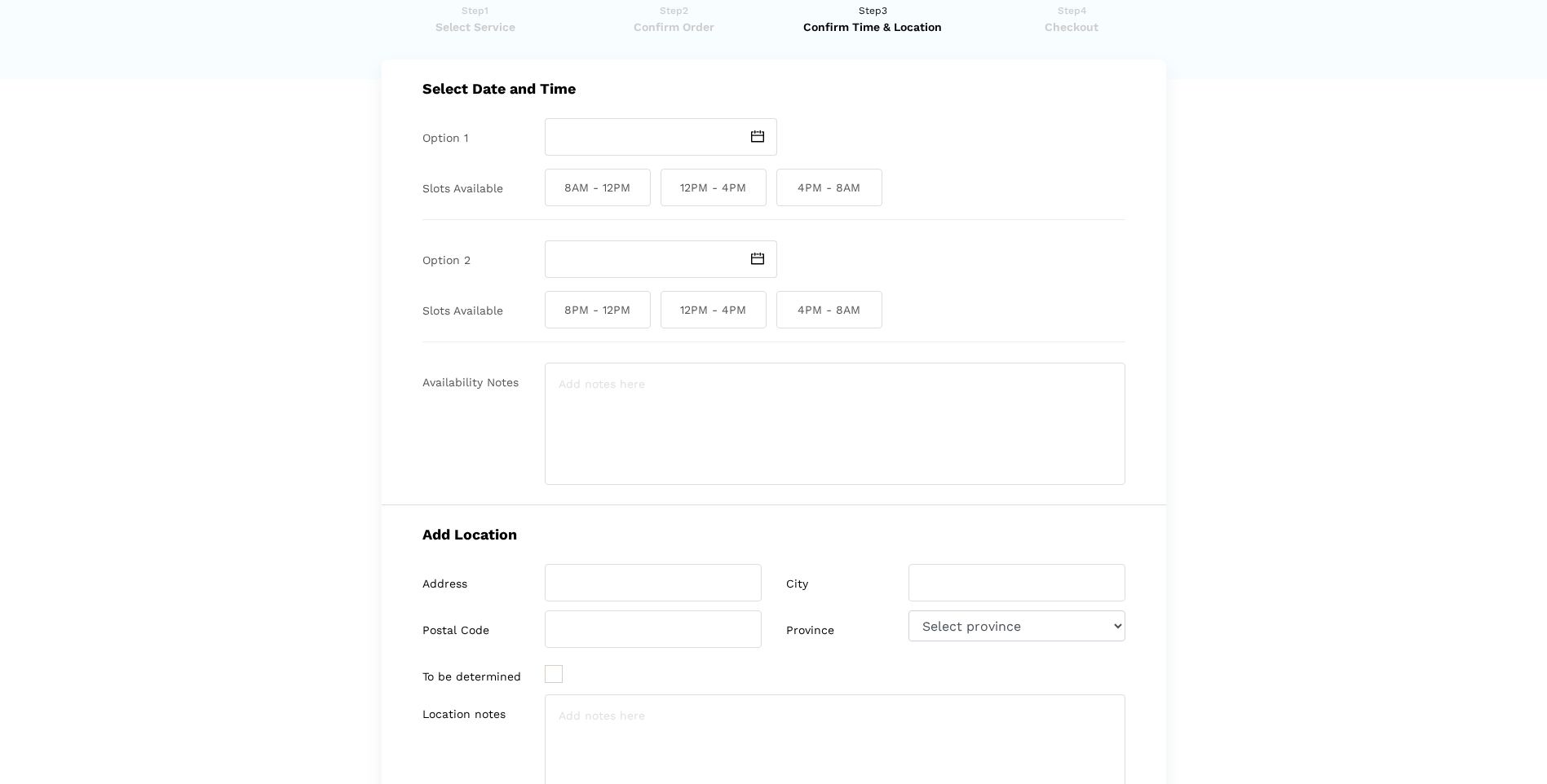
click at [672, 17] on link "Step2 Confirm Order" at bounding box center [673, 19] width 189 height 32
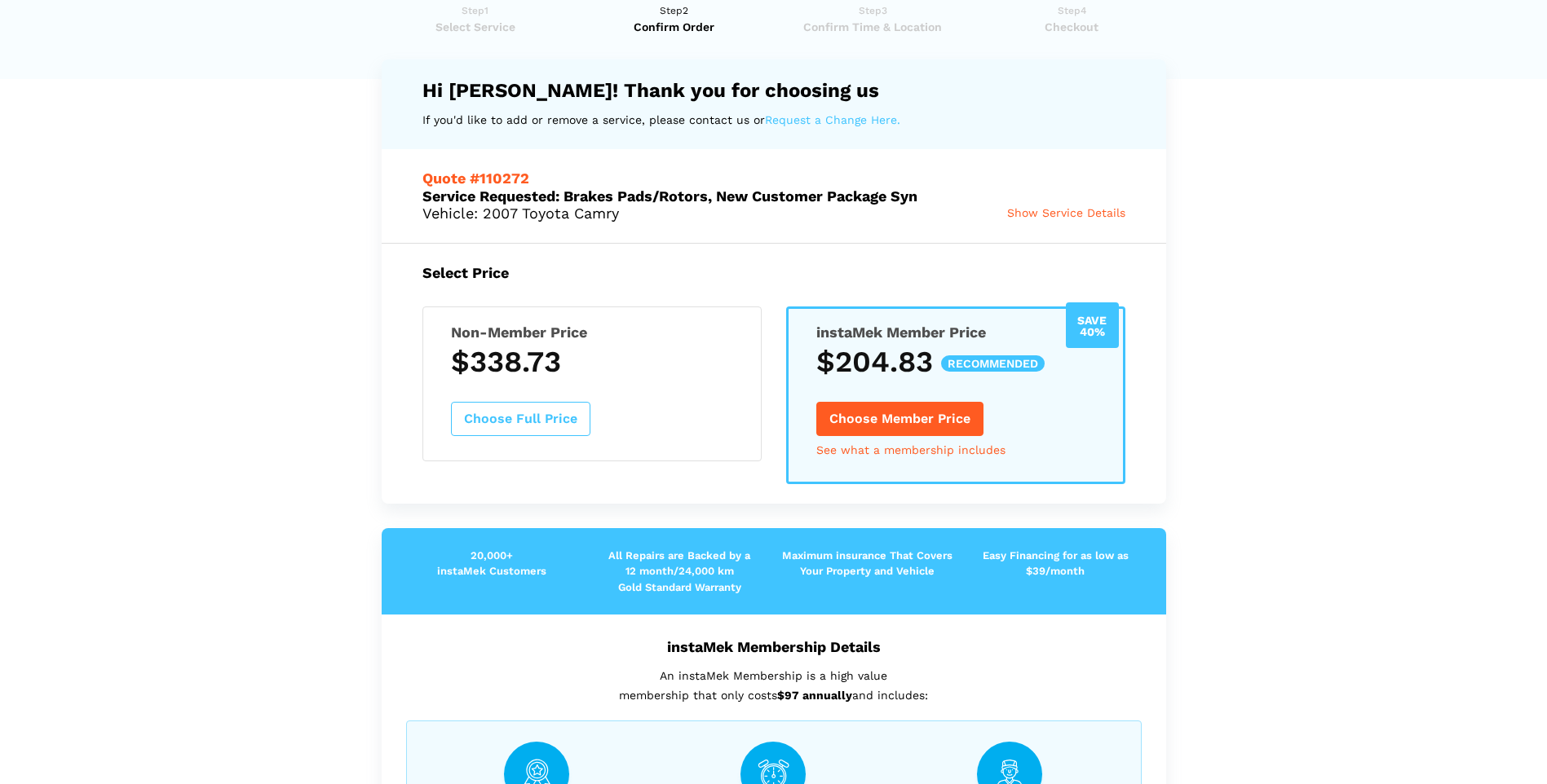
click at [1058, 207] on span "Show Service Details" at bounding box center [1066, 213] width 119 height 13
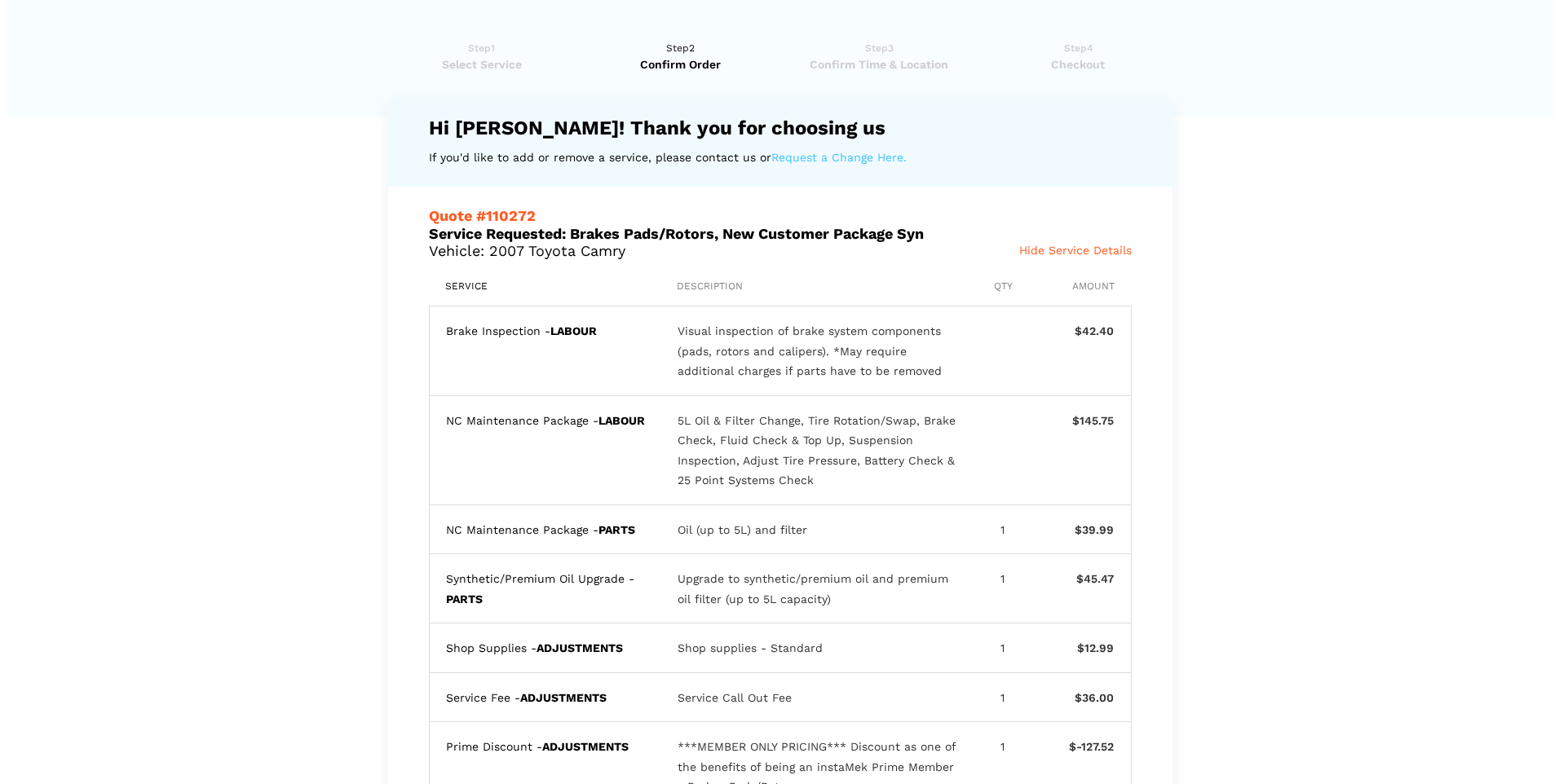
scroll to position [0, 0]
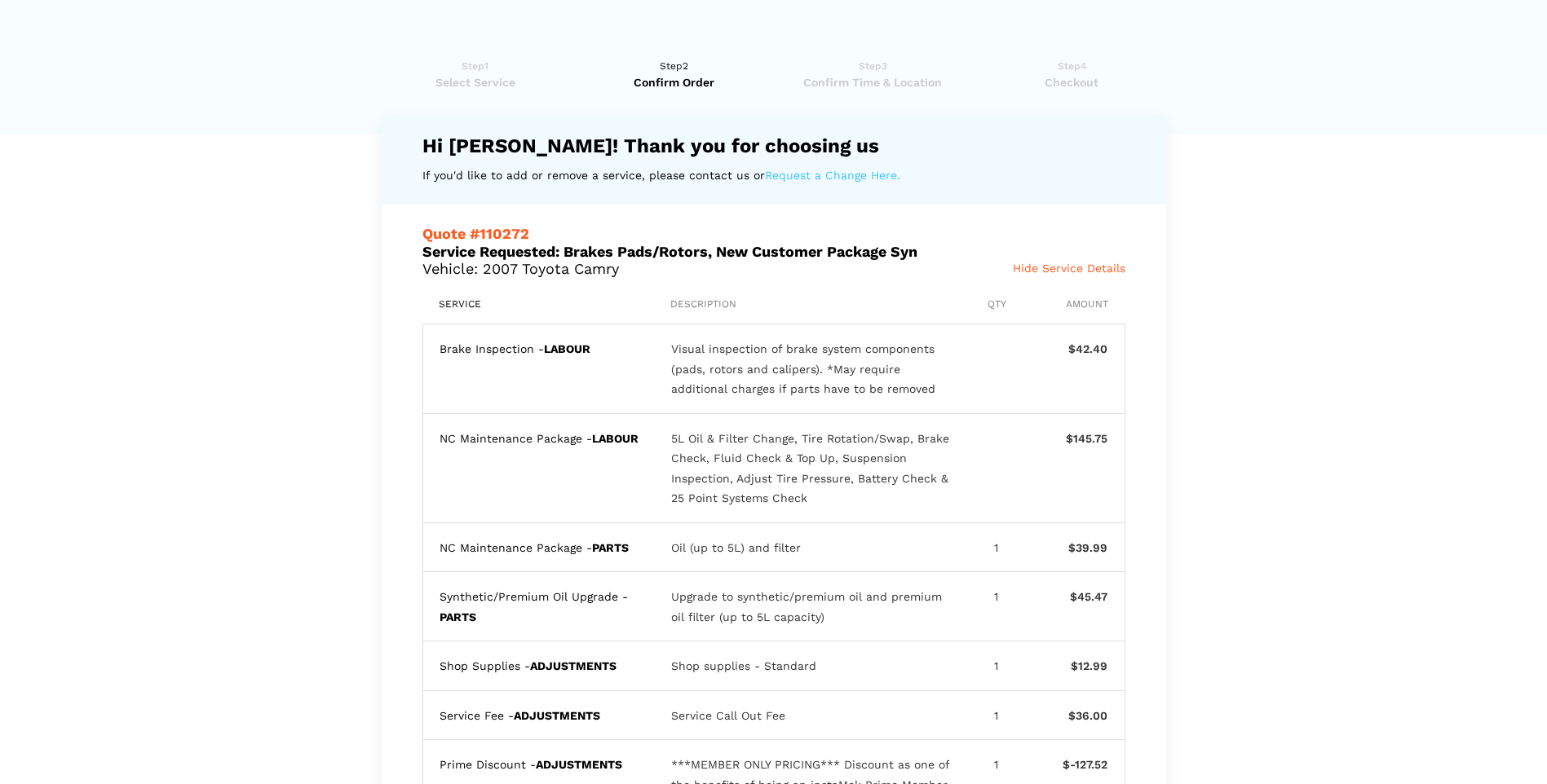
click at [440, 79] on span "Select Service" at bounding box center [475, 82] width 189 height 16
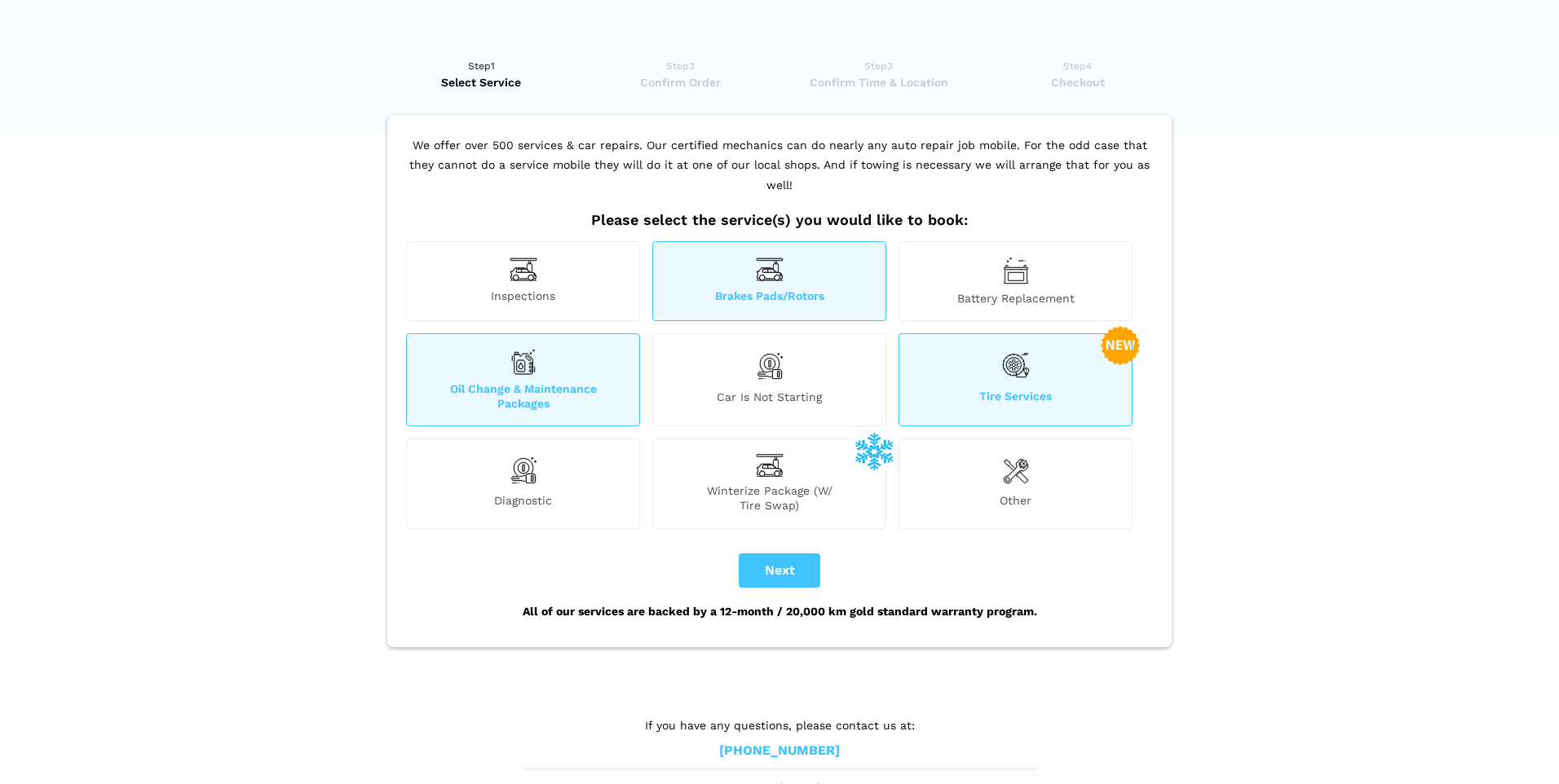
click at [952, 389] on span "Tire Services" at bounding box center [1016, 399] width 232 height 22
click at [855, 451] on div "Winterize Package (W/ Tire Swap)" at bounding box center [769, 483] width 234 height 90
click at [734, 463] on div "Winterize Package (W/ Tire Swap)" at bounding box center [769, 483] width 234 height 90
click at [717, 483] on span "Winterize Package (W/ Tire Swap)" at bounding box center [769, 498] width 232 height 29
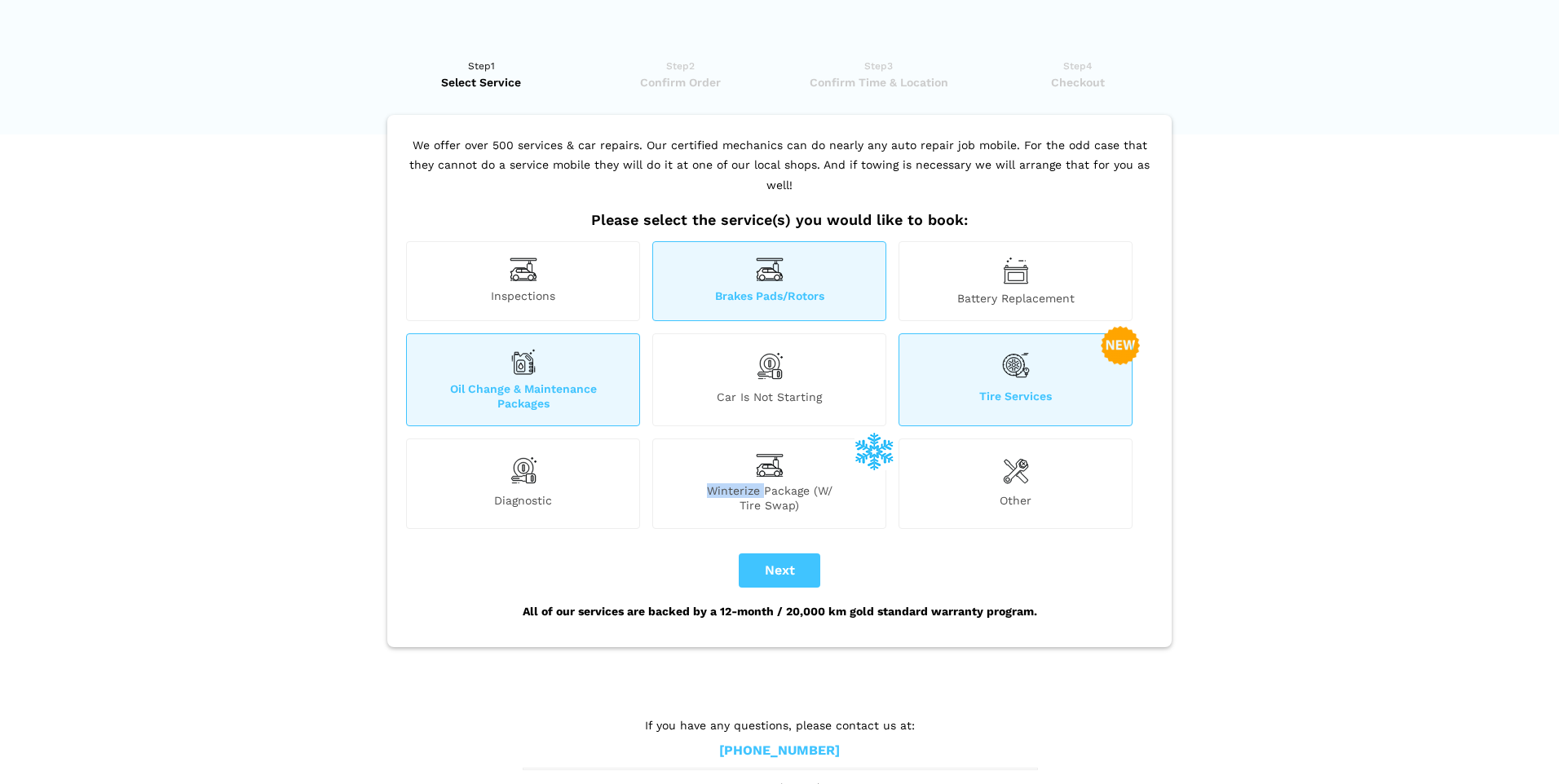
drag, startPoint x: 717, startPoint y: 464, endPoint x: 877, endPoint y: 446, distance: 161.0
click at [877, 446] on img at bounding box center [873, 450] width 39 height 39
click at [796, 368] on div "Car is not starting" at bounding box center [769, 380] width 234 height 93
click at [1092, 334] on div "Tire Services" at bounding box center [1016, 380] width 234 height 93
click at [770, 554] on button "Next" at bounding box center [780, 571] width 82 height 34
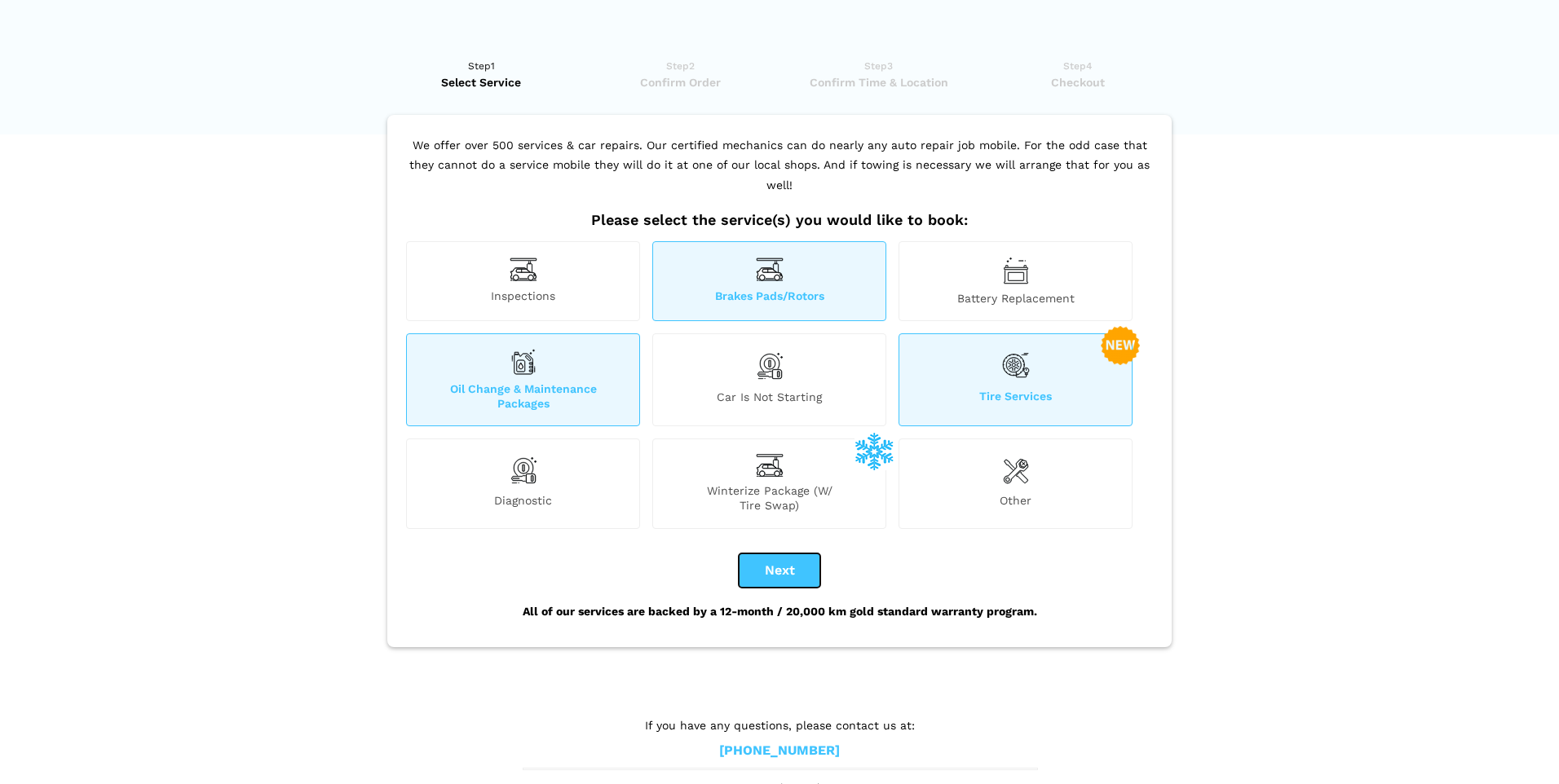
click at [812, 554] on button "Next" at bounding box center [780, 571] width 82 height 34
click at [573, 298] on div "Inspections" at bounding box center [523, 282] width 234 height 80
click at [597, 288] on span "Inspections" at bounding box center [523, 297] width 232 height 17
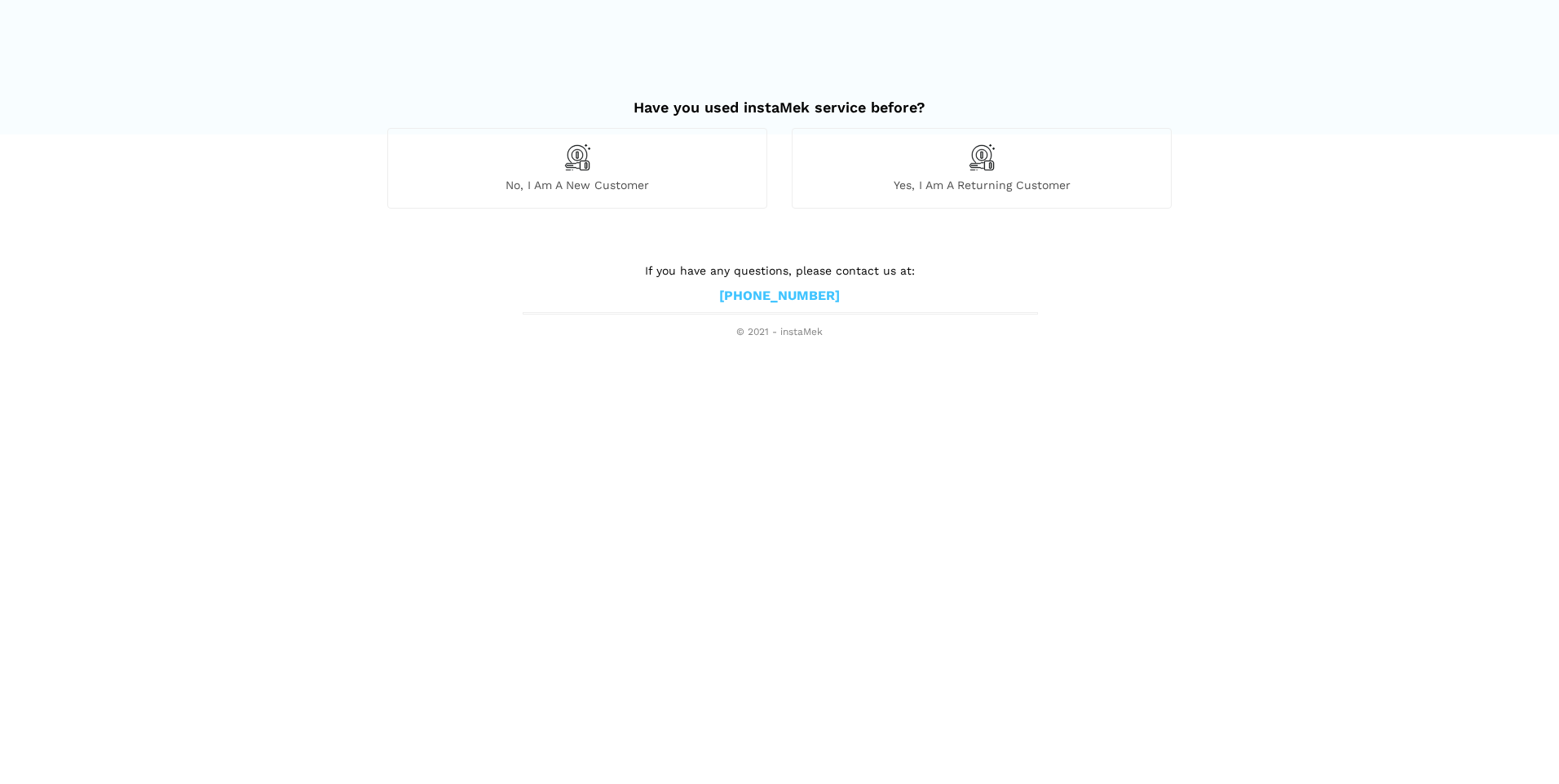
click at [680, 164] on div "No, I am a new customer" at bounding box center [578, 168] width 380 height 80
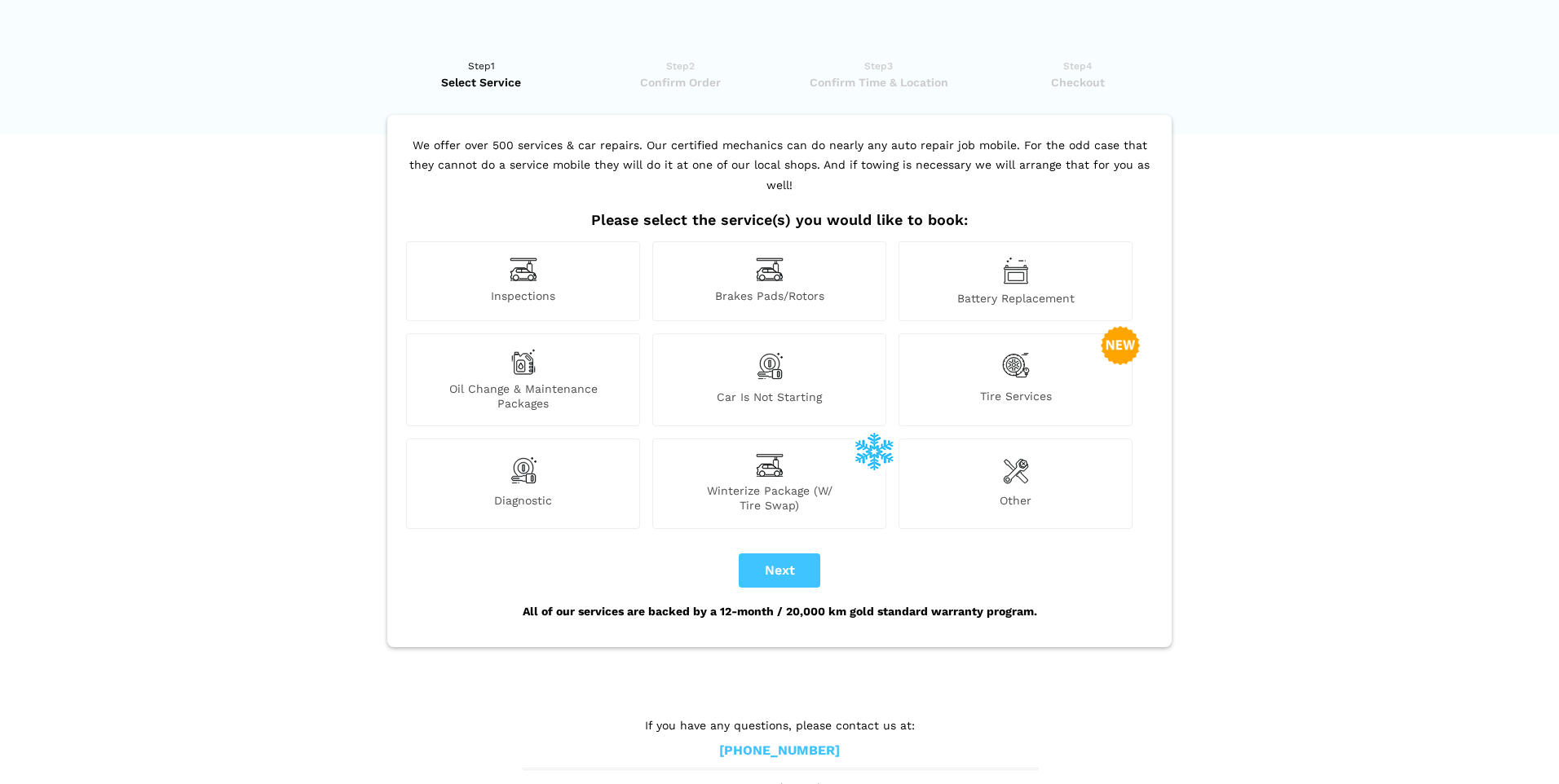
click at [739, 288] on span "Brakes Pads/Rotors" at bounding box center [769, 297] width 232 height 17
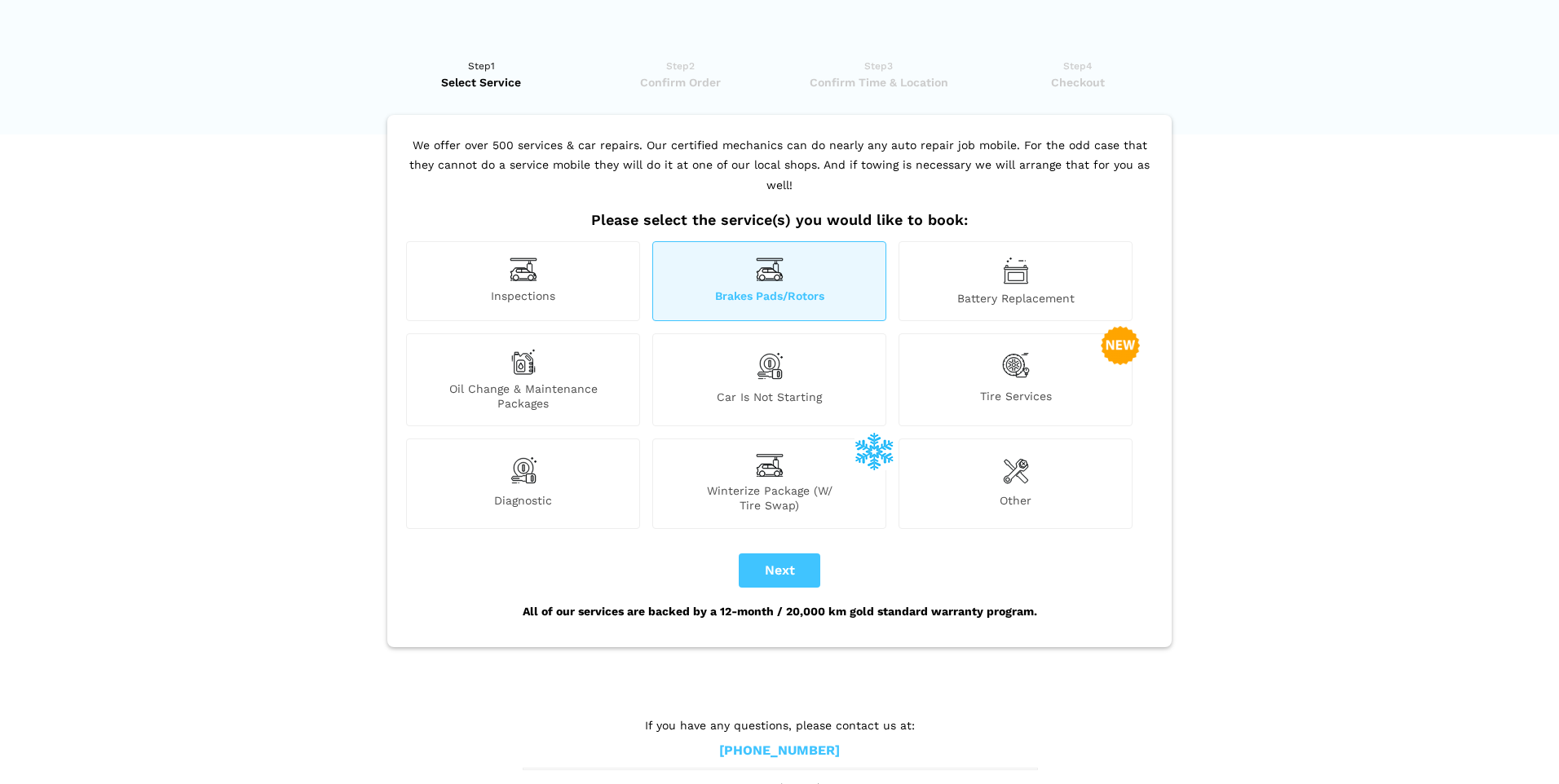
click at [518, 381] on span "Oil Change & Maintenance Packages" at bounding box center [523, 395] width 232 height 29
